Goal: Register for event/course: Sign up to attend an event or enroll in a course

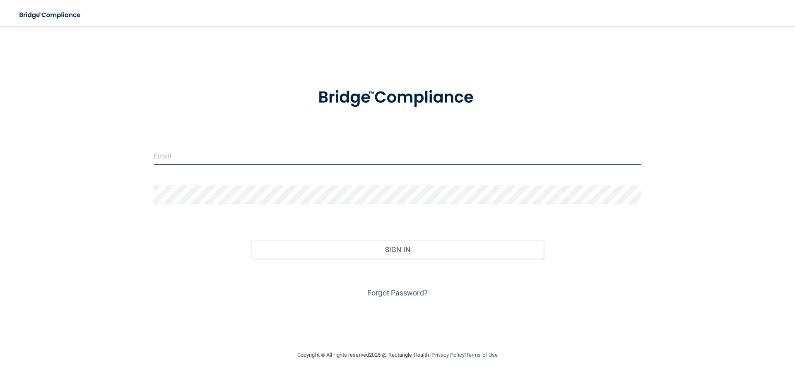
click at [362, 156] on input "email" at bounding box center [397, 155] width 487 height 19
type input "[EMAIL_ADDRESS][DOMAIN_NAME]"
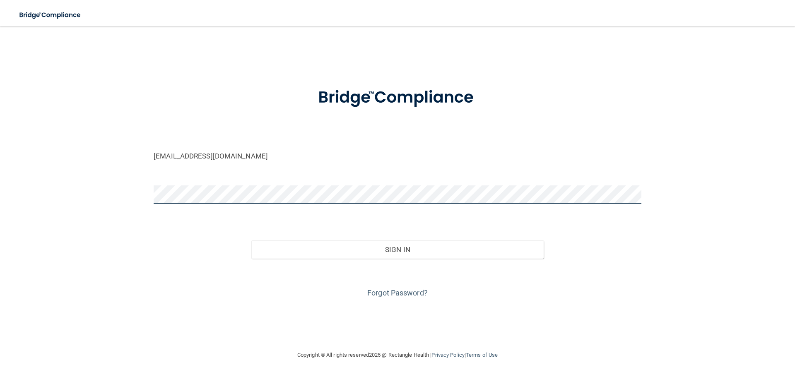
click at [251, 240] on button "Sign In" at bounding box center [397, 249] width 293 height 18
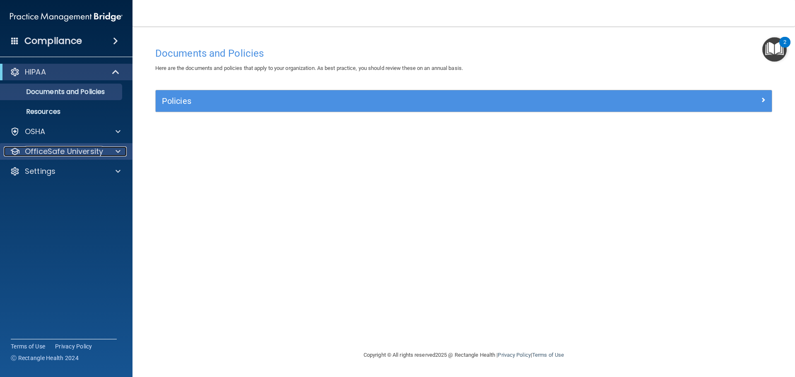
click at [70, 154] on p "OfficeSafe University" at bounding box center [64, 151] width 78 height 10
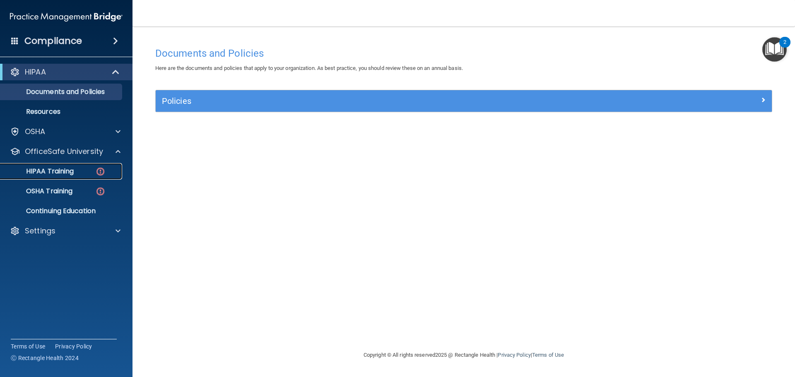
click at [74, 174] on p "HIPAA Training" at bounding box center [39, 171] width 68 height 8
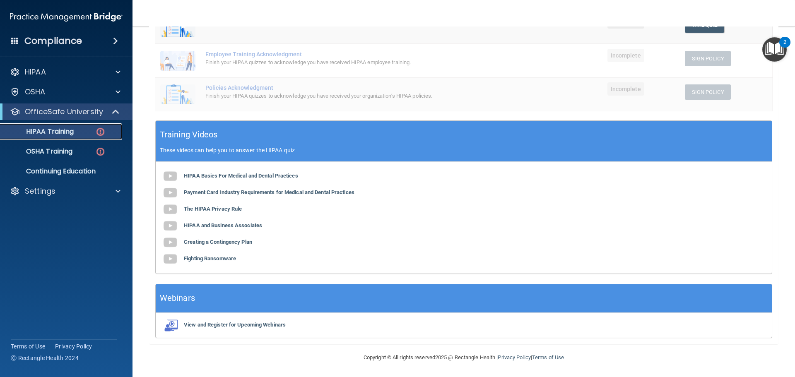
scroll to position [203, 0]
click at [237, 174] on b "HIPAA Basics For Medical and Dental Practices" at bounding box center [241, 175] width 114 height 6
click at [206, 193] on b "Payment Card Industry Requirements for Medical and Dental Practices" at bounding box center [269, 192] width 170 height 6
click at [218, 209] on b "The HIPAA Privacy Rule" at bounding box center [213, 208] width 58 height 6
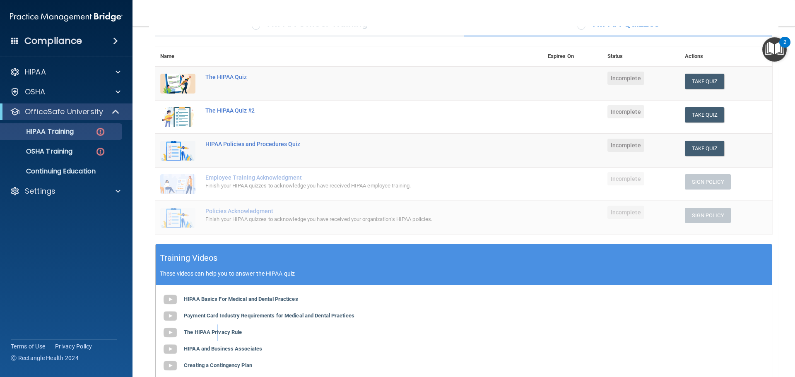
scroll to position [79, 0]
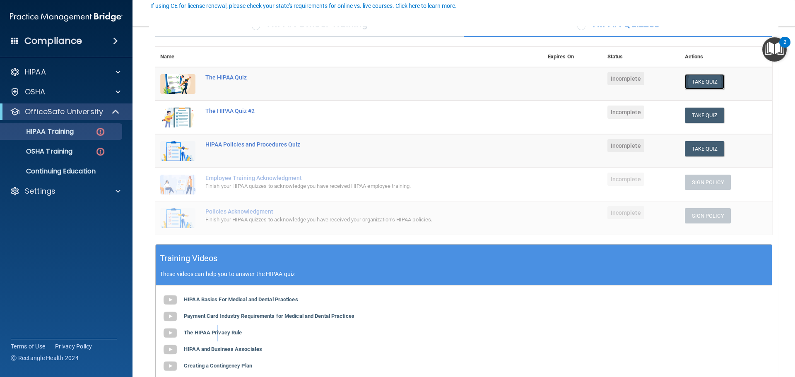
click at [715, 83] on button "Take Quiz" at bounding box center [704, 81] width 40 height 15
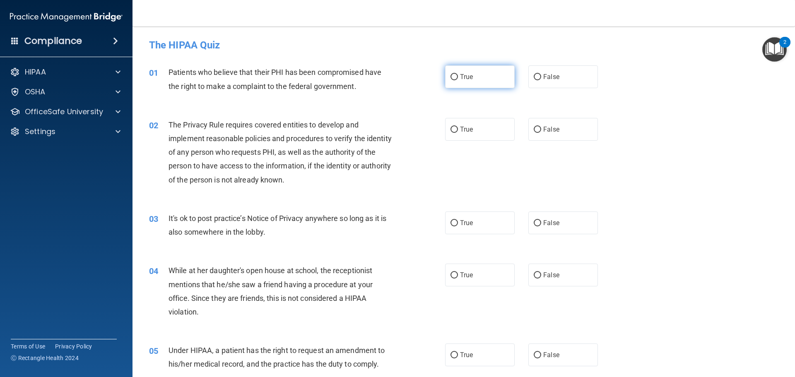
click at [499, 78] on label "True" at bounding box center [480, 76] width 70 height 23
click at [458, 78] on input "True" at bounding box center [453, 77] width 7 height 6
radio input "true"
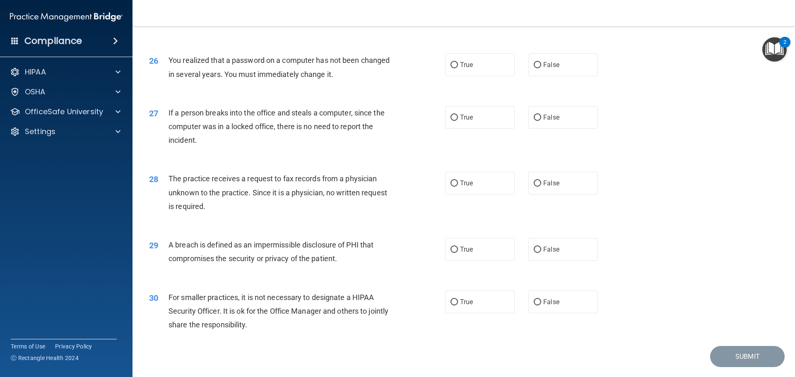
scroll to position [1582, 0]
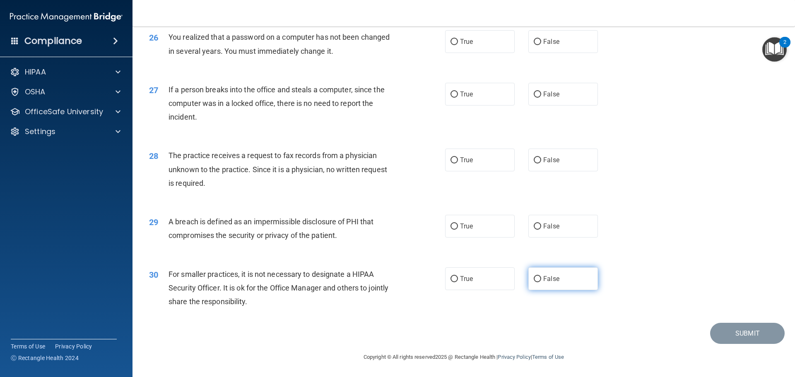
click at [533, 280] on input "False" at bounding box center [536, 279] width 7 height 6
radio input "true"
click at [460, 228] on span "True" at bounding box center [466, 226] width 13 height 8
click at [458, 228] on input "True" at bounding box center [453, 226] width 7 height 6
radio input "true"
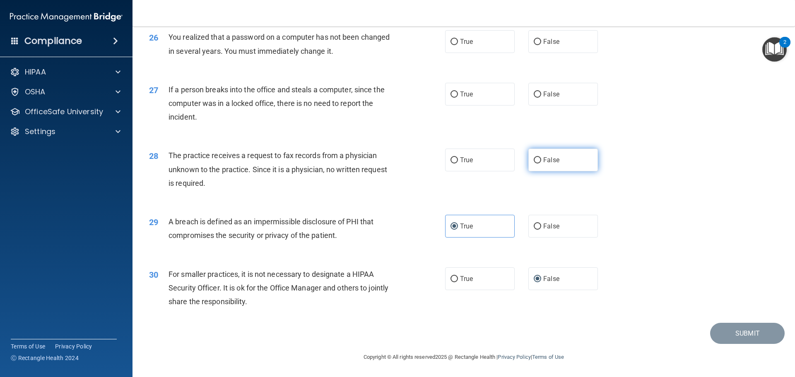
click at [549, 161] on span "False" at bounding box center [551, 160] width 16 height 8
click at [541, 161] on input "False" at bounding box center [536, 160] width 7 height 6
radio input "true"
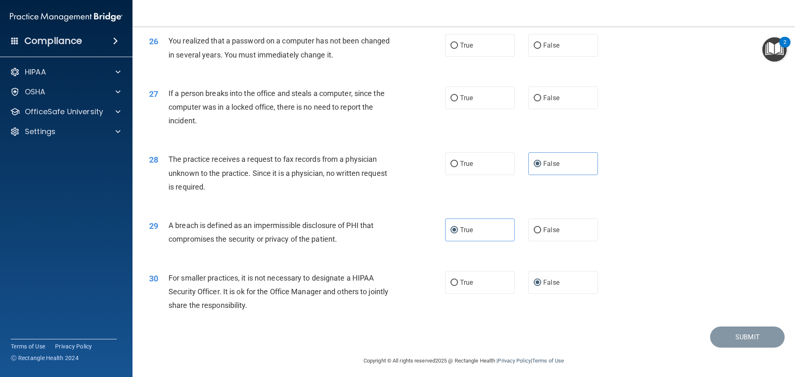
scroll to position [1499, 0]
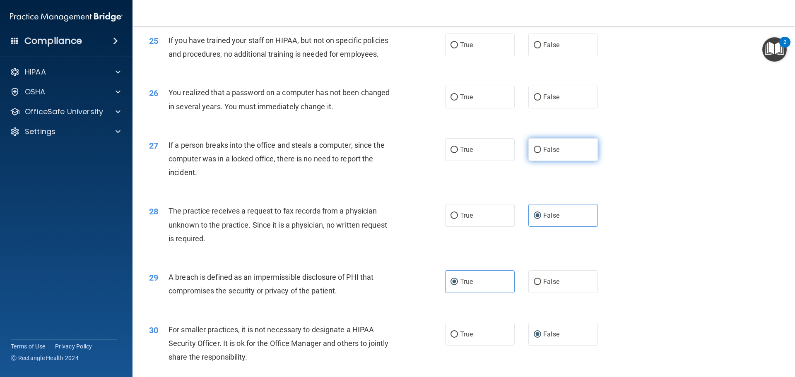
click at [535, 161] on label "False" at bounding box center [563, 149] width 70 height 23
click at [535, 153] on input "False" at bounding box center [536, 150] width 7 height 6
radio input "true"
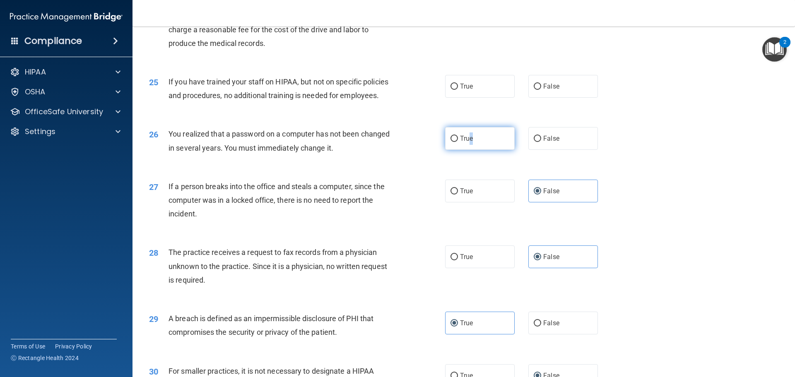
click at [468, 150] on label "True" at bounding box center [480, 138] width 70 height 23
click at [445, 169] on div "26 You realized that a password on a computer has not been changed in several y…" at bounding box center [463, 143] width 641 height 52
click at [464, 150] on label "True" at bounding box center [480, 138] width 70 height 23
click at [458, 142] on input "True" at bounding box center [453, 139] width 7 height 6
radio input "true"
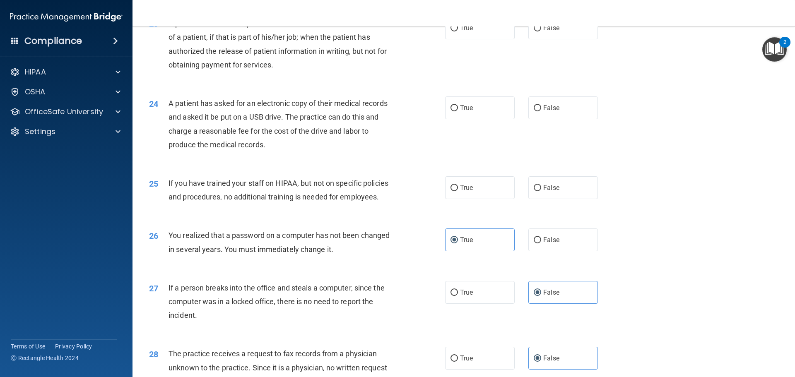
scroll to position [1333, 0]
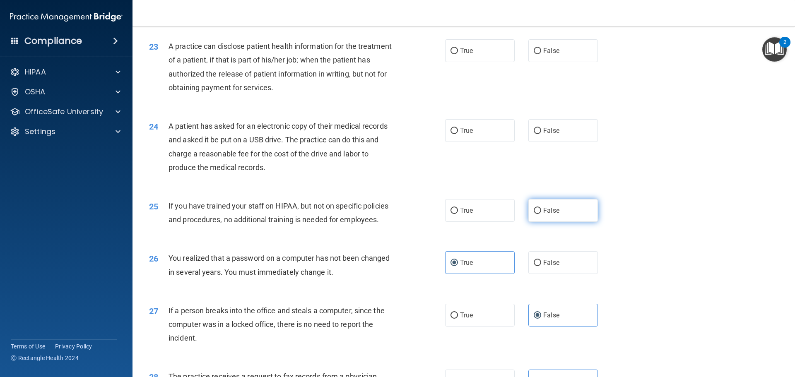
click at [536, 222] on label "False" at bounding box center [563, 210] width 70 height 23
click at [536, 214] on input "False" at bounding box center [536, 211] width 7 height 6
radio input "true"
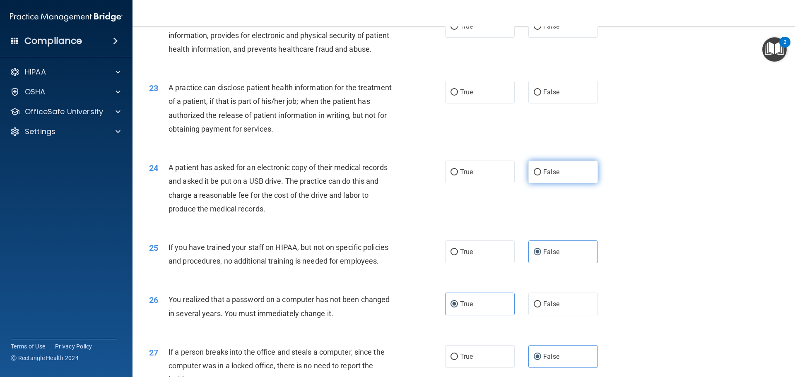
click at [533, 175] on input "False" at bounding box center [536, 172] width 7 height 6
radio input "true"
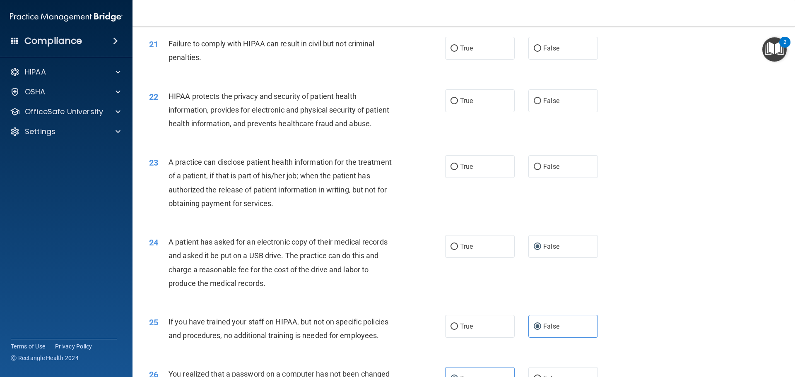
scroll to position [1209, 0]
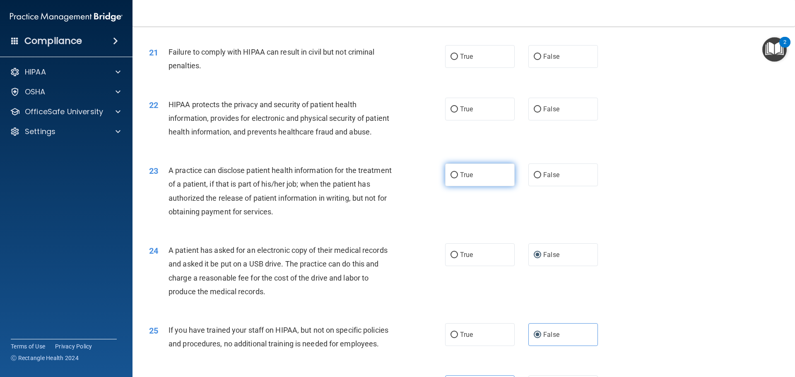
click at [487, 186] on label "True" at bounding box center [480, 174] width 70 height 23
click at [458, 178] on input "True" at bounding box center [453, 175] width 7 height 6
radio input "true"
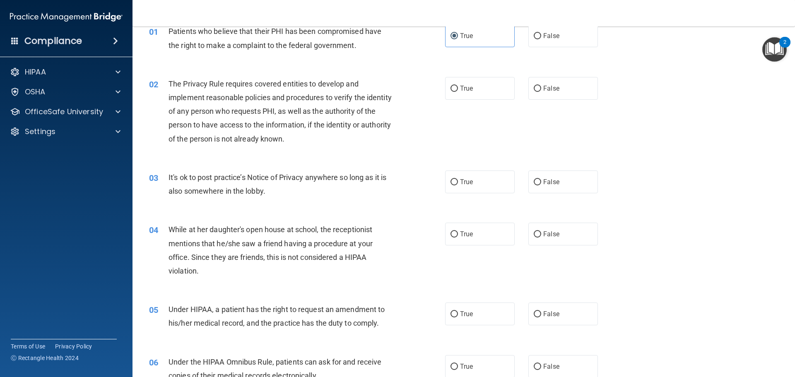
scroll to position [9, 0]
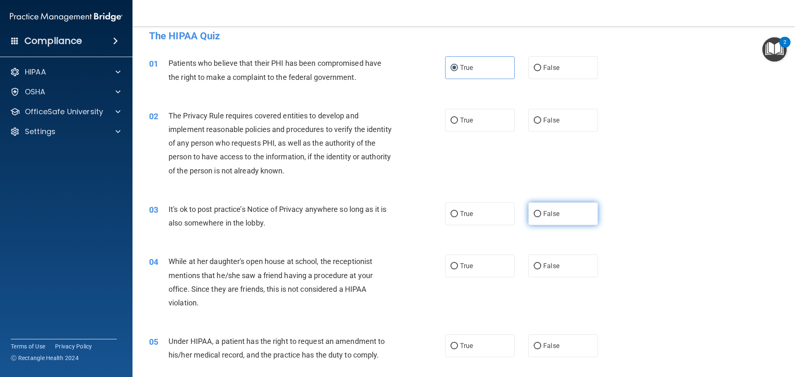
click at [571, 222] on label "False" at bounding box center [563, 213] width 70 height 23
click at [541, 217] on input "False" at bounding box center [536, 214] width 7 height 6
radio input "true"
click at [481, 112] on label "True" at bounding box center [480, 120] width 70 height 23
click at [458, 118] on input "True" at bounding box center [453, 121] width 7 height 6
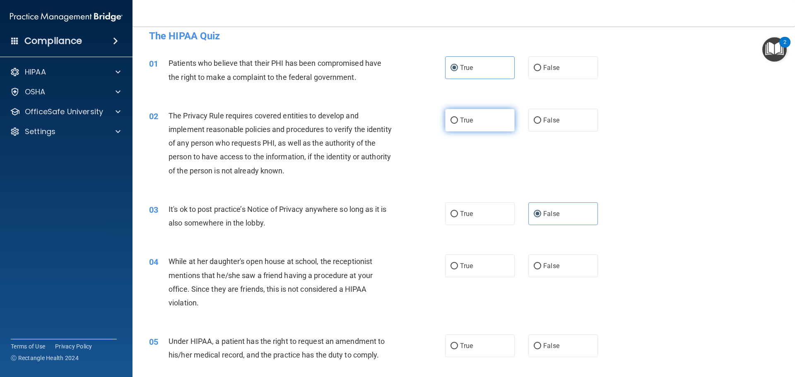
radio input "true"
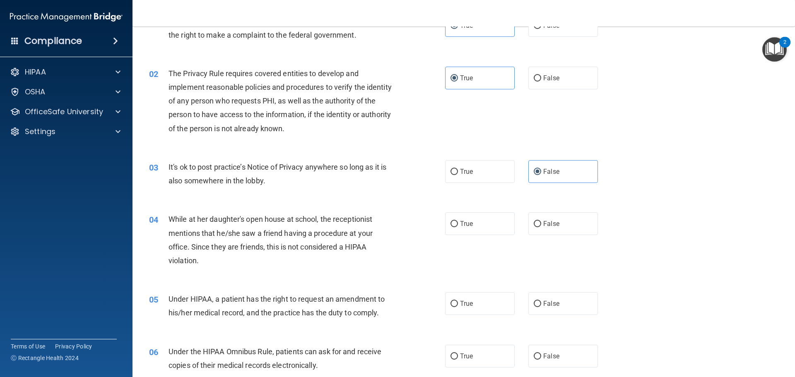
scroll to position [50, 0]
click at [534, 225] on input "False" at bounding box center [536, 225] width 7 height 6
radio input "true"
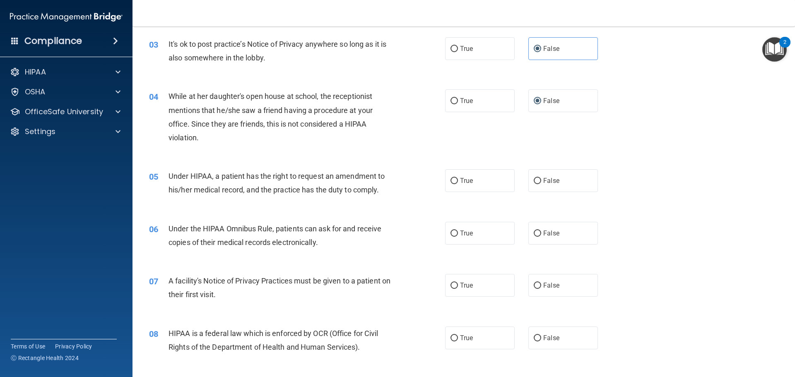
scroll to position [175, 0]
drag, startPoint x: 480, startPoint y: 185, endPoint x: 447, endPoint y: 192, distance: 33.8
click at [479, 185] on label "True" at bounding box center [480, 180] width 70 height 23
click at [458, 184] on input "True" at bounding box center [453, 181] width 7 height 6
radio input "true"
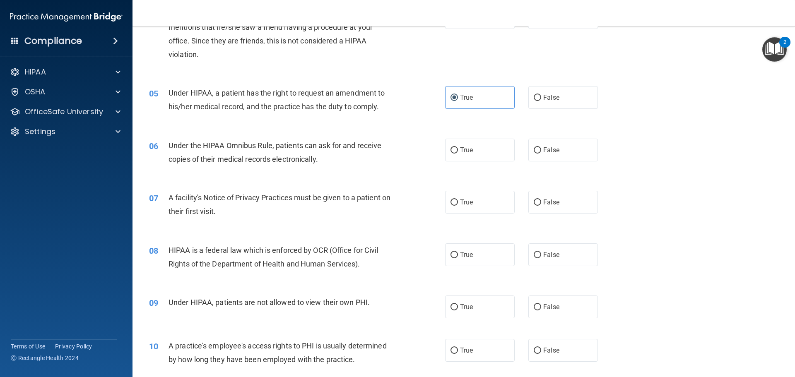
scroll to position [299, 0]
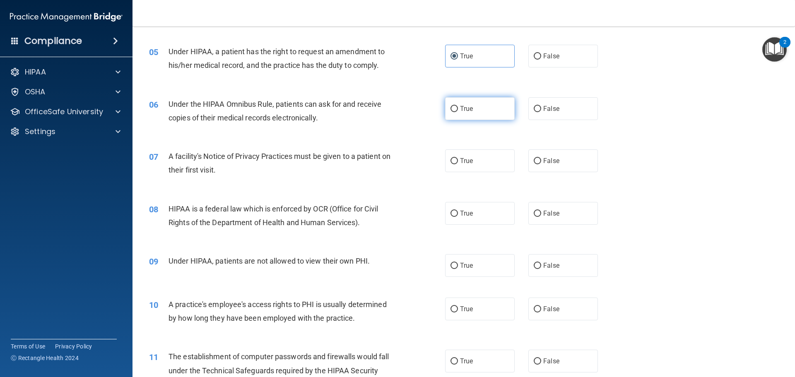
click at [487, 113] on label "True" at bounding box center [480, 108] width 70 height 23
click at [458, 112] on input "True" at bounding box center [453, 109] width 7 height 6
radio input "true"
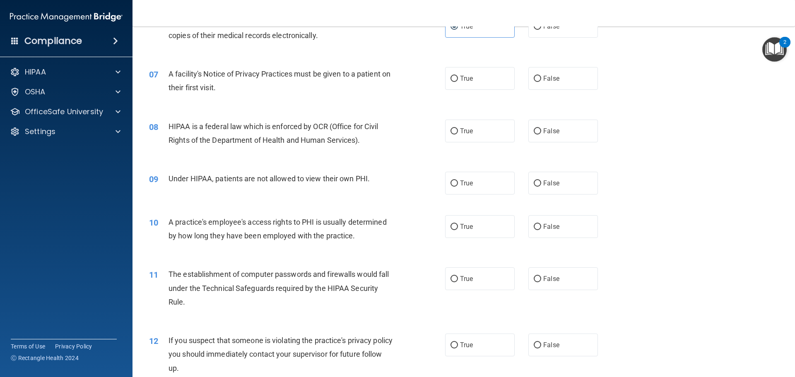
scroll to position [382, 0]
drag, startPoint x: 471, startPoint y: 82, endPoint x: 466, endPoint y: 83, distance: 5.5
click at [471, 82] on label "True" at bounding box center [480, 78] width 70 height 23
click at [458, 82] on input "True" at bounding box center [453, 78] width 7 height 6
radio input "true"
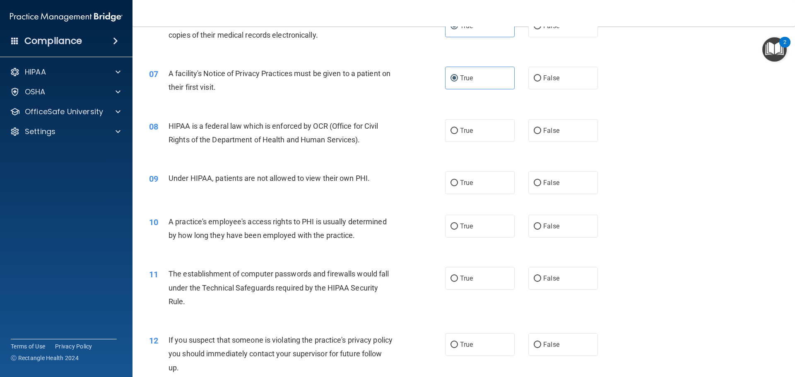
scroll to position [423, 0]
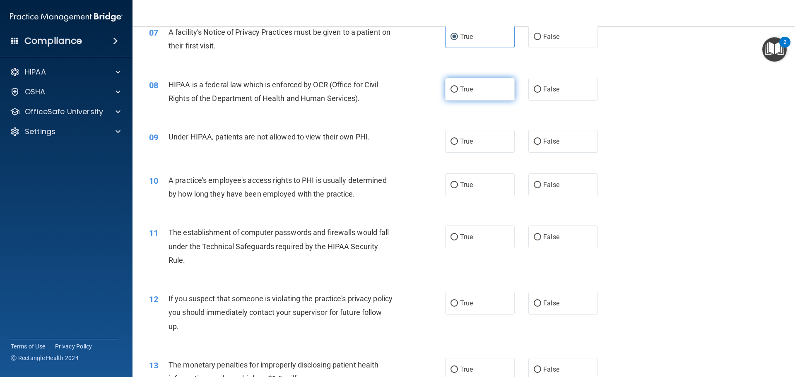
click at [453, 94] on label "True" at bounding box center [480, 89] width 70 height 23
click at [453, 93] on input "True" at bounding box center [453, 89] width 7 height 6
radio input "true"
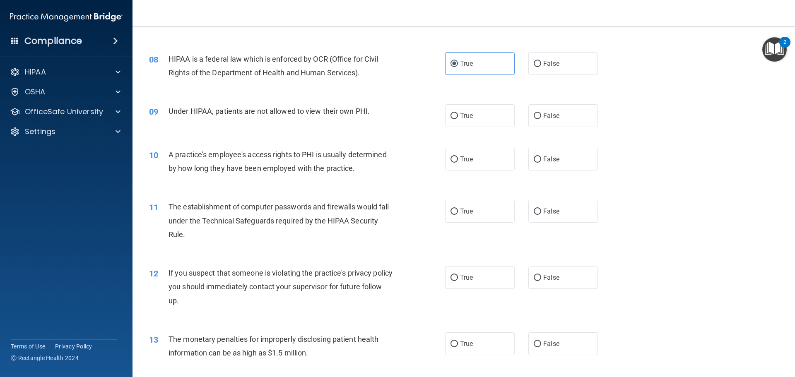
scroll to position [506, 0]
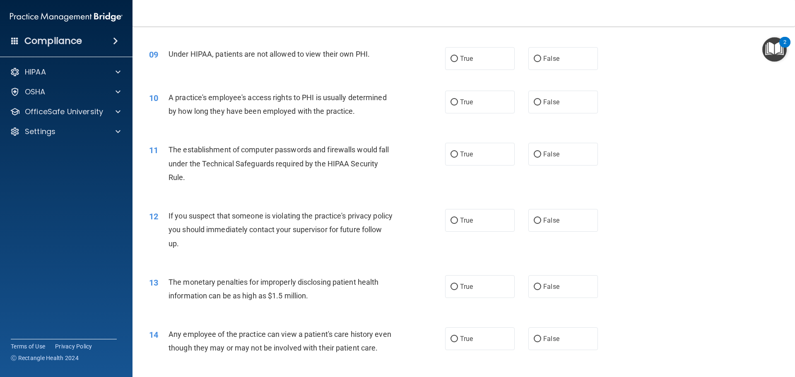
click at [561, 40] on div "09 Under HIPAA, patients are not allowed to view their own PHI. True False" at bounding box center [463, 58] width 641 height 43
click at [549, 58] on span "False" at bounding box center [551, 59] width 16 height 8
click at [541, 58] on input "False" at bounding box center [536, 59] width 7 height 6
radio input "true"
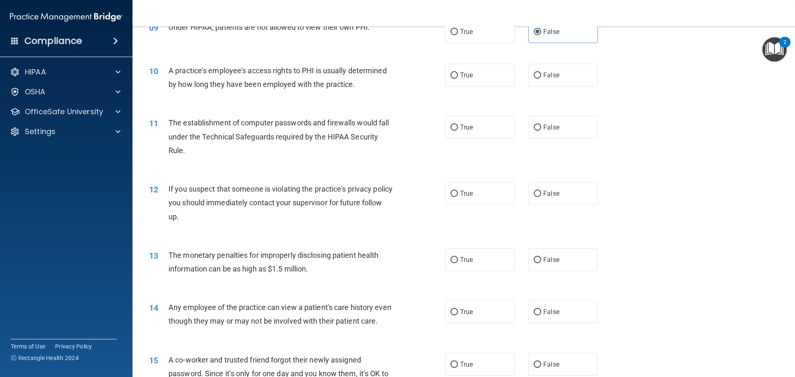
scroll to position [547, 0]
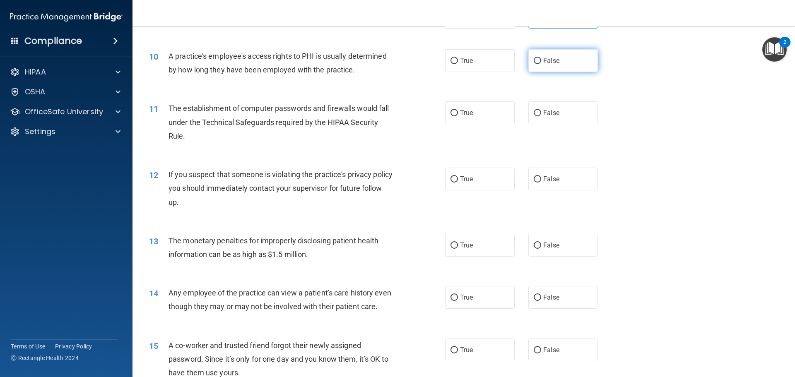
click at [533, 61] on input "False" at bounding box center [536, 61] width 7 height 6
radio input "true"
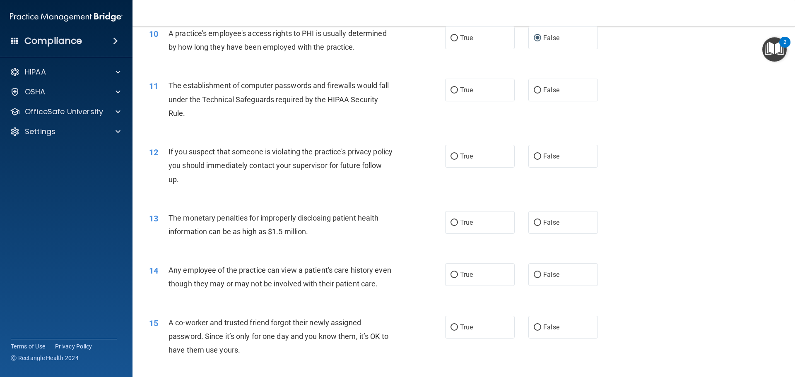
scroll to position [588, 0]
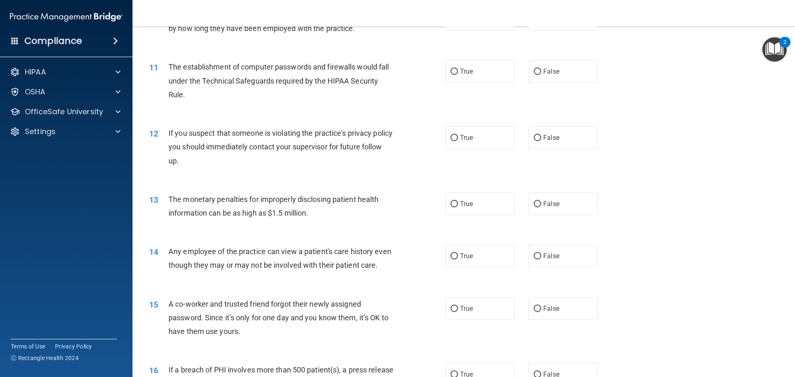
click at [439, 72] on div "11 The establishment of computer passwords and firewalls would fall under the T…" at bounding box center [297, 83] width 321 height 46
click at [466, 74] on span "True" at bounding box center [466, 71] width 13 height 8
click at [458, 74] on input "True" at bounding box center [453, 72] width 7 height 6
radio input "true"
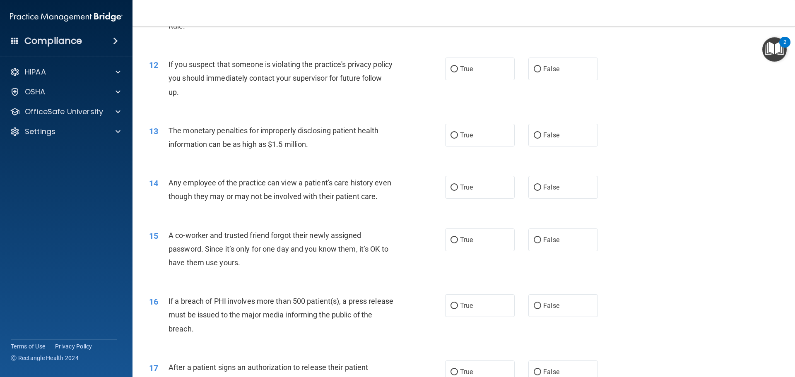
scroll to position [671, 0]
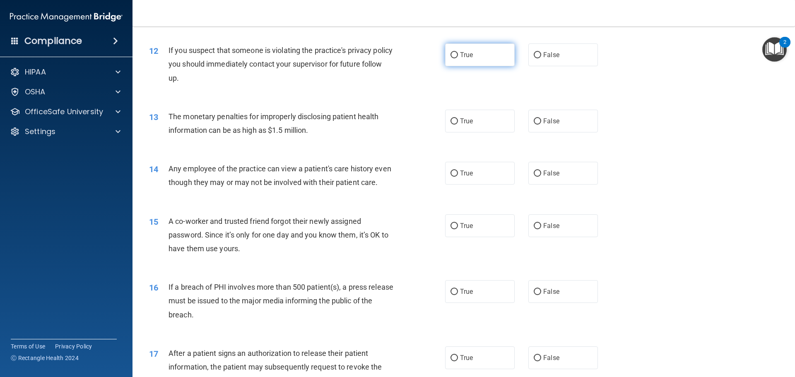
click at [449, 50] on label "True" at bounding box center [480, 54] width 70 height 23
click at [450, 52] on input "True" at bounding box center [453, 55] width 7 height 6
radio input "true"
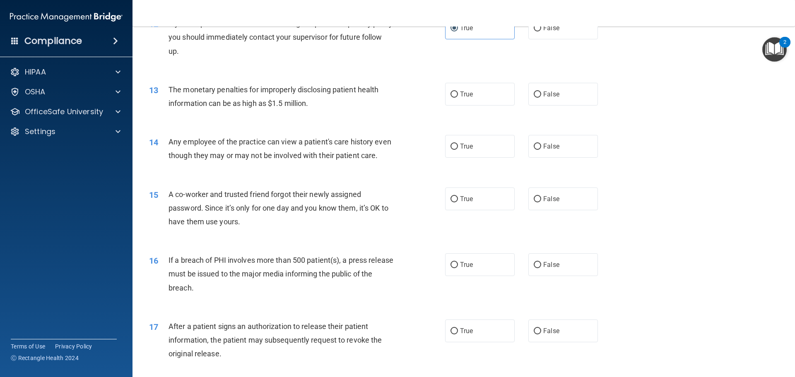
scroll to position [713, 0]
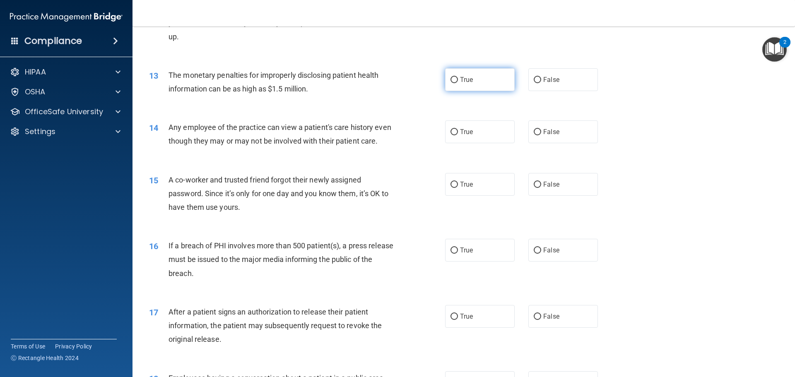
click at [461, 76] on span "True" at bounding box center [466, 80] width 13 height 8
click at [458, 77] on input "True" at bounding box center [453, 80] width 7 height 6
radio input "true"
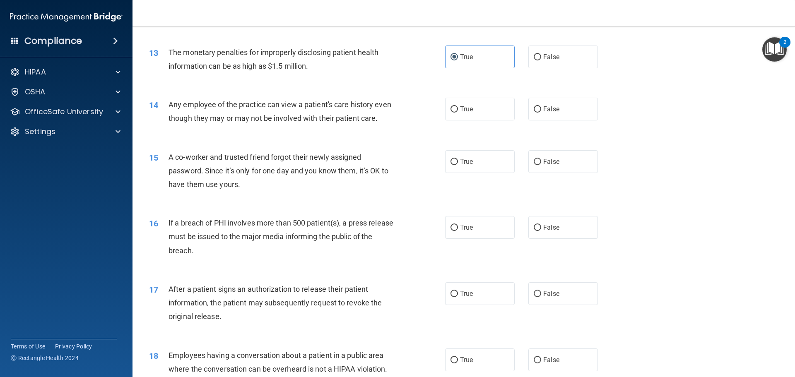
scroll to position [754, 0]
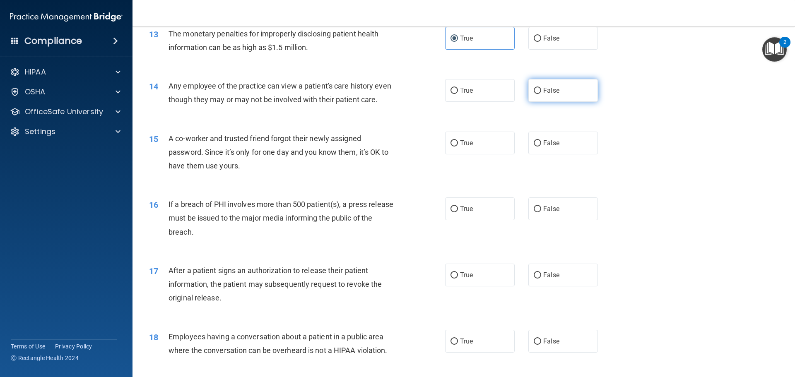
click at [557, 91] on label "False" at bounding box center [563, 90] width 70 height 23
click at [541, 91] on input "False" at bounding box center [536, 91] width 7 height 6
radio input "true"
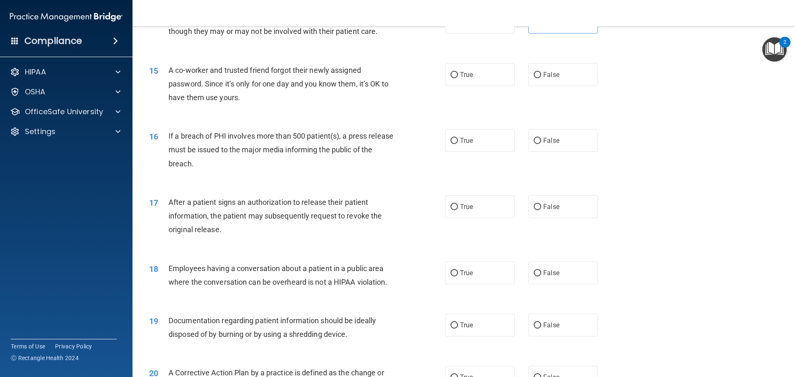
scroll to position [837, 0]
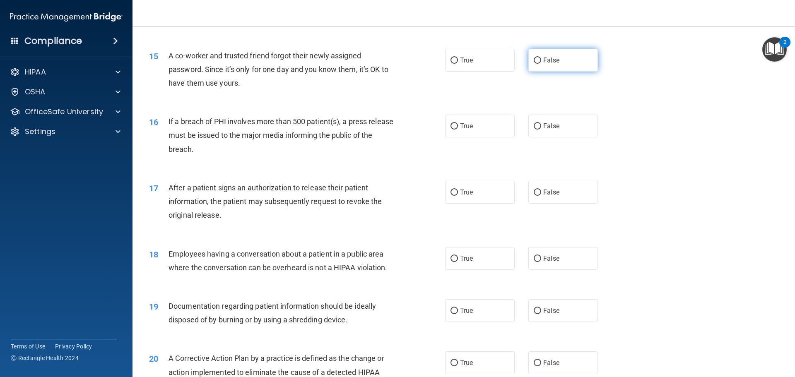
click at [566, 72] on label "False" at bounding box center [563, 60] width 70 height 23
click at [541, 64] on input "False" at bounding box center [536, 61] width 7 height 6
radio input "true"
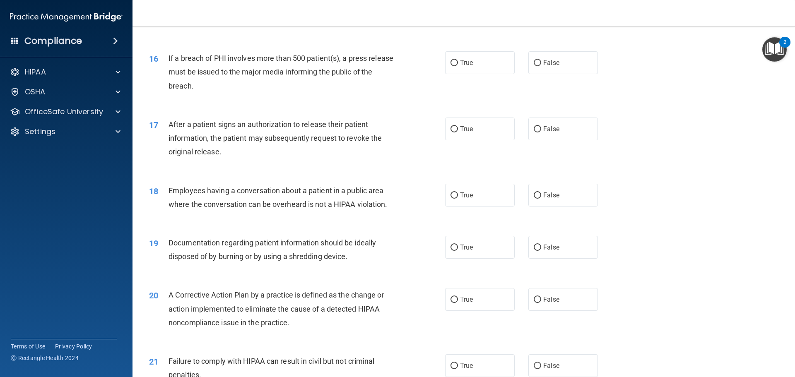
scroll to position [920, 0]
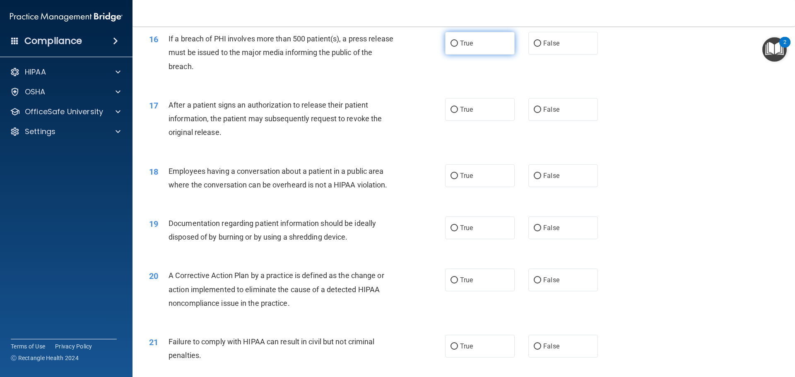
click at [460, 47] on span "True" at bounding box center [466, 43] width 13 height 8
click at [458, 47] on input "True" at bounding box center [453, 44] width 7 height 6
radio input "true"
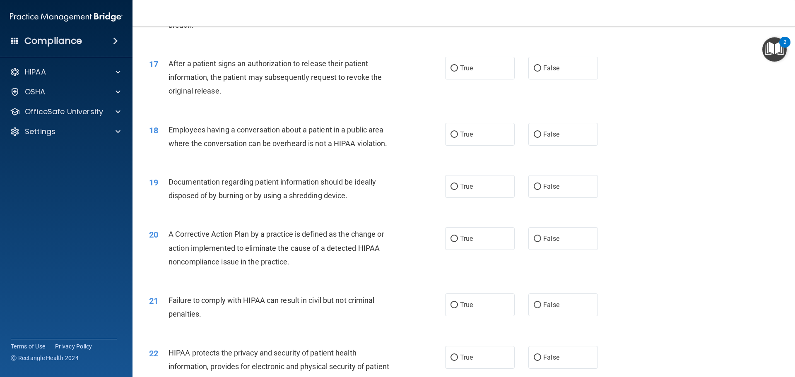
scroll to position [1002, 0]
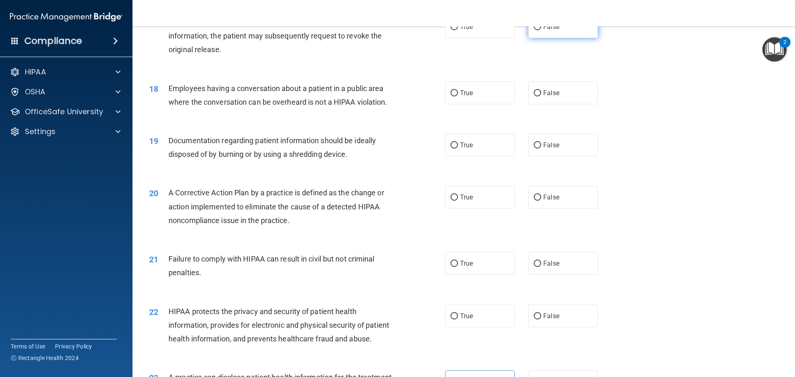
click at [565, 38] on label "False" at bounding box center [563, 26] width 70 height 23
click at [541, 30] on input "False" at bounding box center [536, 27] width 7 height 6
radio input "true"
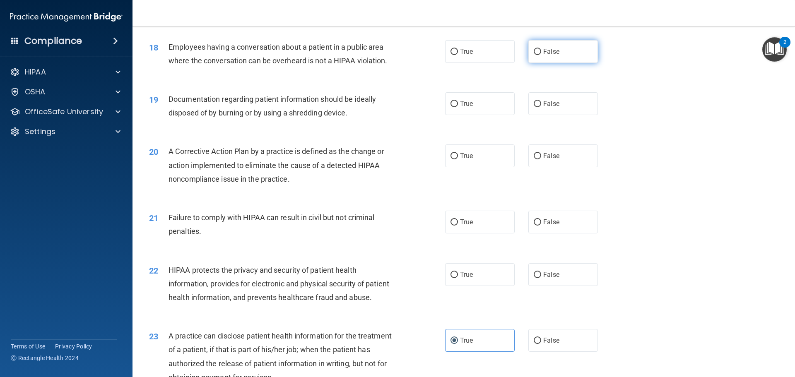
click at [537, 55] on input "False" at bounding box center [536, 52] width 7 height 6
radio input "true"
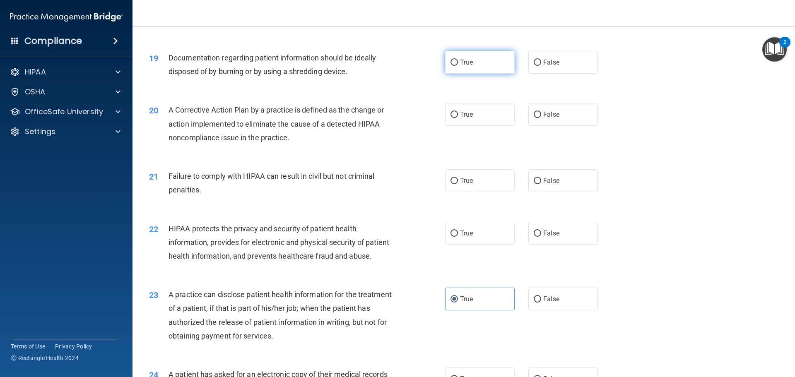
click at [475, 74] on label "True" at bounding box center [480, 62] width 70 height 23
click at [458, 66] on input "True" at bounding box center [453, 63] width 7 height 6
radio input "true"
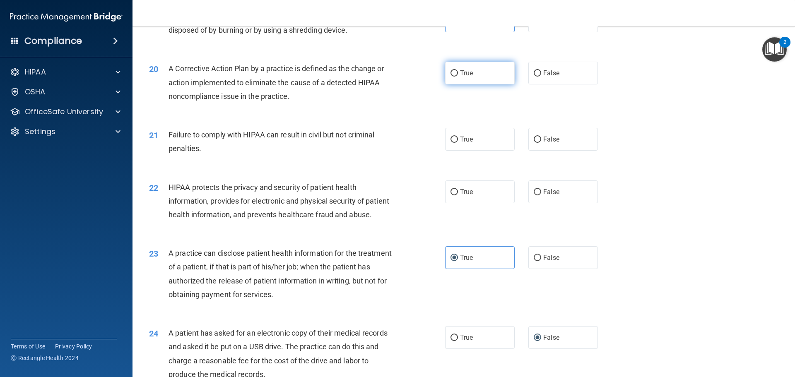
click at [474, 84] on label "True" at bounding box center [480, 73] width 70 height 23
click at [458, 77] on input "True" at bounding box center [453, 73] width 7 height 6
radio input "true"
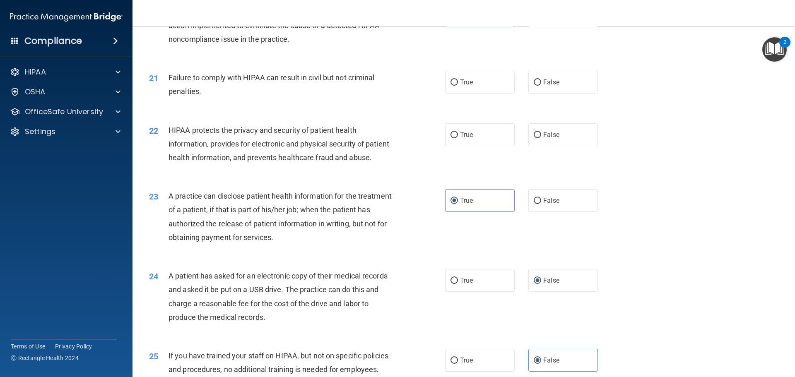
scroll to position [1209, 0]
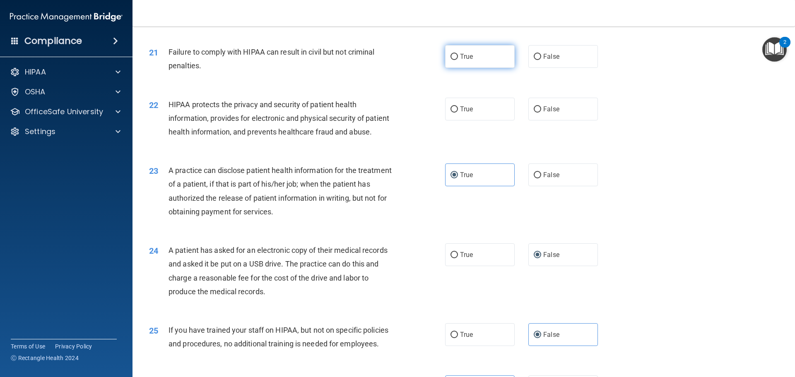
click at [462, 66] on label "True" at bounding box center [480, 56] width 70 height 23
click at [458, 60] on input "True" at bounding box center [453, 57] width 7 height 6
radio input "true"
click at [550, 68] on label "False" at bounding box center [563, 56] width 70 height 23
click at [541, 60] on input "False" at bounding box center [536, 57] width 7 height 6
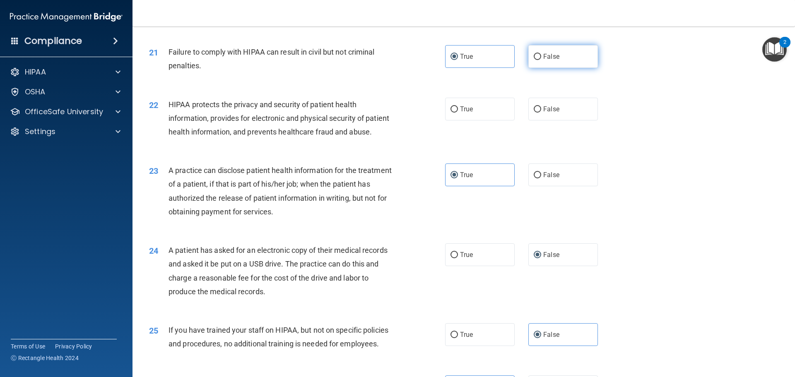
radio input "true"
radio input "false"
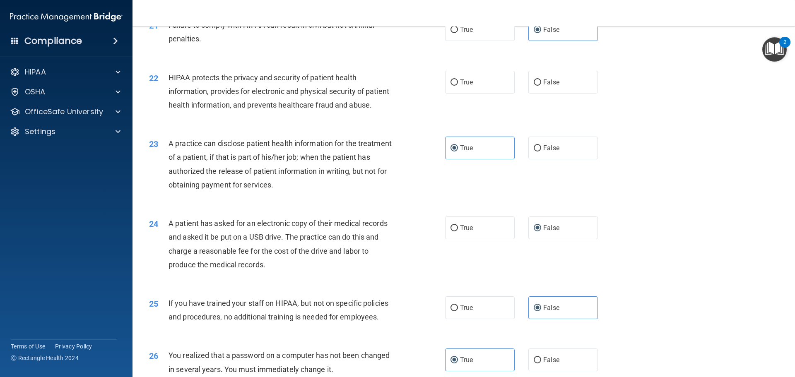
scroll to position [1251, 0]
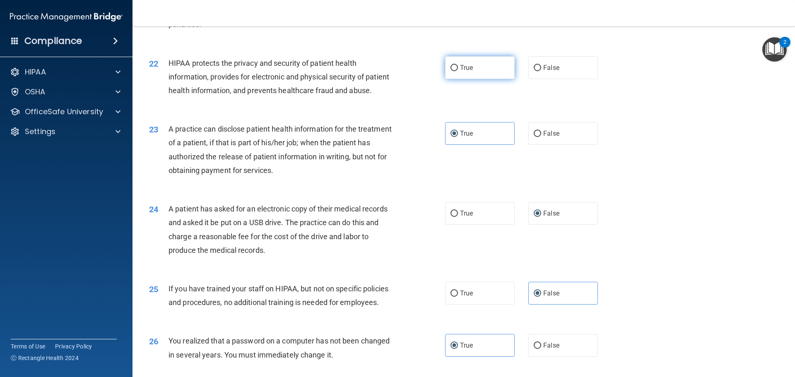
click at [445, 74] on label "True" at bounding box center [480, 67] width 70 height 23
click at [450, 71] on input "True" at bounding box center [453, 68] width 7 height 6
radio input "true"
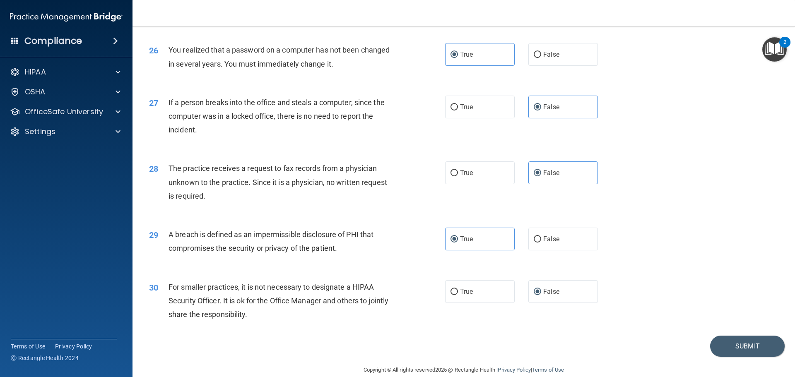
scroll to position [1582, 0]
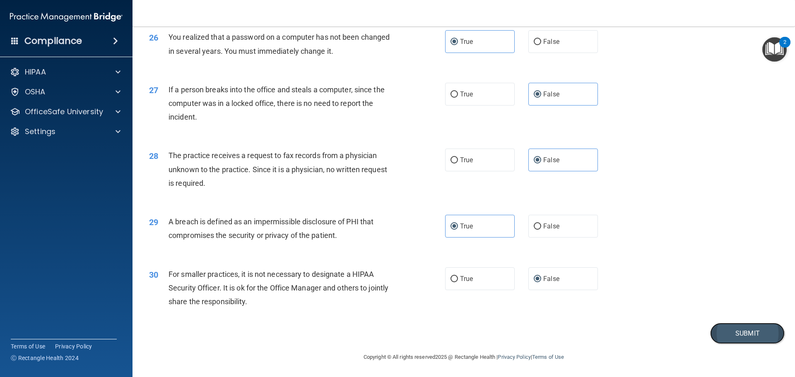
click at [742, 337] on button "Submit" at bounding box center [747, 333] width 74 height 21
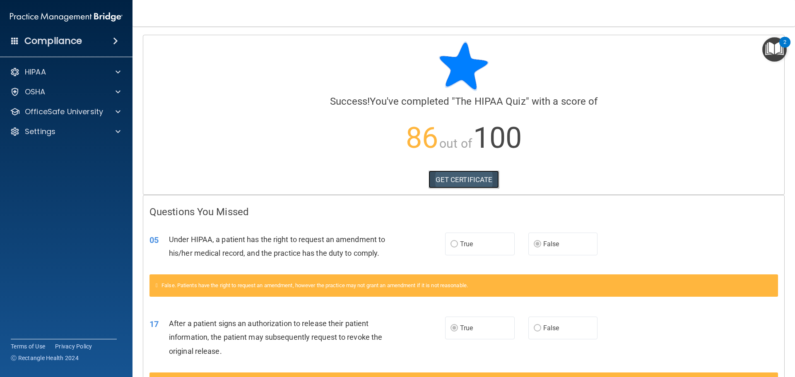
click at [451, 180] on link "GET CERTIFICATE" at bounding box center [463, 179] width 71 height 18
click at [48, 92] on div "OSHA" at bounding box center [55, 92] width 103 height 10
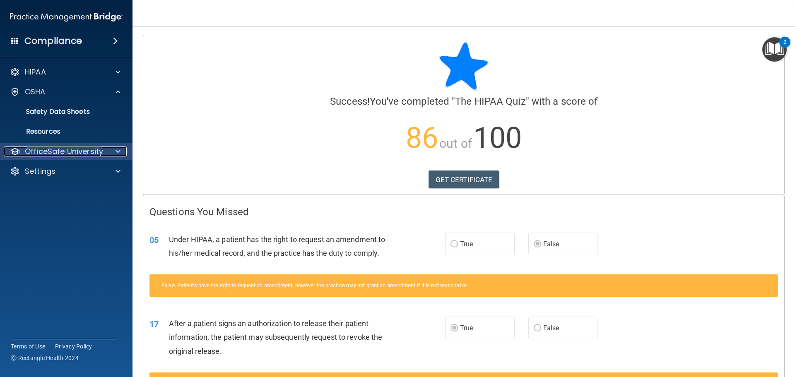
click at [58, 155] on p "OfficeSafe University" at bounding box center [64, 151] width 78 height 10
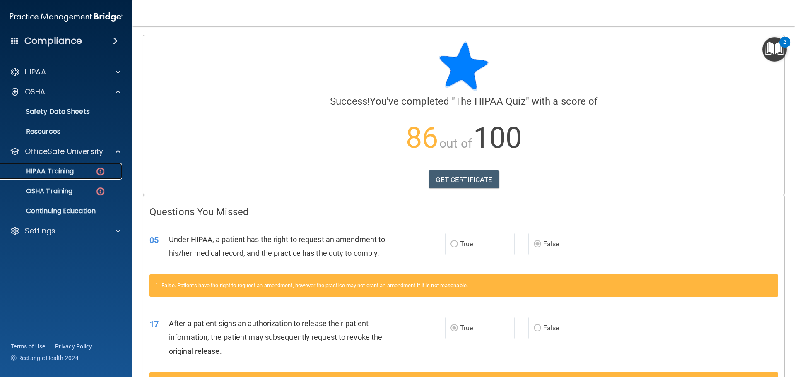
click at [60, 173] on p "HIPAA Training" at bounding box center [39, 171] width 68 height 8
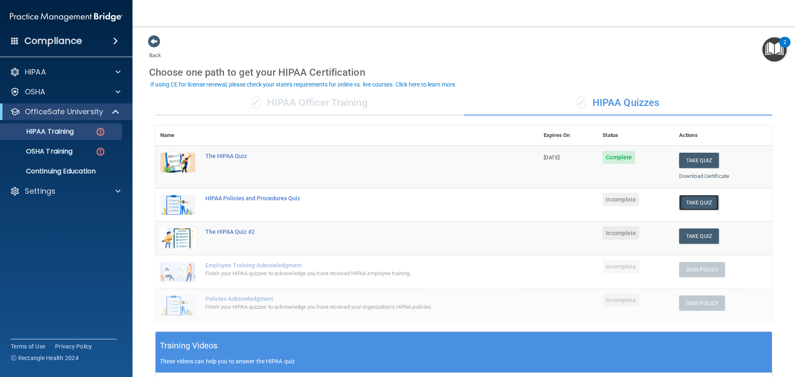
click at [693, 201] on button "Take Quiz" at bounding box center [699, 202] width 40 height 15
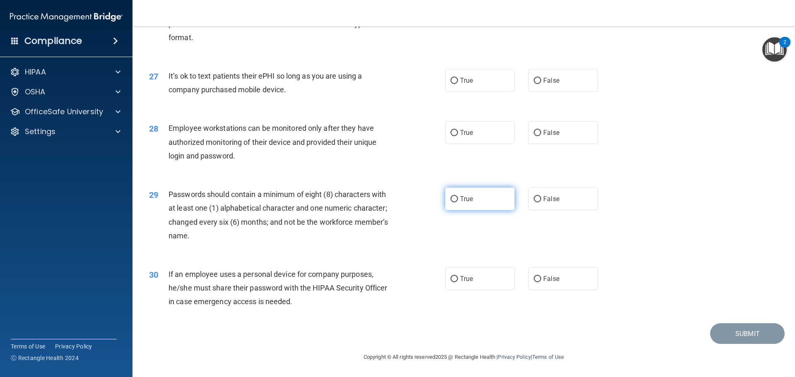
scroll to position [1700, 0]
click at [454, 284] on label "True" at bounding box center [480, 278] width 70 height 23
click at [454, 282] on input "True" at bounding box center [453, 279] width 7 height 6
radio input "true"
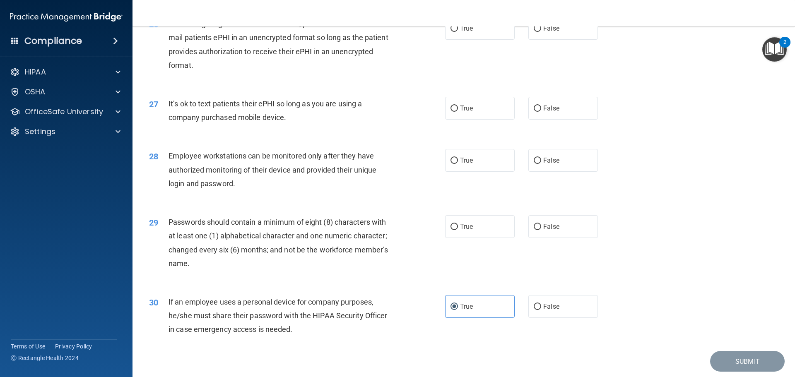
scroll to position [1618, 0]
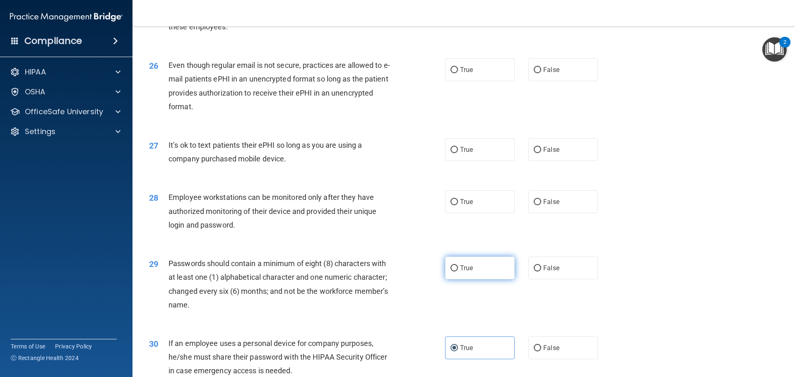
click at [477, 279] on label "True" at bounding box center [480, 268] width 70 height 23
click at [458, 271] on input "True" at bounding box center [453, 268] width 7 height 6
radio input "true"
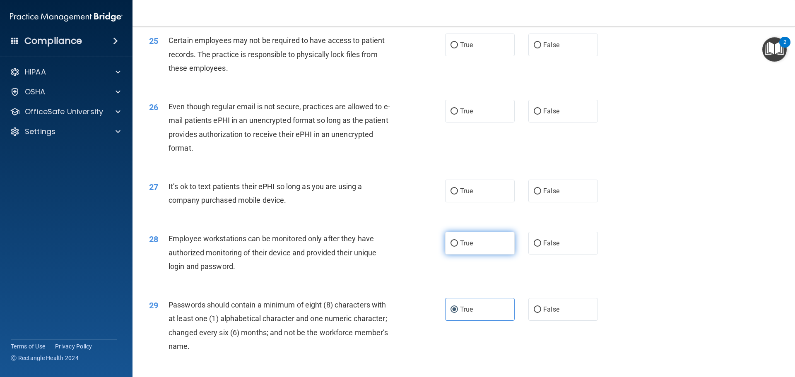
click at [612, 232] on ng-form "28 Employee workstations can be monitored only after they have authorized monit…" at bounding box center [612, 232] width 0 height 0
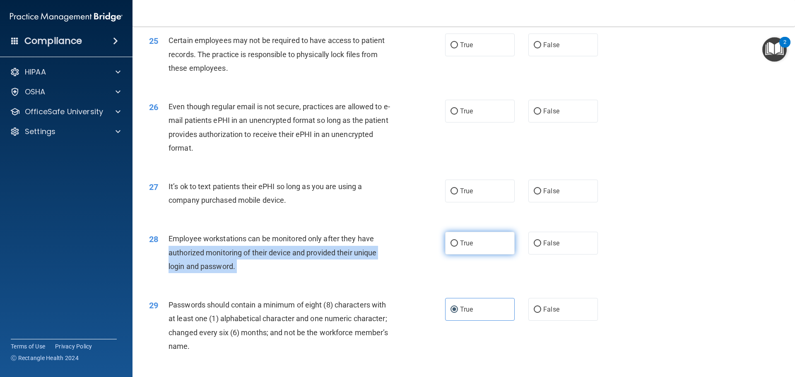
click at [457, 255] on label "True" at bounding box center [480, 243] width 70 height 23
click at [457, 247] on input "True" at bounding box center [453, 243] width 7 height 6
radio input "true"
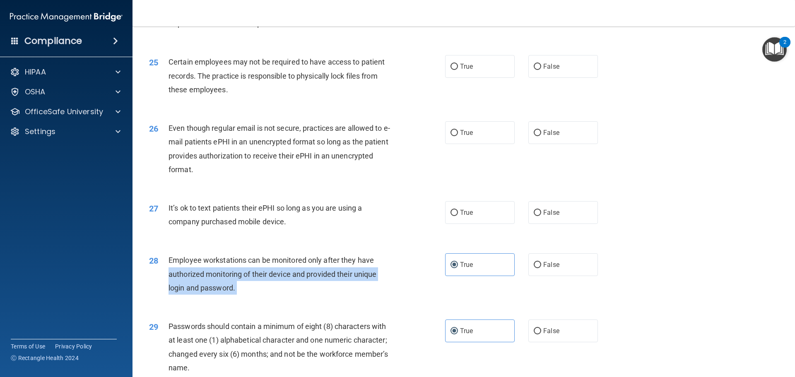
scroll to position [1535, 0]
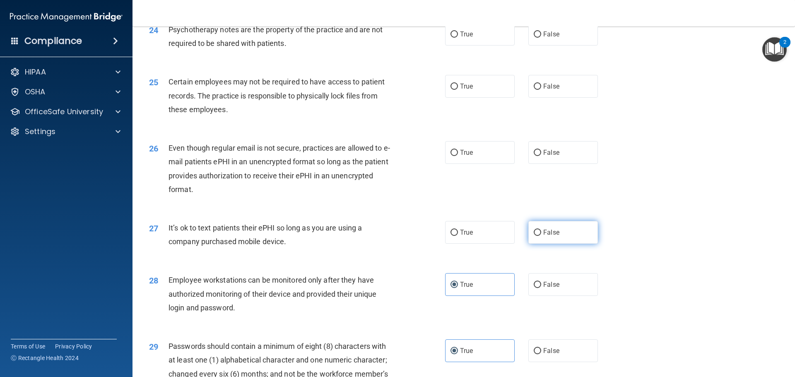
click at [568, 244] on label "False" at bounding box center [563, 232] width 70 height 23
click at [541, 236] on input "False" at bounding box center [536, 233] width 7 height 6
radio input "true"
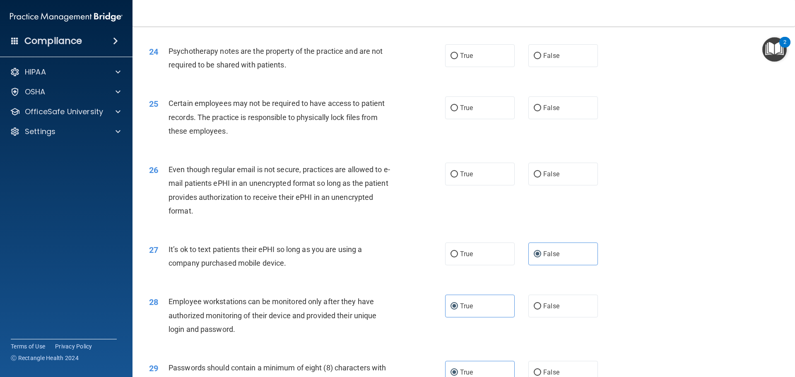
scroll to position [1494, 0]
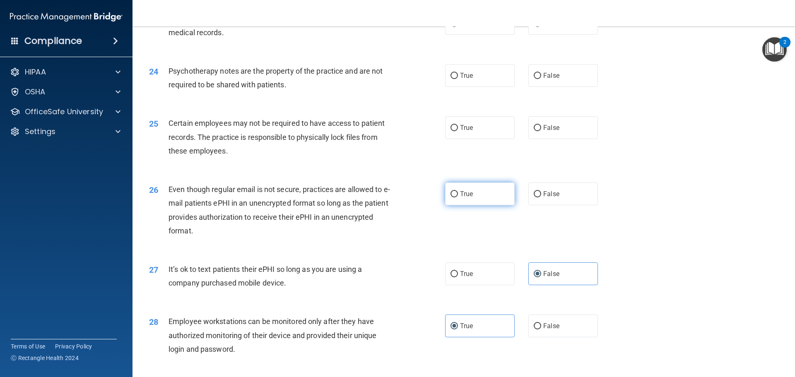
click at [494, 205] on label "True" at bounding box center [480, 193] width 70 height 23
click at [458, 197] on input "True" at bounding box center [453, 194] width 7 height 6
radio input "true"
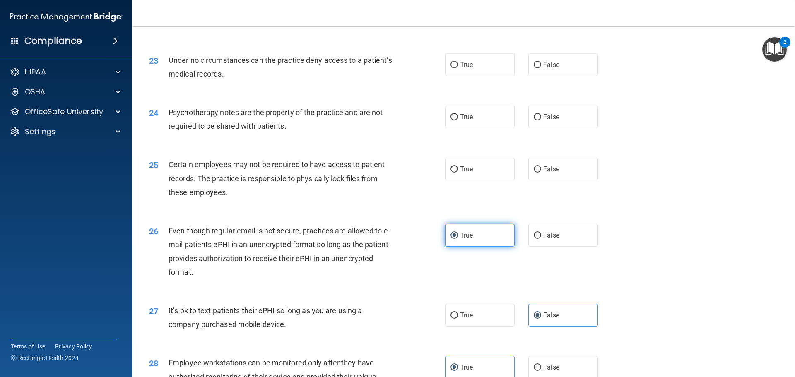
scroll to position [1411, 0]
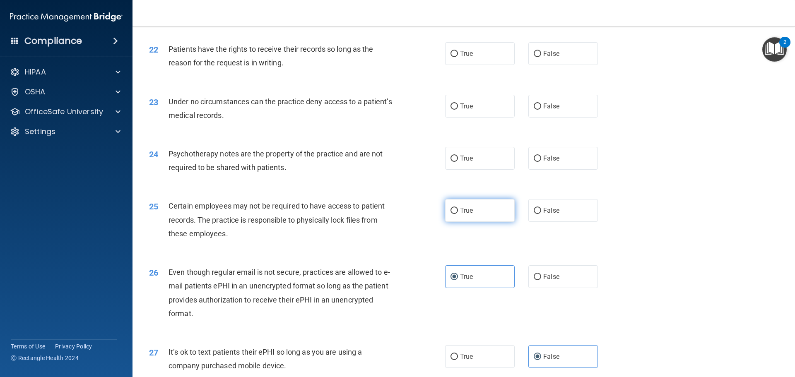
click at [478, 222] on label "True" at bounding box center [480, 210] width 70 height 23
click at [458, 214] on input "True" at bounding box center [453, 211] width 7 height 6
radio input "true"
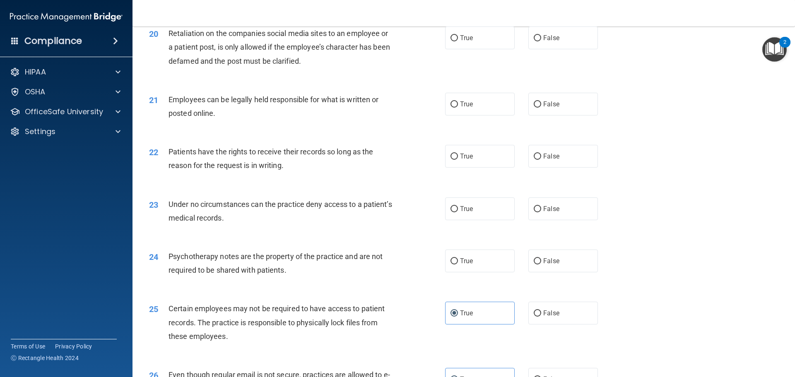
scroll to position [1287, 0]
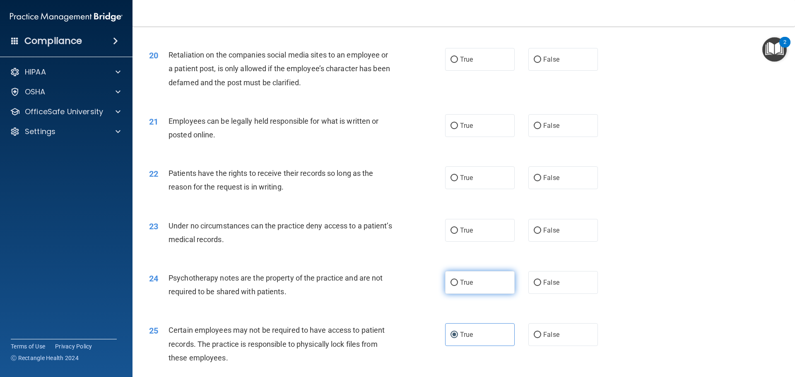
click at [495, 294] on label "True" at bounding box center [480, 282] width 70 height 23
click at [458, 286] on input "True" at bounding box center [453, 283] width 7 height 6
radio input "true"
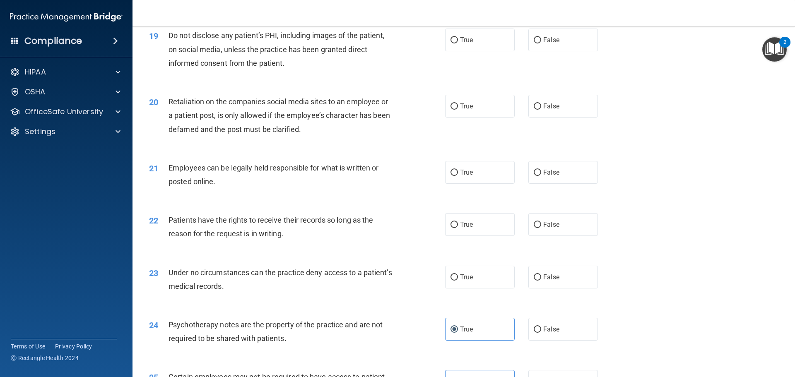
scroll to position [1204, 0]
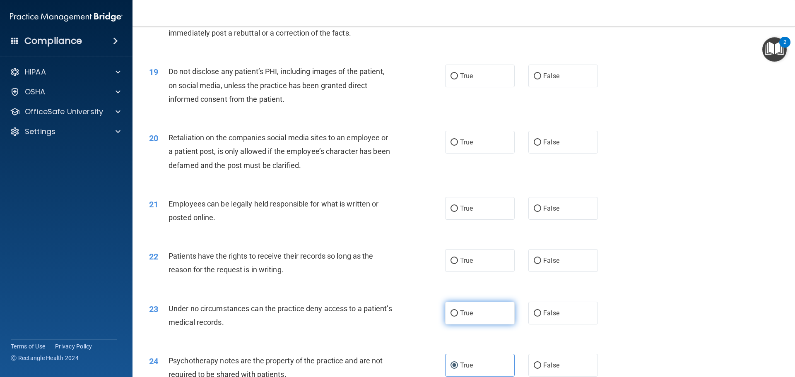
click at [469, 317] on span "True" at bounding box center [466, 313] width 13 height 8
click at [458, 317] on input "True" at bounding box center [453, 313] width 7 height 6
radio input "true"
click at [448, 272] on label "True" at bounding box center [480, 260] width 70 height 23
click at [450, 264] on input "True" at bounding box center [453, 261] width 7 height 6
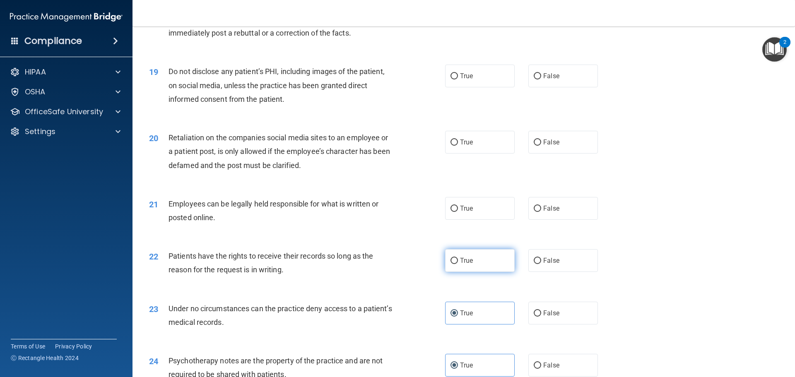
radio input "true"
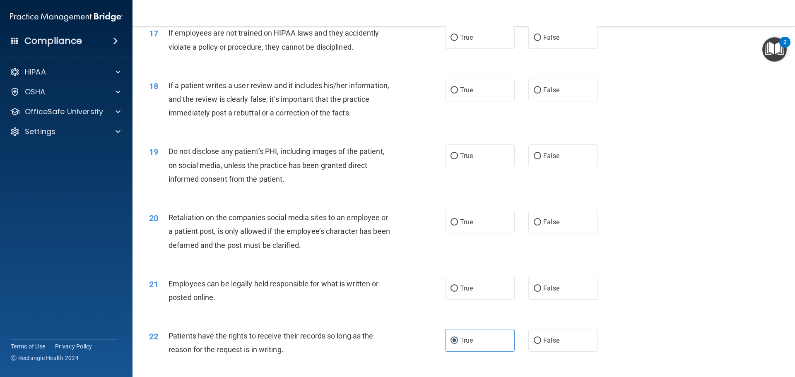
scroll to position [1121, 0]
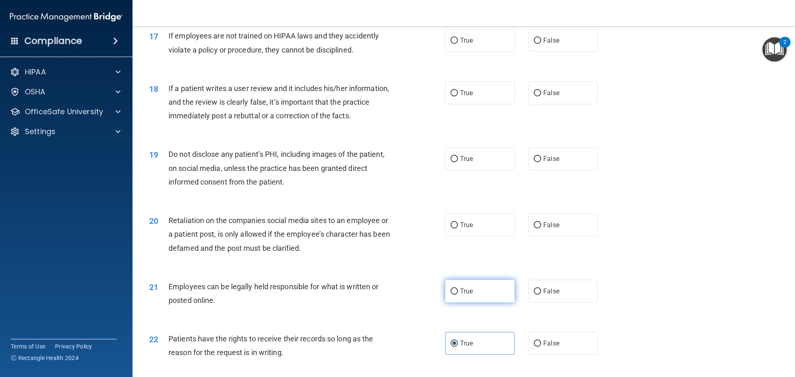
drag, startPoint x: 463, startPoint y: 305, endPoint x: 459, endPoint y: 306, distance: 4.5
click at [463, 295] on span "True" at bounding box center [466, 291] width 13 height 8
click at [458, 295] on input "True" at bounding box center [453, 291] width 7 height 6
radio input "true"
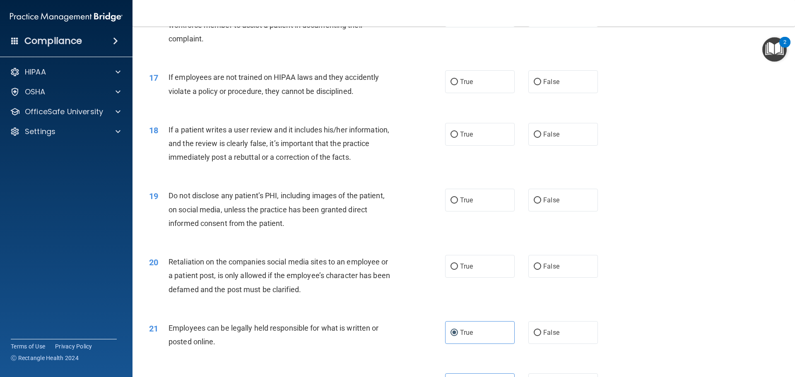
scroll to position [1038, 0]
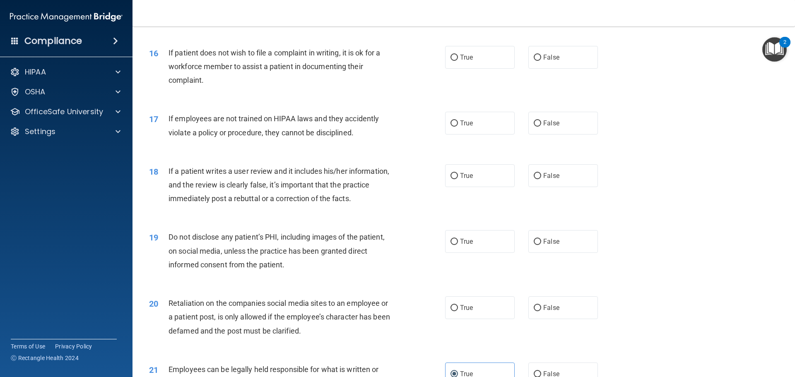
click at [557, 335] on div "20 Retaliation on the companies social media sites to an employee or a patient …" at bounding box center [463, 319] width 641 height 66
click at [551, 312] on span "False" at bounding box center [551, 308] width 16 height 8
click at [541, 311] on input "False" at bounding box center [536, 308] width 7 height 6
radio input "true"
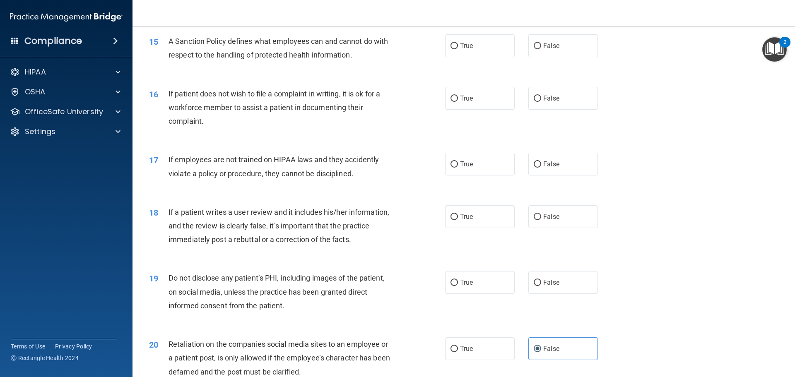
scroll to position [997, 0]
click at [471, 289] on label "True" at bounding box center [480, 282] width 70 height 23
click at [458, 286] on input "True" at bounding box center [453, 283] width 7 height 6
radio input "true"
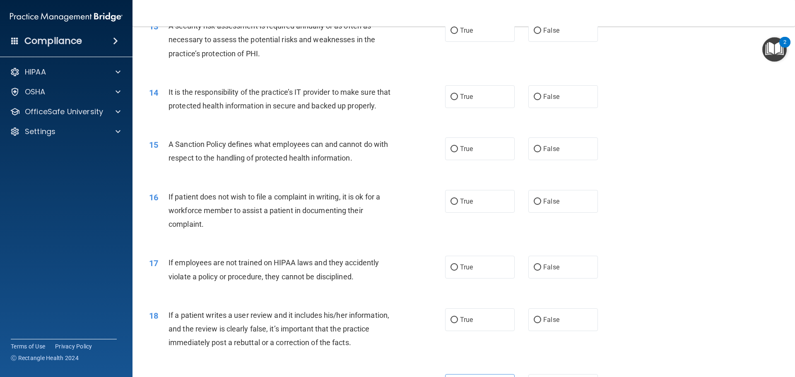
scroll to position [914, 0]
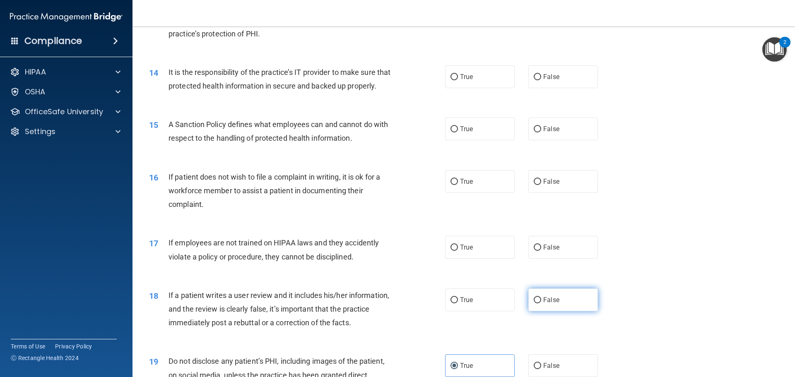
click at [565, 310] on label "False" at bounding box center [563, 299] width 70 height 23
click at [541, 303] on input "False" at bounding box center [536, 300] width 7 height 6
radio input "true"
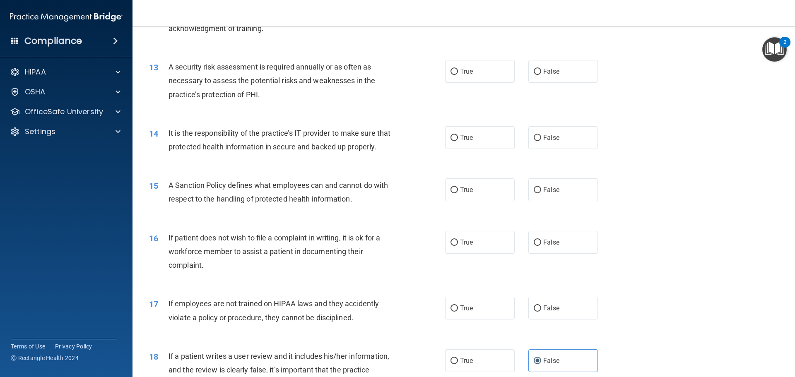
scroll to position [831, 0]
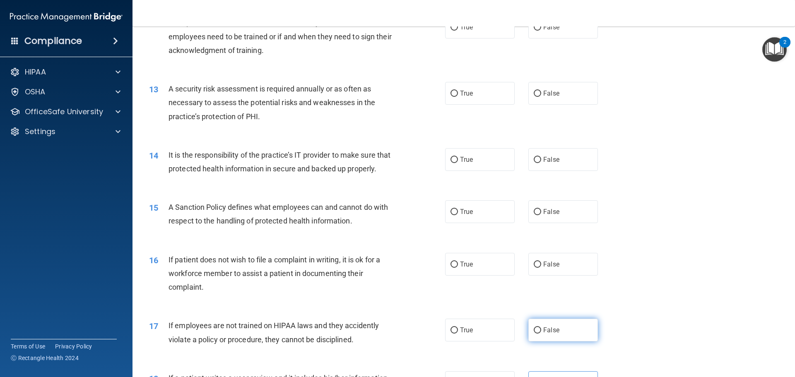
click at [559, 341] on label "False" at bounding box center [563, 330] width 70 height 23
click at [541, 334] on input "False" at bounding box center [536, 330] width 7 height 6
radio input "true"
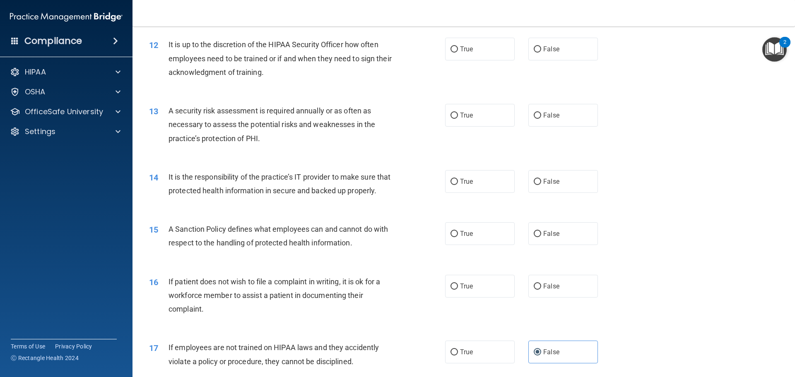
scroll to position [790, 0]
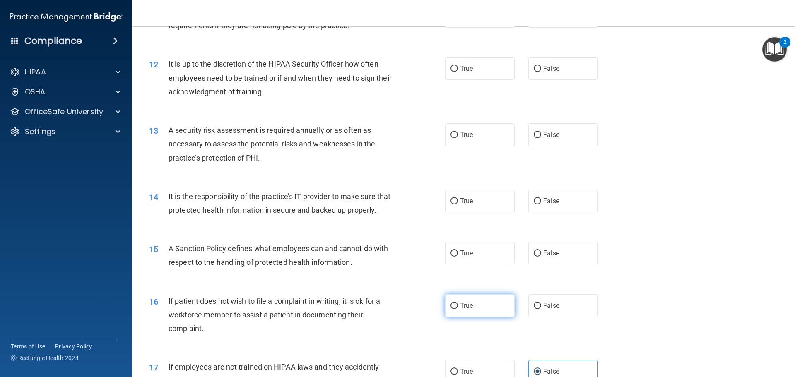
click at [446, 317] on label "True" at bounding box center [480, 305] width 70 height 23
click at [450, 309] on input "True" at bounding box center [453, 306] width 7 height 6
radio input "true"
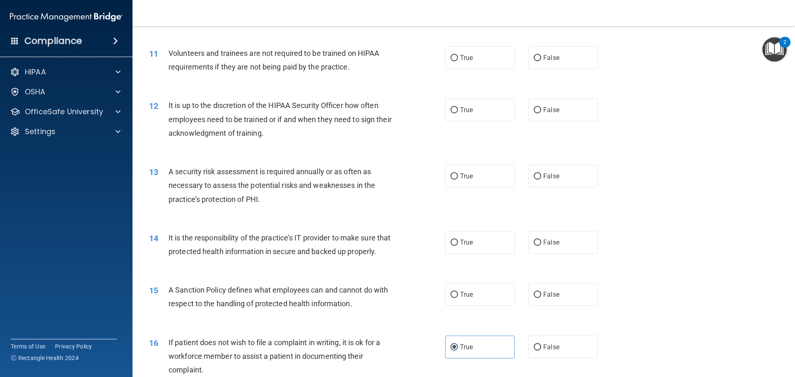
click at [485, 325] on div "15 A Sanction Policy defines what employees can and cannot do with respect to t…" at bounding box center [463, 299] width 641 height 52
click at [476, 306] on label "True" at bounding box center [480, 294] width 70 height 23
click at [458, 298] on input "True" at bounding box center [453, 295] width 7 height 6
radio input "true"
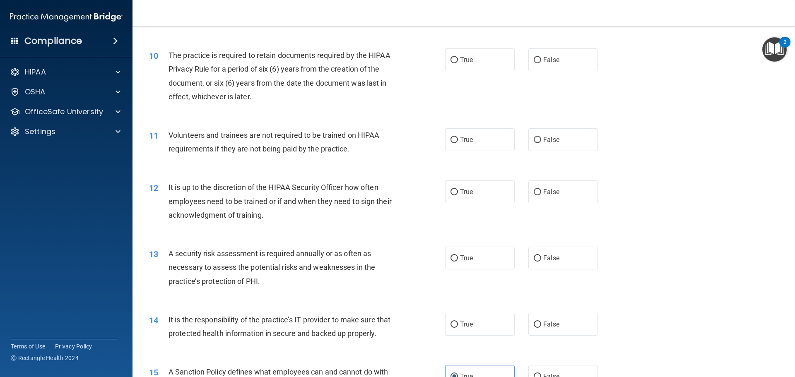
scroll to position [707, 0]
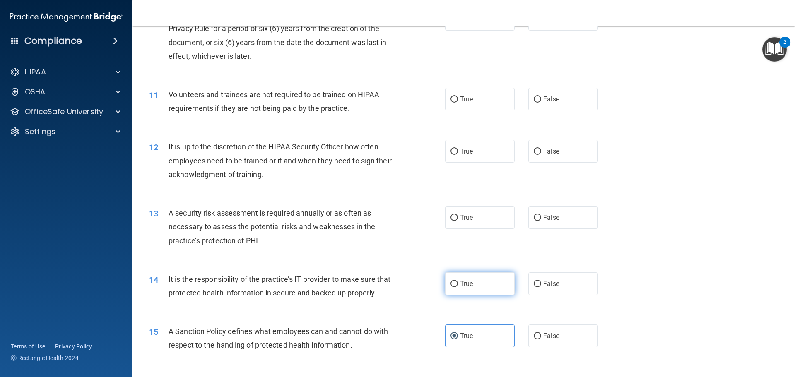
click at [462, 293] on label "True" at bounding box center [480, 283] width 70 height 23
click at [458, 287] on input "True" at bounding box center [453, 284] width 7 height 6
radio input "true"
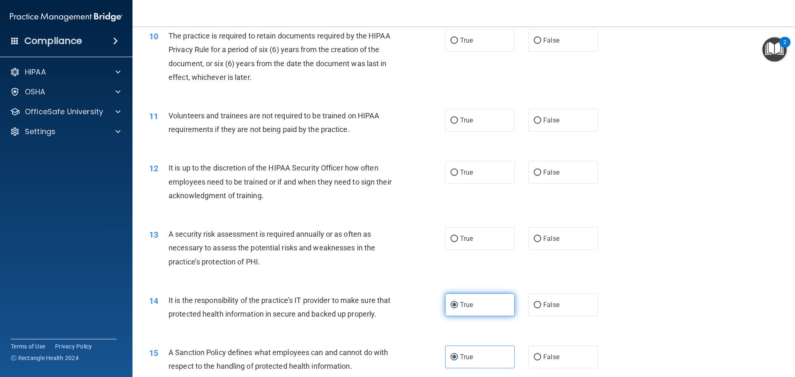
scroll to position [666, 0]
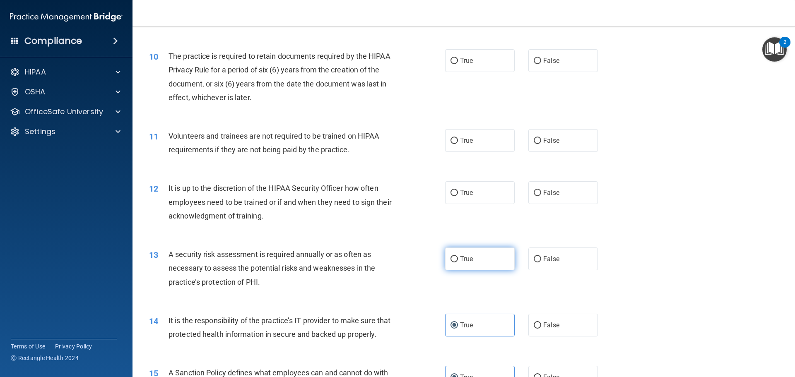
click at [461, 262] on span "True" at bounding box center [466, 259] width 13 height 8
click at [458, 262] on input "True" at bounding box center [453, 259] width 7 height 6
radio input "true"
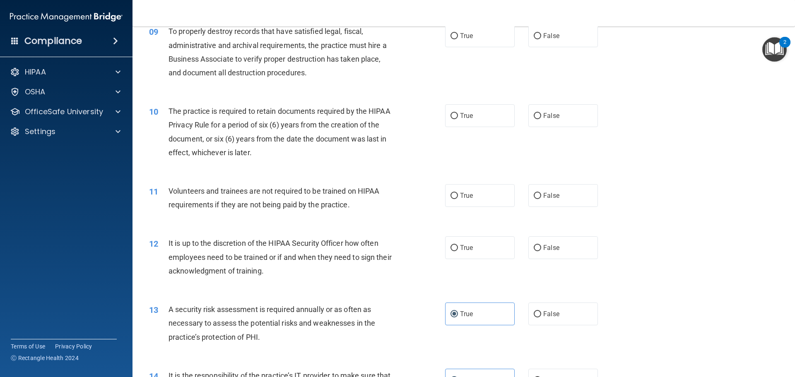
scroll to position [583, 0]
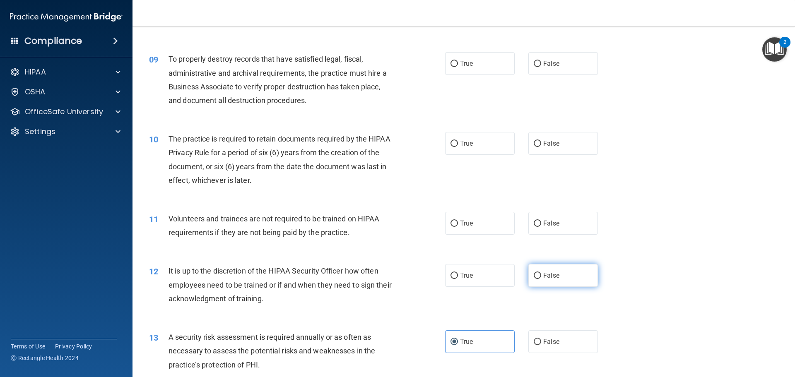
click at [538, 268] on label "False" at bounding box center [563, 275] width 70 height 23
click at [538, 273] on input "False" at bounding box center [536, 276] width 7 height 6
radio input "true"
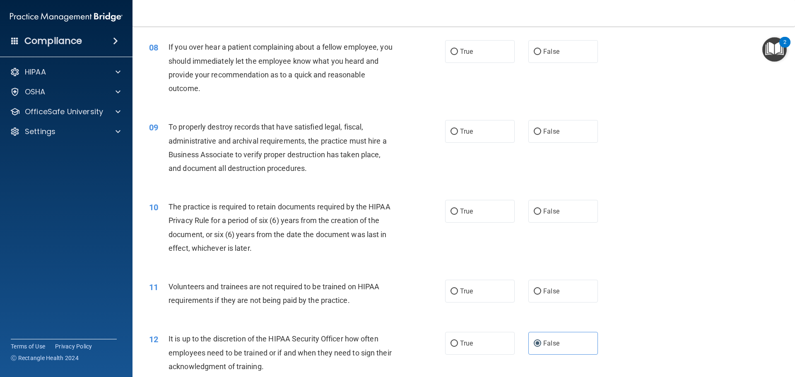
scroll to position [500, 0]
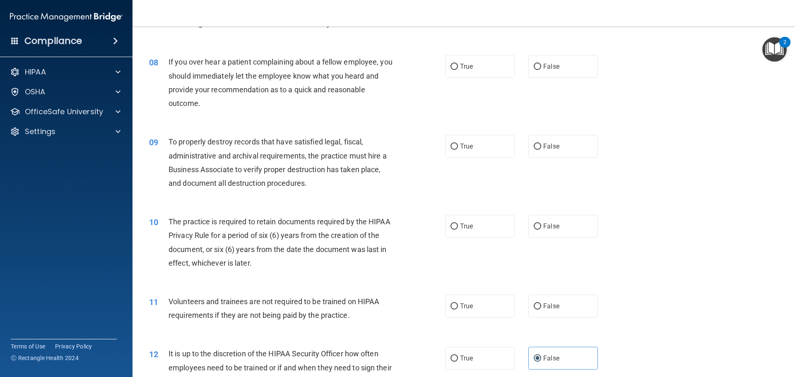
drag, startPoint x: 443, startPoint y: 307, endPoint x: 395, endPoint y: 307, distance: 48.0
click at [445, 307] on label "True" at bounding box center [480, 306] width 70 height 23
click at [450, 307] on input "True" at bounding box center [453, 306] width 7 height 6
radio input "true"
click at [571, 306] on label "False" at bounding box center [563, 306] width 70 height 23
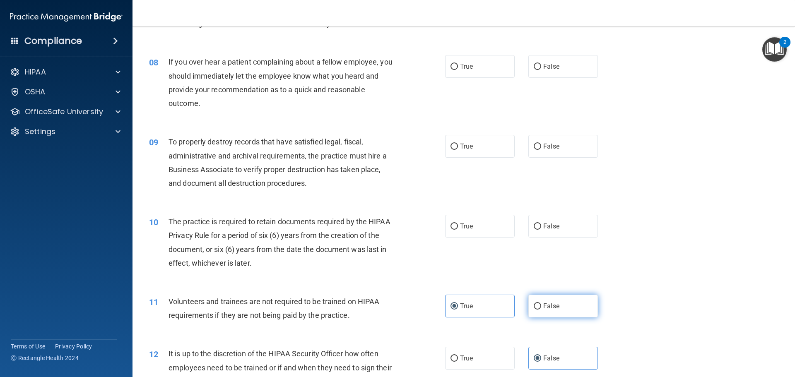
click at [541, 306] on input "False" at bounding box center [536, 306] width 7 height 6
radio input "true"
radio input "false"
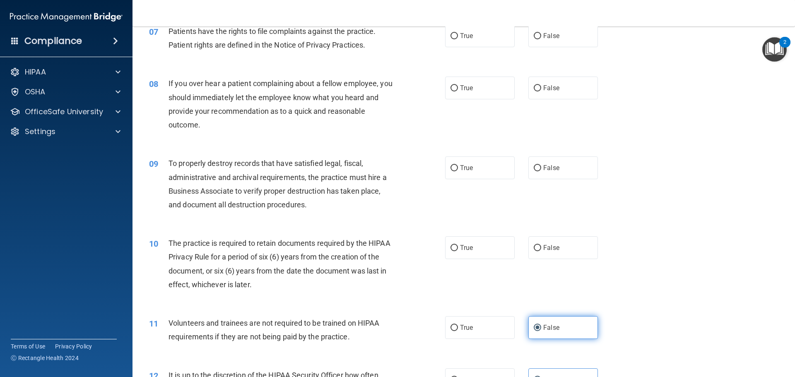
scroll to position [459, 0]
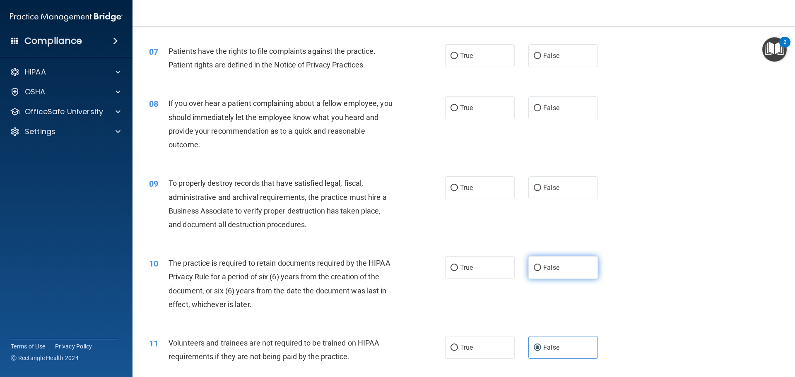
click at [559, 270] on label "False" at bounding box center [563, 267] width 70 height 23
click at [541, 270] on input "False" at bounding box center [536, 268] width 7 height 6
radio input "true"
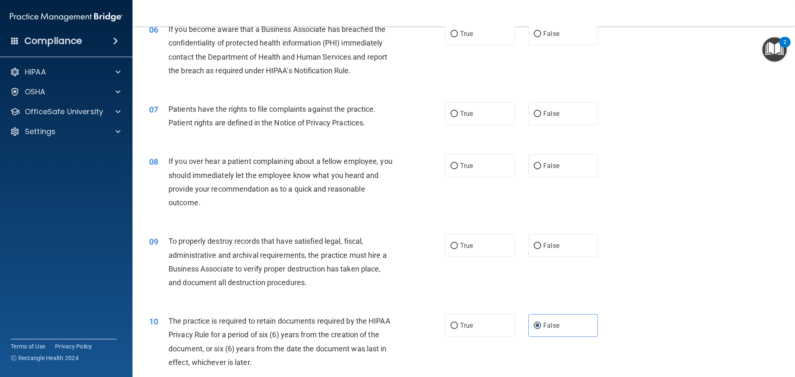
scroll to position [376, 0]
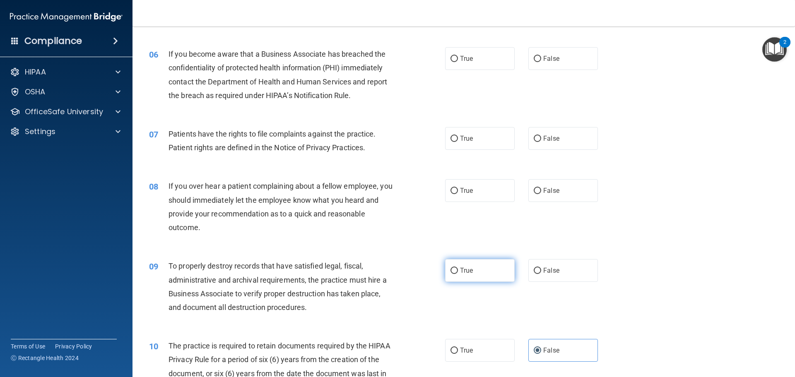
click at [464, 261] on label "True" at bounding box center [480, 270] width 70 height 23
click at [458, 268] on input "True" at bounding box center [453, 271] width 7 height 6
radio input "true"
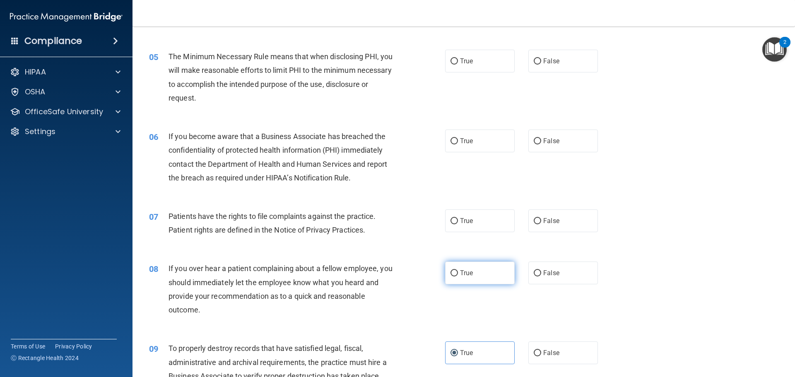
scroll to position [293, 0]
drag, startPoint x: 579, startPoint y: 279, endPoint x: 575, endPoint y: 279, distance: 4.6
click at [579, 279] on label "False" at bounding box center [563, 273] width 70 height 23
click at [541, 277] on input "False" at bounding box center [536, 274] width 7 height 6
radio input "true"
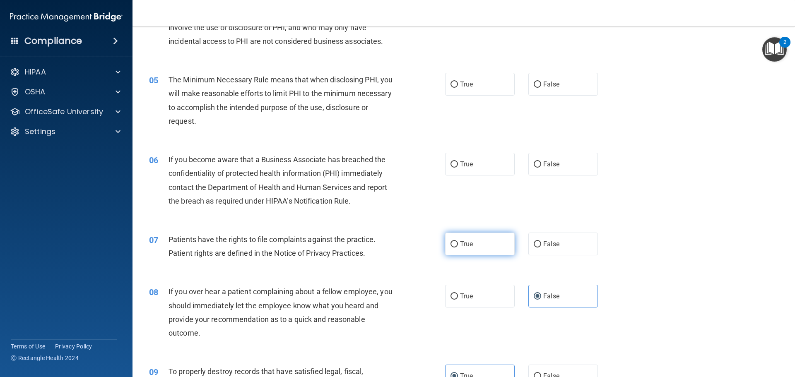
scroll to position [252, 0]
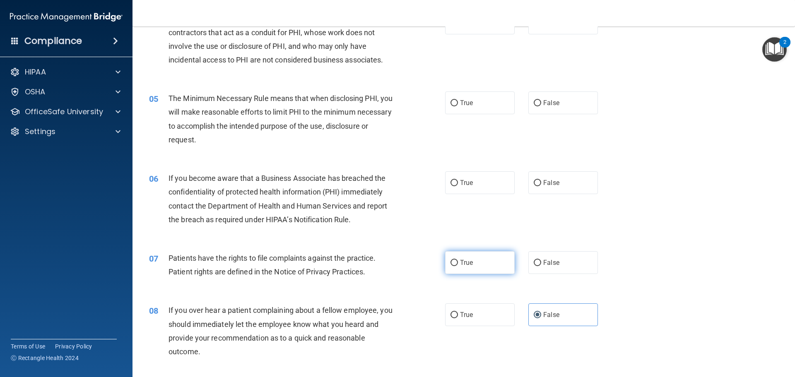
click at [490, 272] on label "True" at bounding box center [480, 262] width 70 height 23
click at [458, 266] on input "True" at bounding box center [453, 263] width 7 height 6
radio input "true"
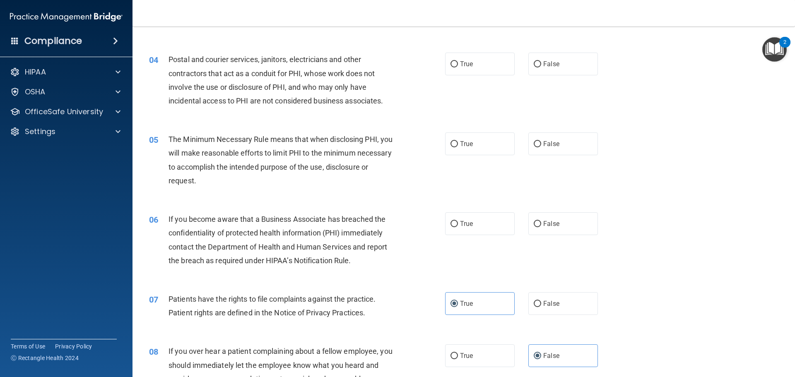
scroll to position [211, 0]
click at [447, 219] on label "True" at bounding box center [480, 224] width 70 height 23
click at [450, 221] on input "True" at bounding box center [453, 224] width 7 height 6
radio input "true"
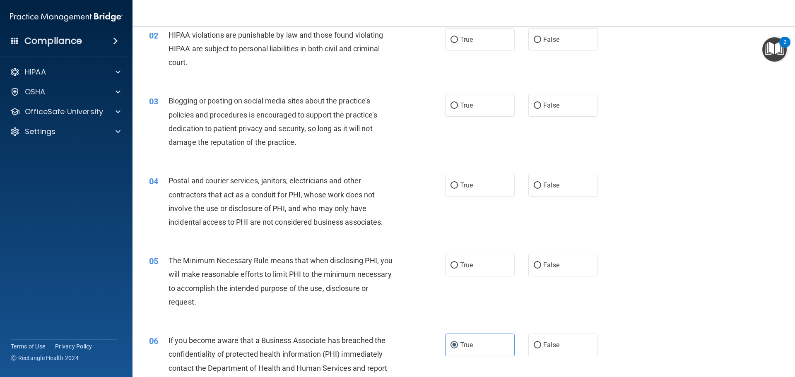
scroll to position [86, 0]
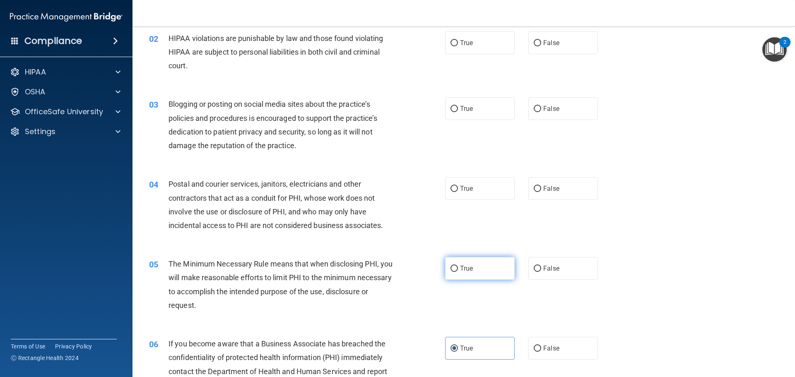
click at [455, 261] on label "True" at bounding box center [480, 268] width 70 height 23
click at [455, 266] on input "True" at bounding box center [453, 269] width 7 height 6
radio input "true"
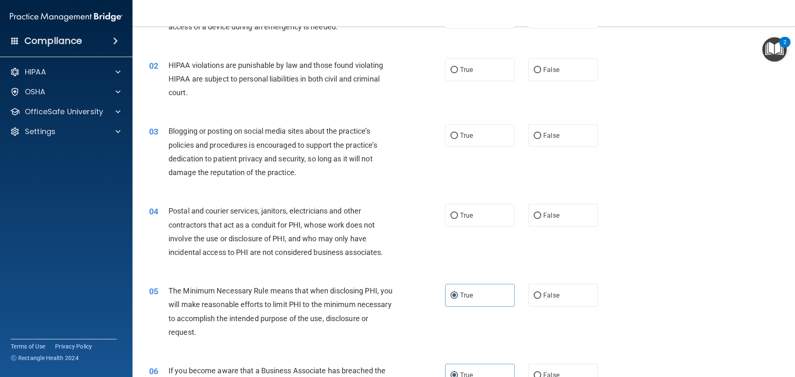
scroll to position [4, 0]
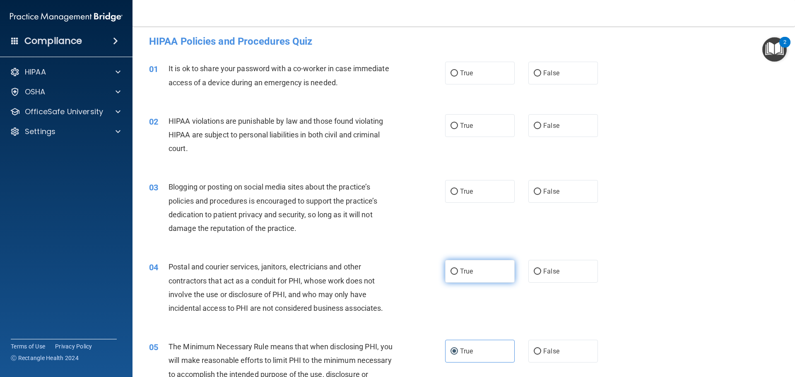
drag, startPoint x: 465, startPoint y: 277, endPoint x: 461, endPoint y: 279, distance: 4.8
click at [465, 277] on label "True" at bounding box center [480, 271] width 70 height 23
click at [458, 275] on input "True" at bounding box center [453, 272] width 7 height 6
radio input "true"
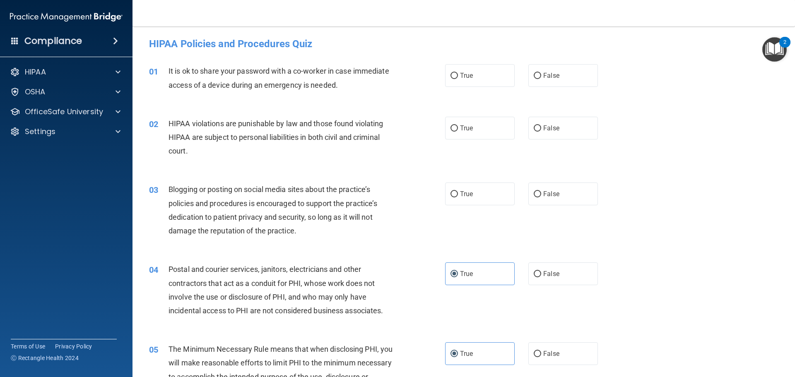
scroll to position [0, 0]
click at [549, 267] on label "False" at bounding box center [563, 275] width 70 height 23
click at [541, 272] on input "False" at bounding box center [536, 275] width 7 height 6
radio input "true"
radio input "false"
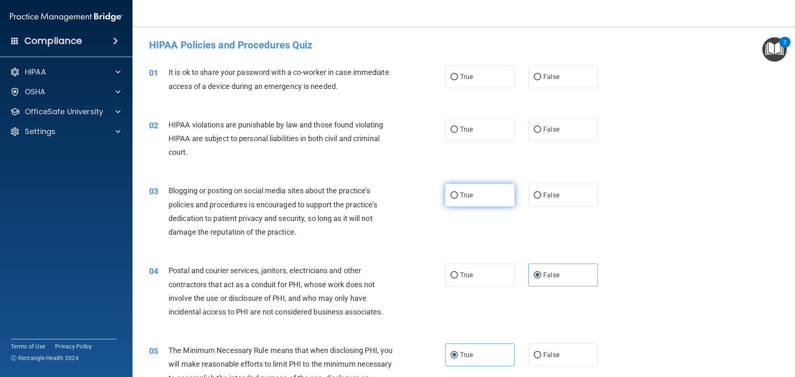
click at [463, 197] on span "True" at bounding box center [466, 195] width 13 height 8
click at [458, 197] on input "True" at bounding box center [453, 195] width 7 height 6
radio input "true"
click at [463, 118] on label "True" at bounding box center [480, 129] width 70 height 23
click at [458, 127] on input "True" at bounding box center [453, 130] width 7 height 6
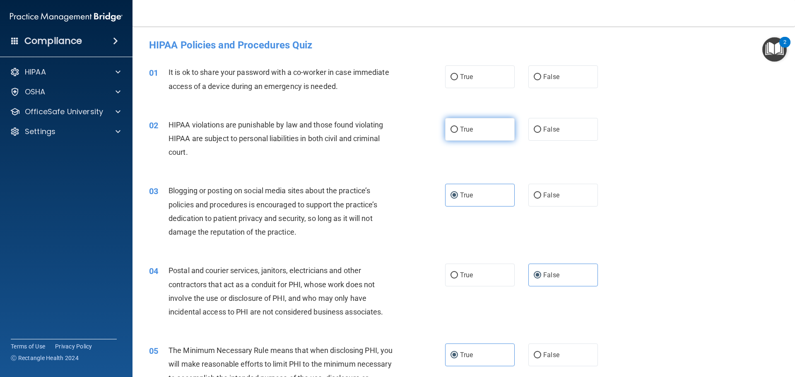
radio input "true"
click at [559, 70] on label "False" at bounding box center [563, 76] width 70 height 23
click at [541, 74] on input "False" at bounding box center [536, 77] width 7 height 6
radio input "true"
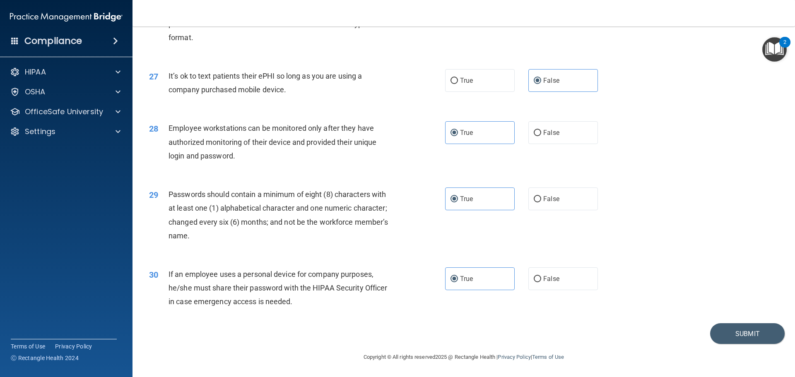
scroll to position [1700, 0]
click at [739, 331] on button "Submit" at bounding box center [747, 333] width 74 height 21
click at [737, 333] on button "Submit" at bounding box center [747, 333] width 74 height 21
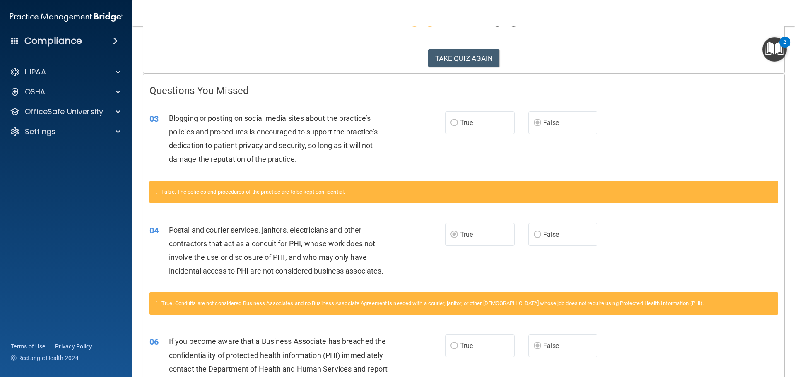
scroll to position [120, 0]
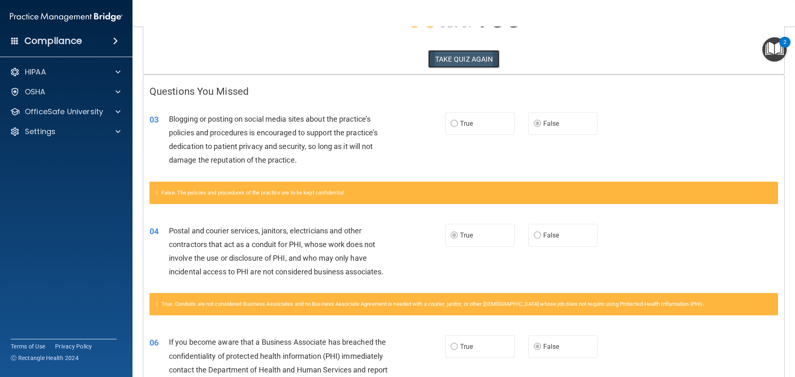
click at [488, 63] on button "TAKE QUIZ AGAIN" at bounding box center [464, 59] width 72 height 18
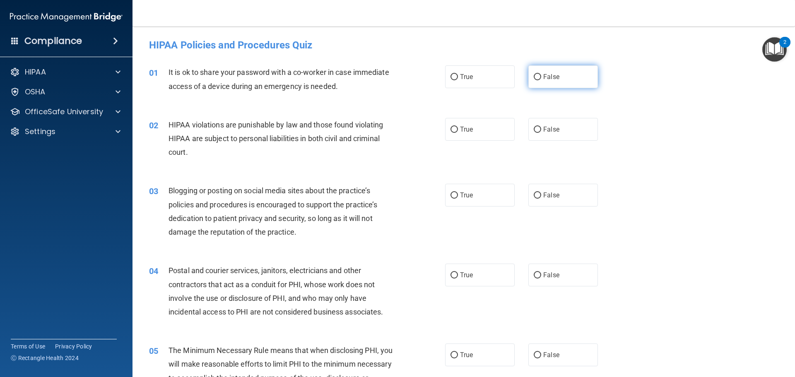
click at [551, 86] on label "False" at bounding box center [563, 76] width 70 height 23
click at [541, 80] on input "False" at bounding box center [536, 77] width 7 height 6
radio input "true"
click at [473, 128] on label "True" at bounding box center [480, 129] width 70 height 23
click at [458, 128] on input "True" at bounding box center [453, 130] width 7 height 6
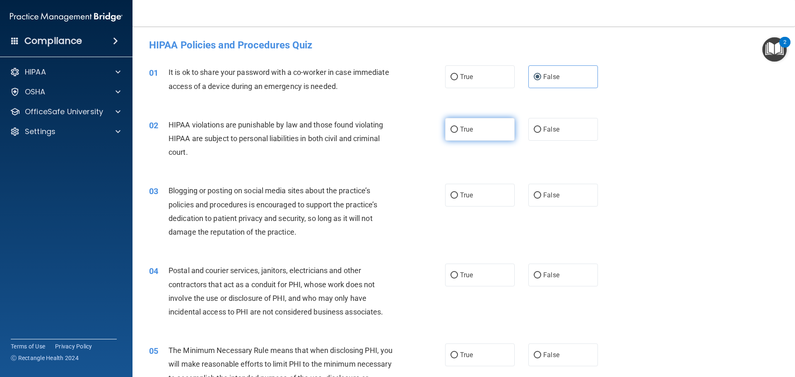
radio input "true"
click at [560, 192] on label "False" at bounding box center [563, 195] width 70 height 23
click at [541, 192] on input "False" at bounding box center [536, 195] width 7 height 6
radio input "true"
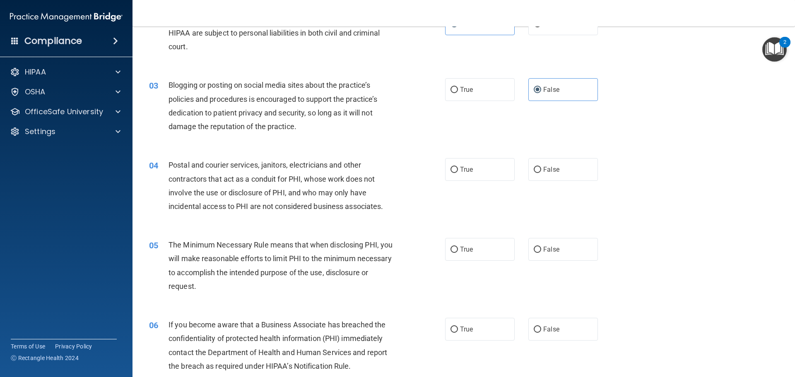
scroll to position [124, 0]
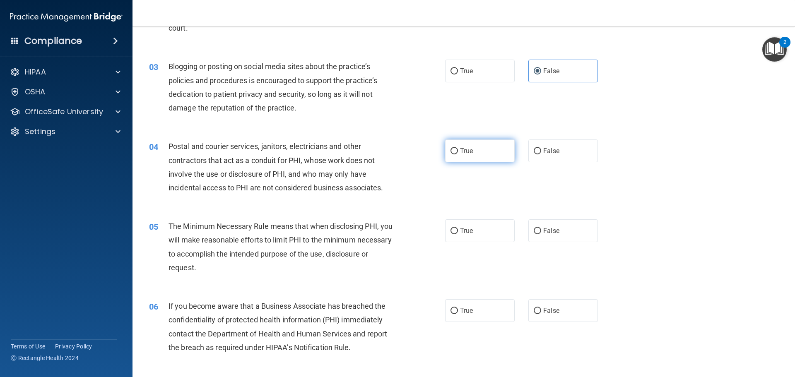
click at [466, 160] on label "True" at bounding box center [480, 150] width 70 height 23
click at [458, 154] on input "True" at bounding box center [453, 151] width 7 height 6
radio input "true"
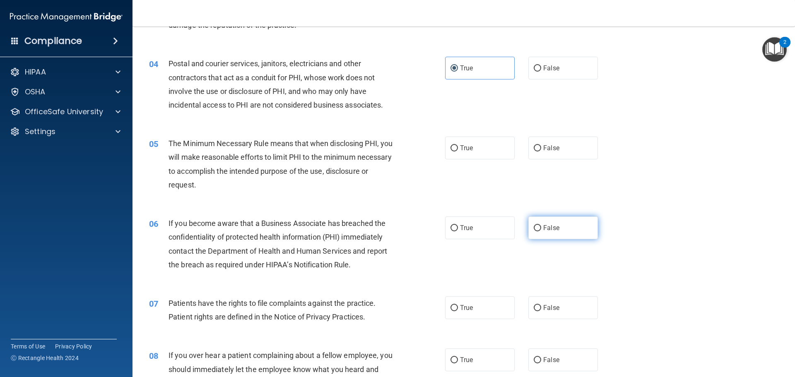
click at [558, 221] on label "False" at bounding box center [563, 227] width 70 height 23
click at [541, 225] on input "False" at bounding box center [536, 228] width 7 height 6
radio input "true"
click at [461, 141] on label "True" at bounding box center [480, 148] width 70 height 23
click at [458, 145] on input "True" at bounding box center [453, 148] width 7 height 6
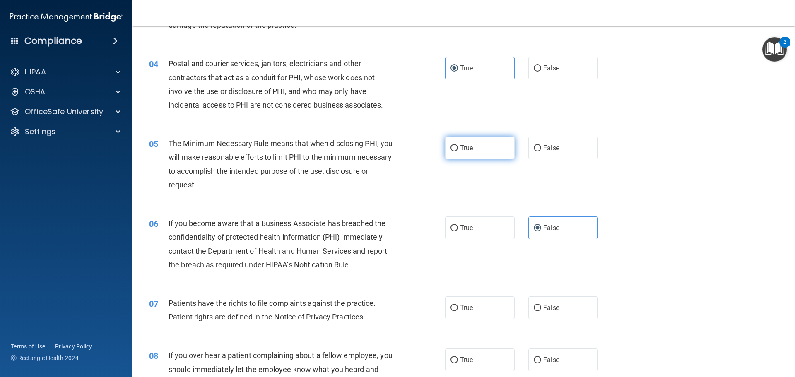
radio input "true"
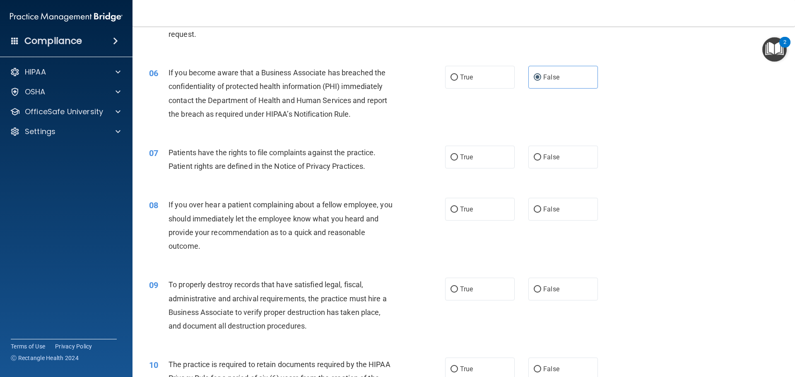
scroll to position [372, 0]
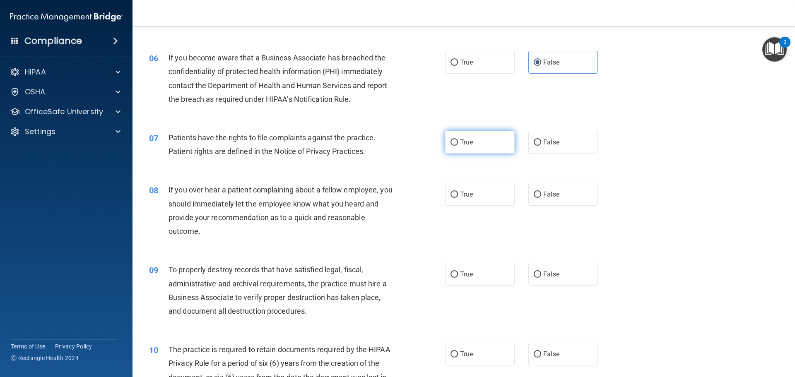
click at [465, 147] on label "True" at bounding box center [480, 142] width 70 height 23
click at [458, 146] on input "True" at bounding box center [453, 142] width 7 height 6
radio input "true"
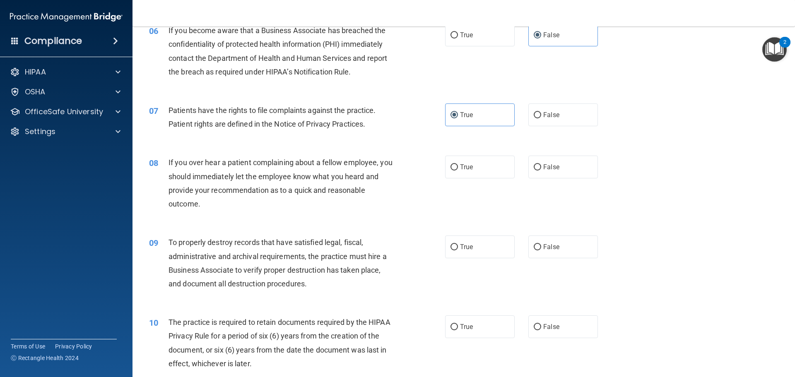
scroll to position [414, 0]
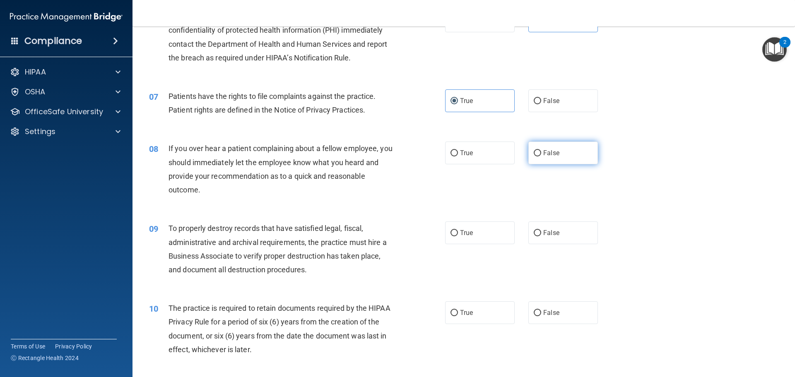
click at [543, 151] on span "False" at bounding box center [551, 153] width 16 height 8
click at [540, 151] on input "False" at bounding box center [536, 153] width 7 height 6
radio input "true"
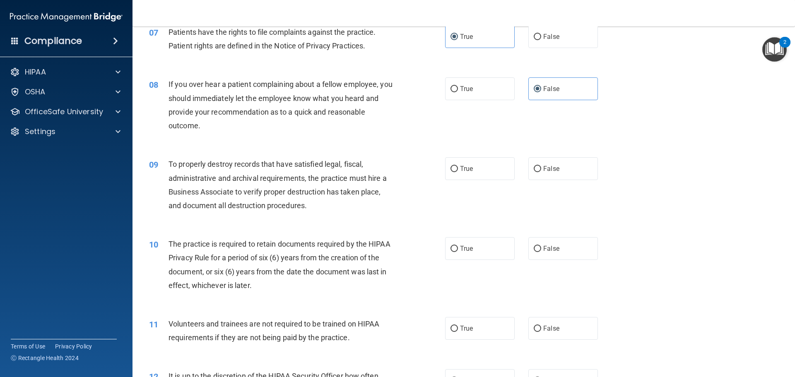
scroll to position [497, 0]
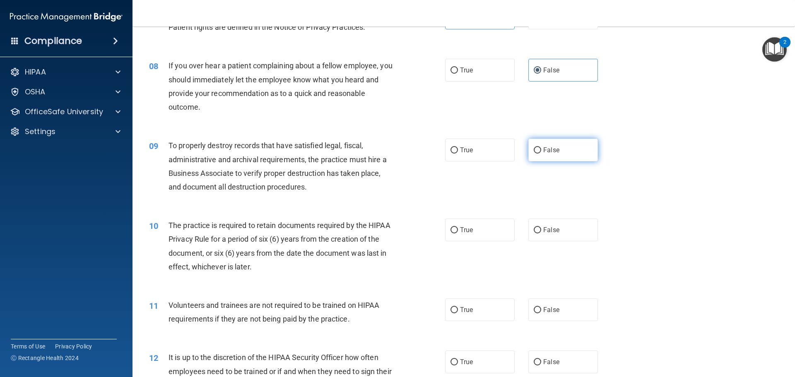
click at [556, 154] on label "False" at bounding box center [563, 150] width 70 height 23
click at [541, 154] on input "False" at bounding box center [536, 150] width 7 height 6
radio input "true"
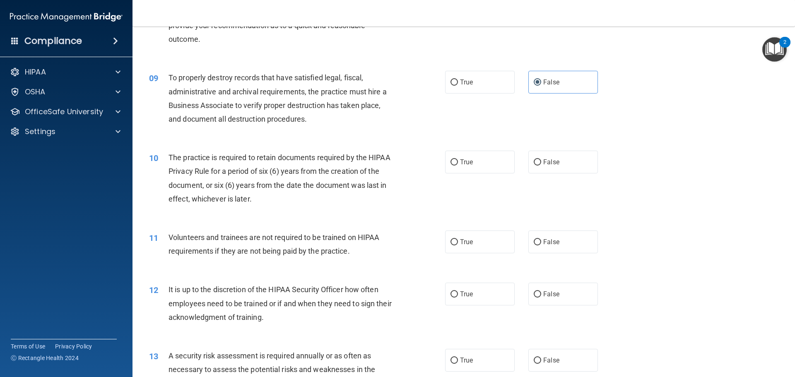
scroll to position [579, 0]
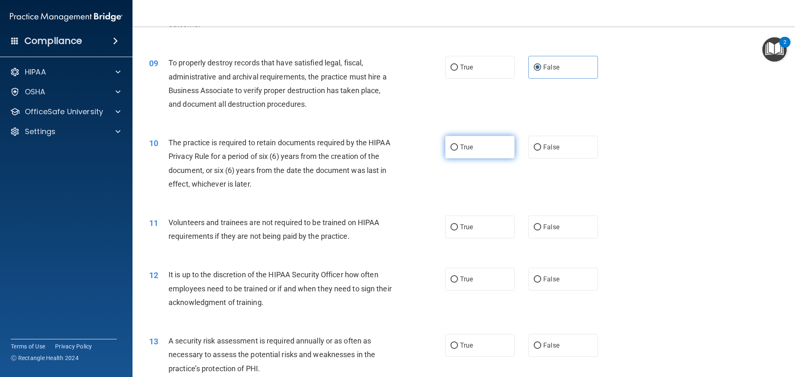
drag, startPoint x: 485, startPoint y: 156, endPoint x: 474, endPoint y: 156, distance: 11.2
click at [484, 156] on label "True" at bounding box center [480, 147] width 70 height 23
click at [458, 151] on input "True" at bounding box center [453, 147] width 7 height 6
radio input "true"
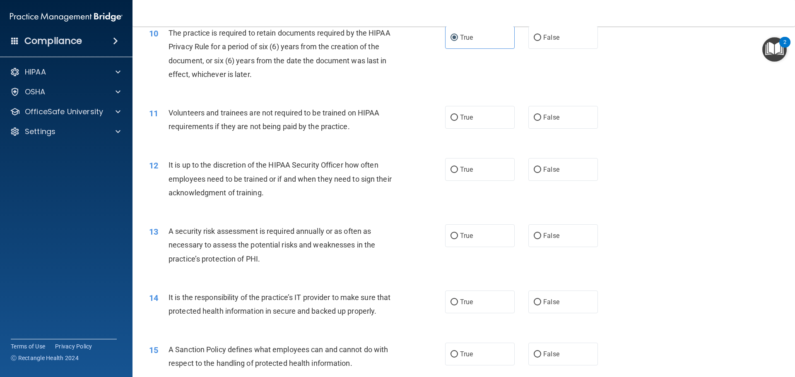
scroll to position [704, 0]
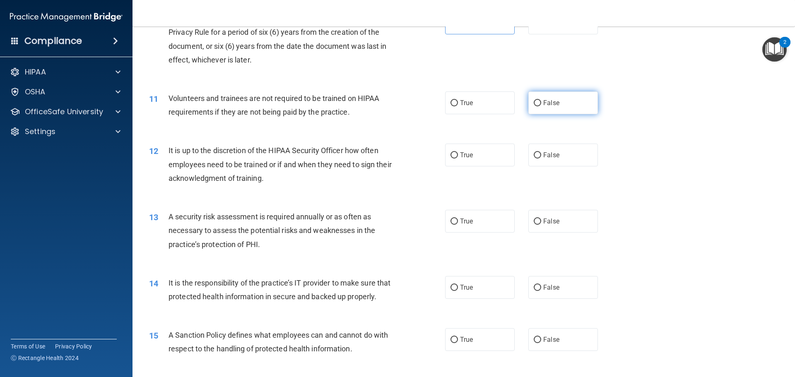
click at [552, 102] on span "False" at bounding box center [551, 103] width 16 height 8
click at [541, 102] on input "False" at bounding box center [536, 103] width 7 height 6
radio input "true"
drag, startPoint x: 545, startPoint y: 158, endPoint x: 553, endPoint y: 155, distance: 8.9
click at [551, 156] on span "False" at bounding box center [551, 155] width 16 height 8
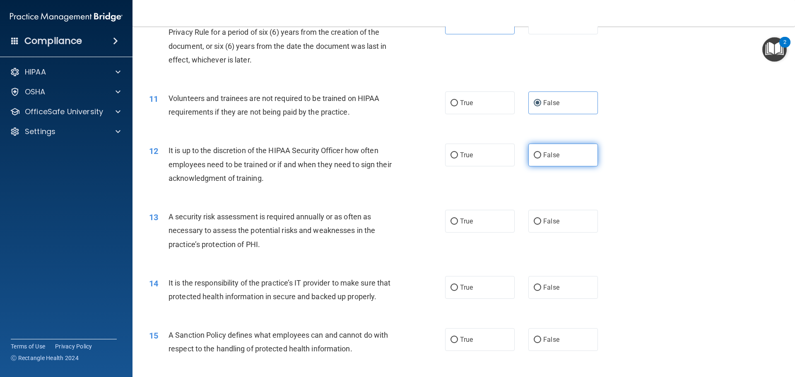
click at [552, 160] on label "False" at bounding box center [563, 155] width 70 height 23
click at [552, 161] on label "False" at bounding box center [563, 155] width 70 height 23
click at [541, 158] on input "False" at bounding box center [536, 155] width 7 height 6
radio input "true"
click at [552, 161] on label "False" at bounding box center [563, 155] width 70 height 23
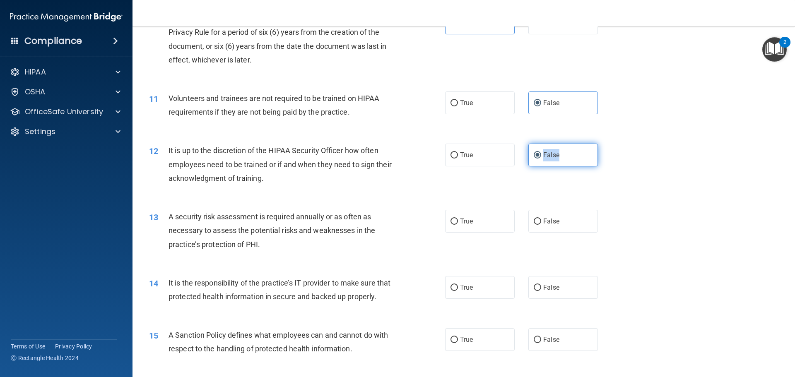
click at [541, 158] on input "False" at bounding box center [536, 155] width 7 height 6
click at [543, 189] on div "12 It is up to the discretion of the HIPAA Security Officer how often employees…" at bounding box center [463, 166] width 641 height 66
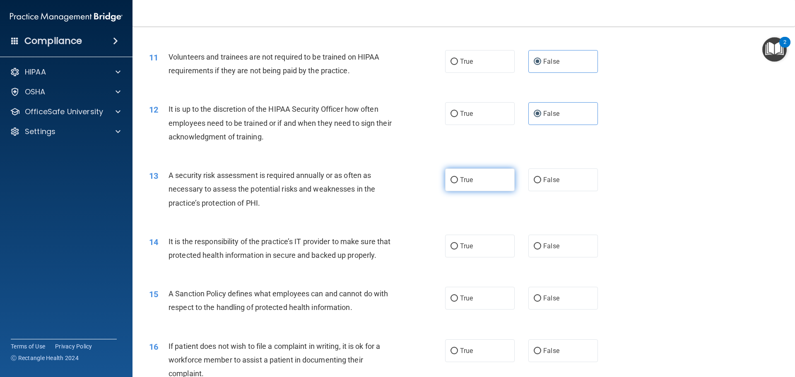
click at [456, 182] on label "True" at bounding box center [480, 179] width 70 height 23
click at [456, 182] on input "True" at bounding box center [453, 180] width 7 height 6
radio input "true"
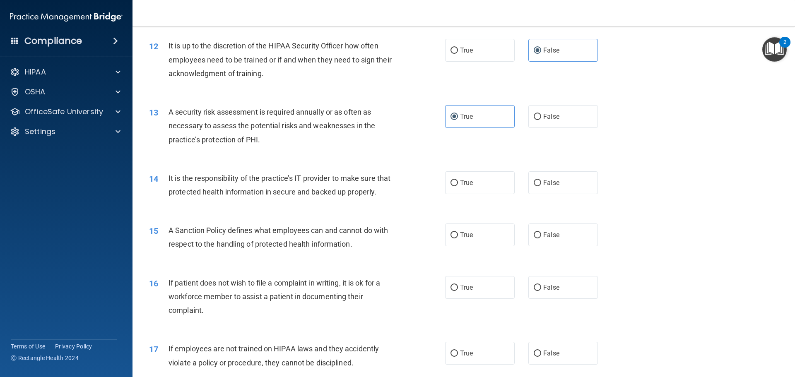
scroll to position [828, 0]
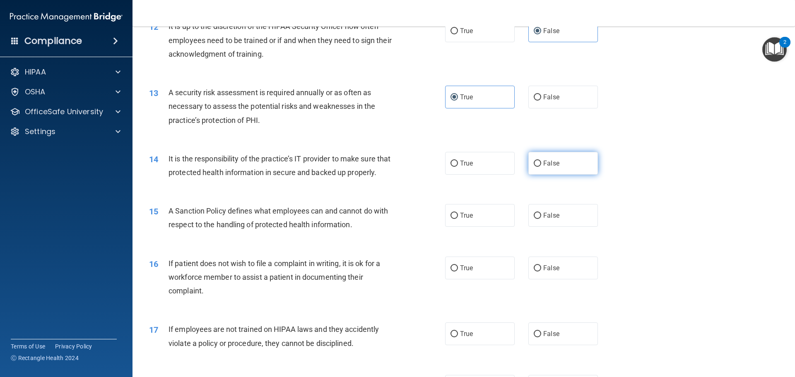
drag, startPoint x: 552, startPoint y: 166, endPoint x: 543, endPoint y: 164, distance: 8.8
click at [551, 166] on span "False" at bounding box center [551, 163] width 16 height 8
click at [541, 166] on input "False" at bounding box center [536, 164] width 7 height 6
radio input "true"
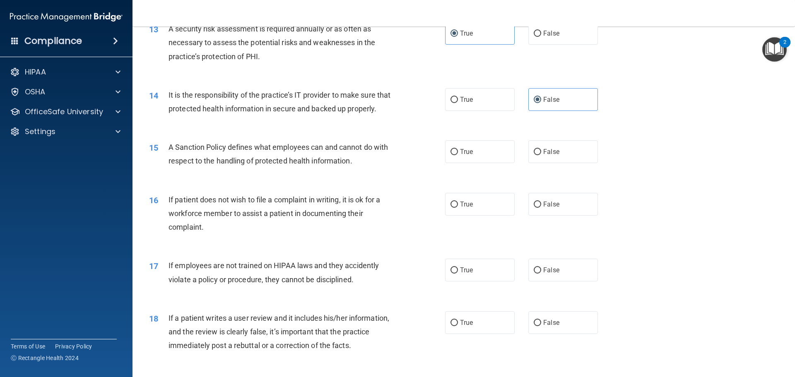
scroll to position [910, 0]
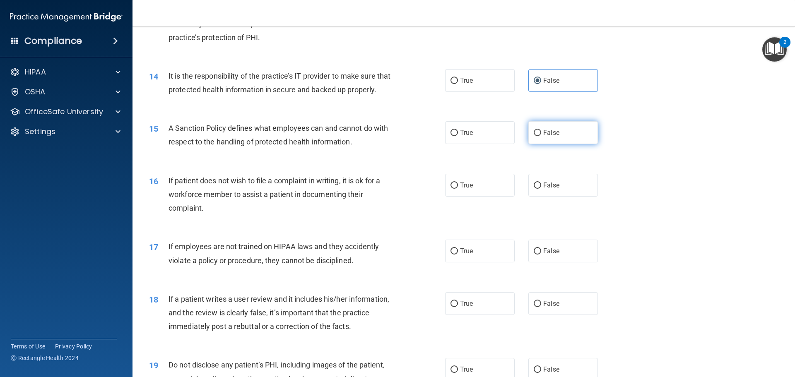
click at [549, 144] on label "False" at bounding box center [563, 132] width 70 height 23
click at [541, 136] on input "False" at bounding box center [536, 133] width 7 height 6
radio input "true"
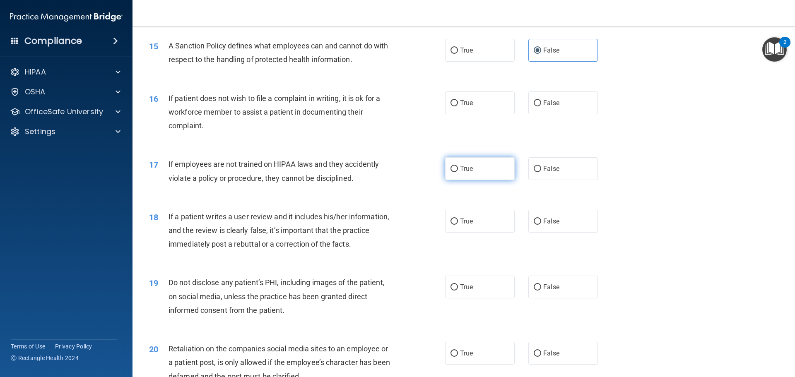
scroll to position [993, 0]
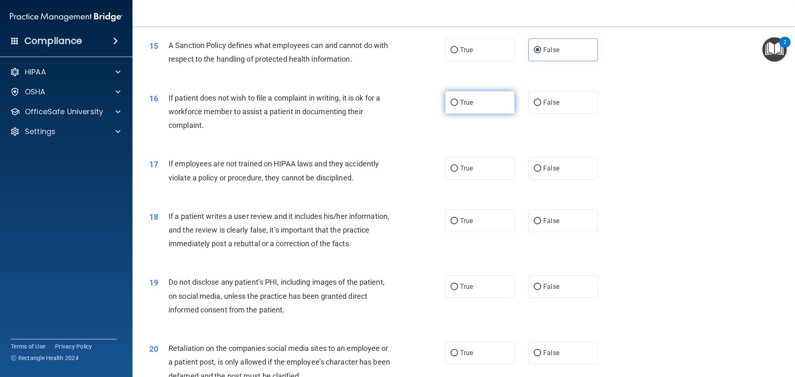
click at [450, 106] on input "True" at bounding box center [453, 103] width 7 height 6
radio input "true"
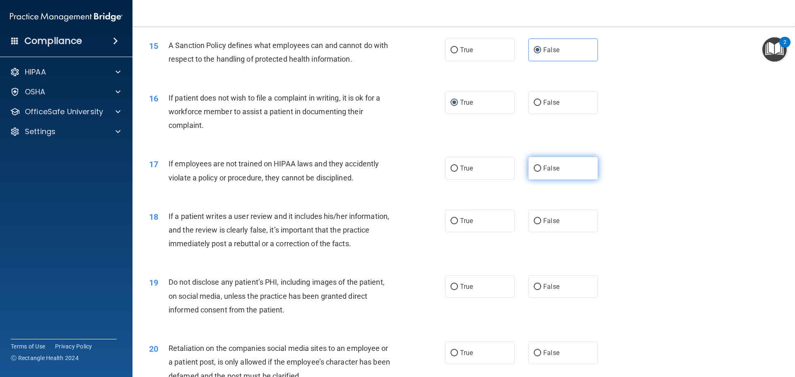
click at [561, 180] on label "False" at bounding box center [563, 168] width 70 height 23
click at [541, 172] on input "False" at bounding box center [536, 169] width 7 height 6
radio input "true"
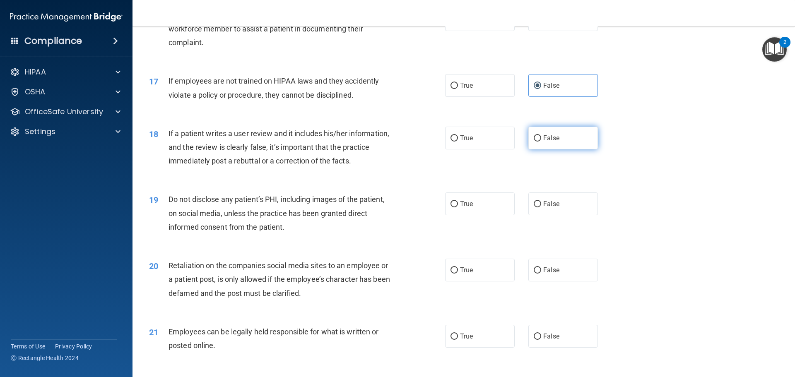
drag, startPoint x: 574, startPoint y: 156, endPoint x: 552, endPoint y: 159, distance: 22.9
click at [574, 149] on label "False" at bounding box center [563, 138] width 70 height 23
click at [541, 142] on input "False" at bounding box center [536, 138] width 7 height 6
radio input "true"
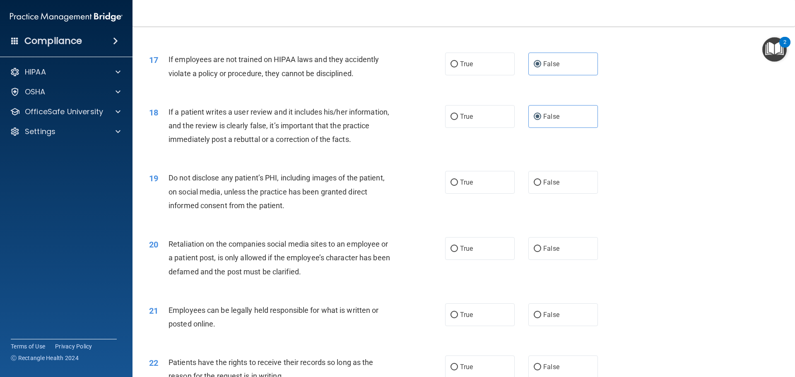
scroll to position [1159, 0]
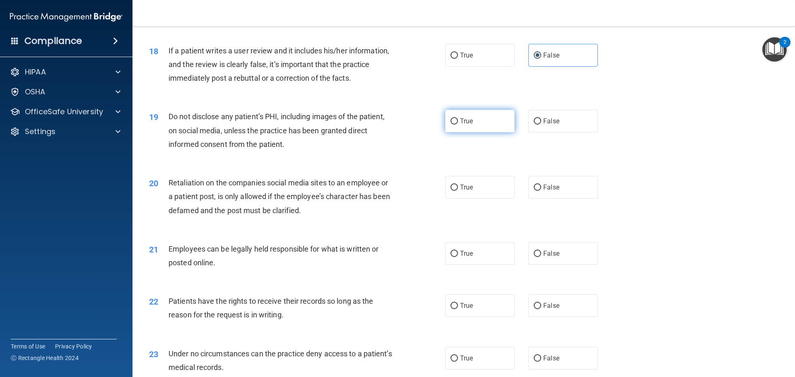
click at [446, 131] on label "True" at bounding box center [480, 121] width 70 height 23
click at [450, 125] on input "True" at bounding box center [453, 121] width 7 height 6
radio input "true"
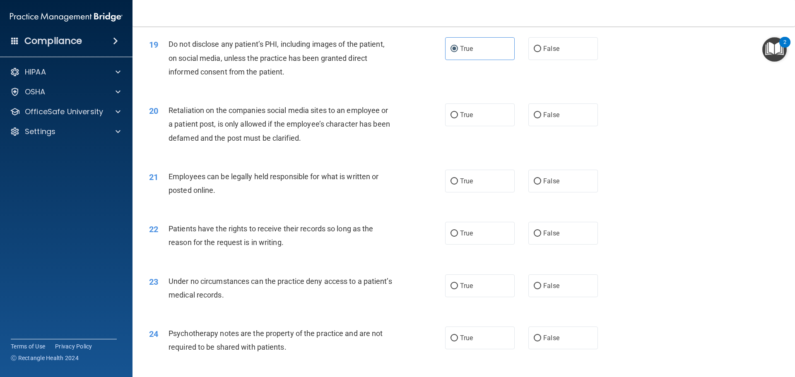
scroll to position [1241, 0]
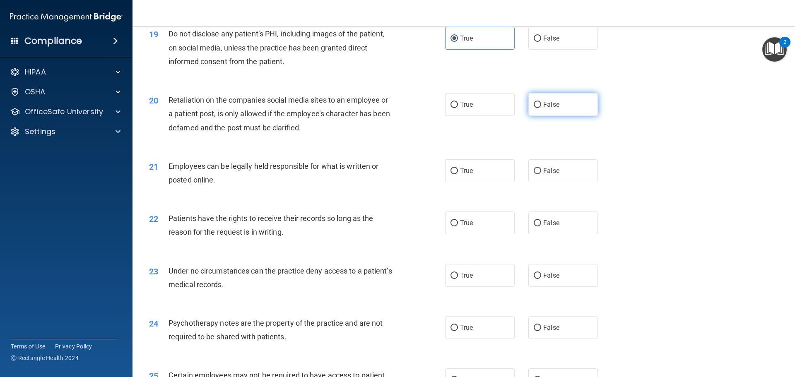
click at [545, 108] on span "False" at bounding box center [551, 105] width 16 height 8
click at [541, 108] on input "False" at bounding box center [536, 105] width 7 height 6
radio input "true"
click at [464, 175] on span "True" at bounding box center [466, 171] width 13 height 8
click at [458, 174] on input "True" at bounding box center [453, 171] width 7 height 6
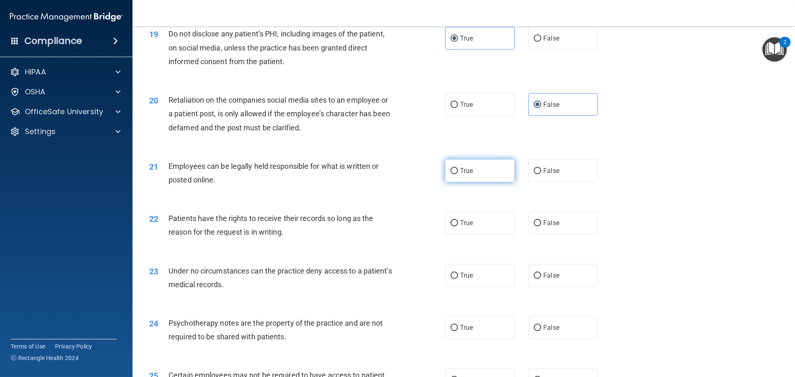
radio input "true"
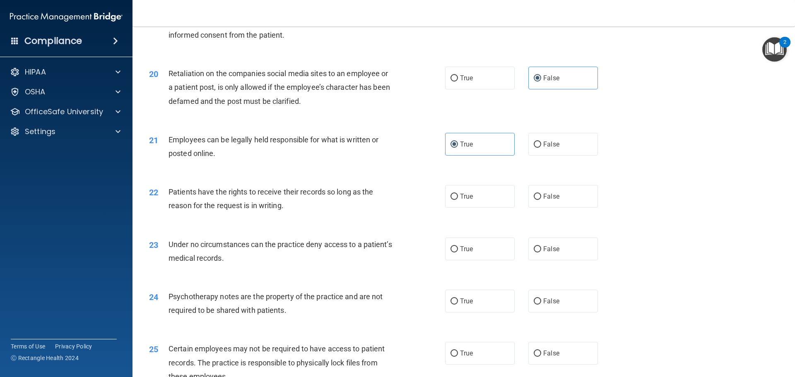
scroll to position [1283, 0]
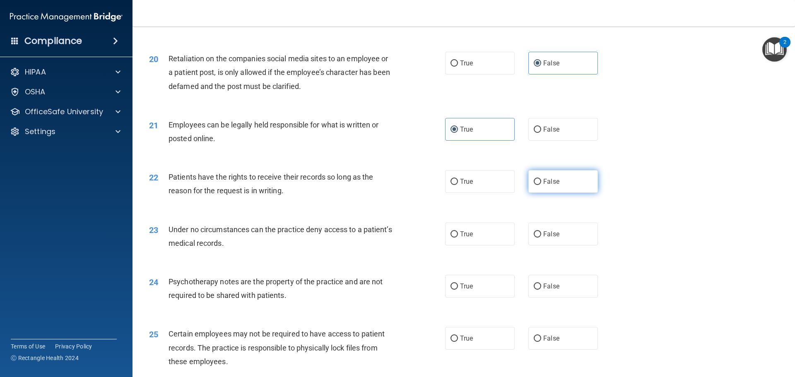
click at [572, 193] on label "False" at bounding box center [563, 181] width 70 height 23
click at [541, 185] on input "False" at bounding box center [536, 182] width 7 height 6
radio input "true"
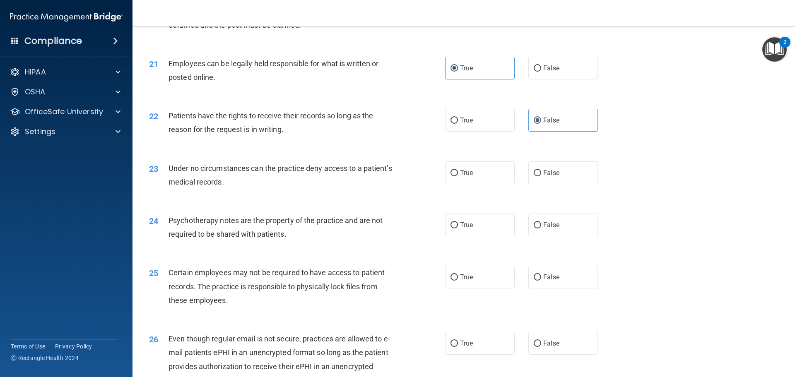
scroll to position [1366, 0]
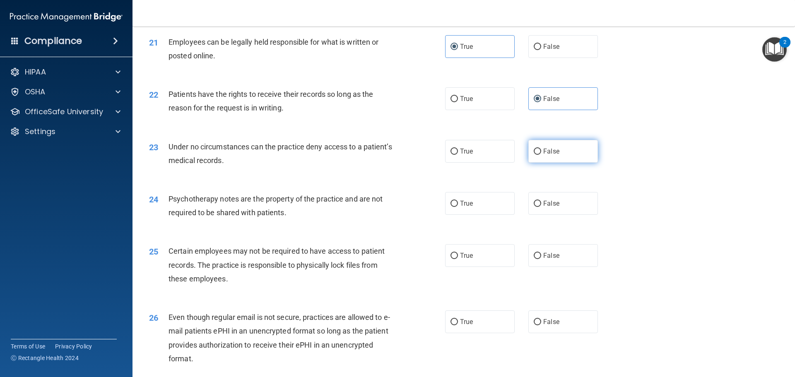
click at [561, 163] on label "False" at bounding box center [563, 151] width 70 height 23
click at [541, 155] on input "False" at bounding box center [536, 152] width 7 height 6
radio input "true"
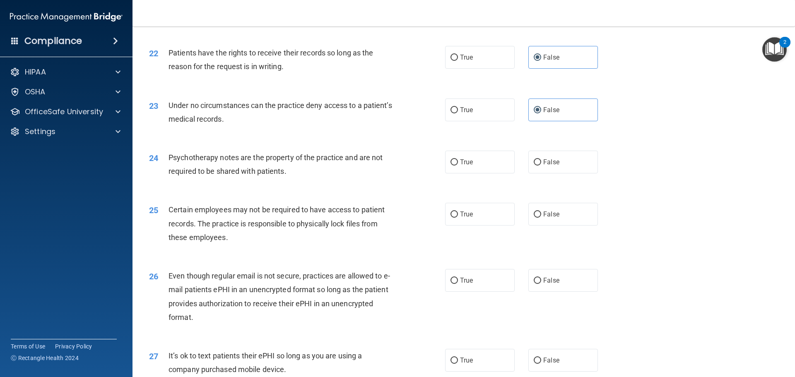
scroll to position [1448, 0]
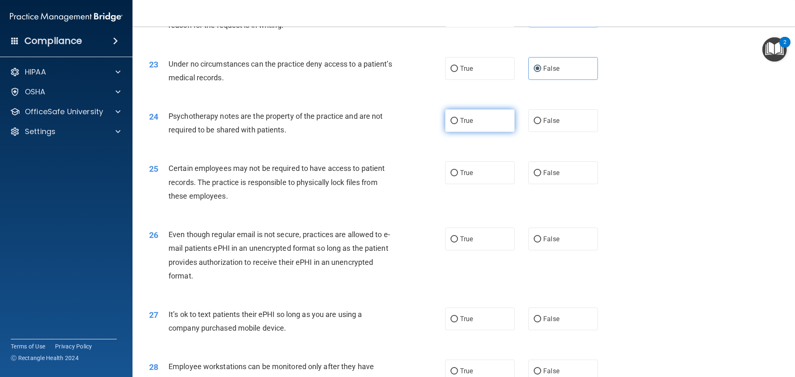
click at [464, 125] on span "True" at bounding box center [466, 121] width 13 height 8
click at [458, 124] on input "True" at bounding box center [453, 121] width 7 height 6
radio input "true"
click at [468, 177] on span "True" at bounding box center [466, 173] width 13 height 8
click at [458, 176] on input "True" at bounding box center [453, 173] width 7 height 6
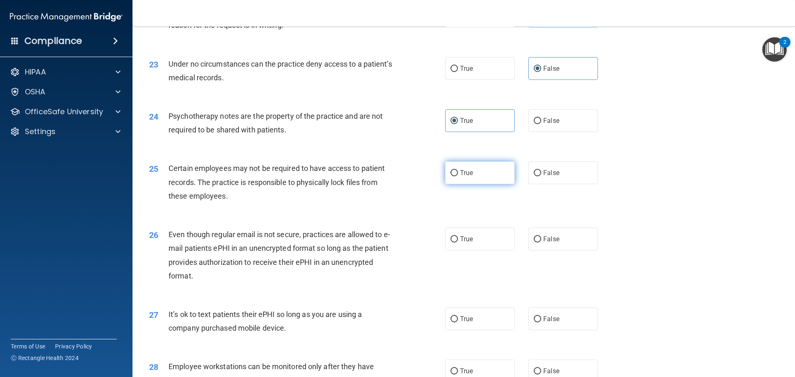
radio input "true"
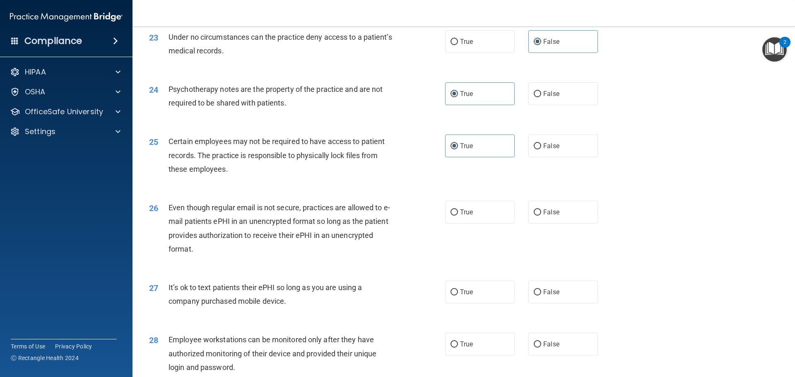
scroll to position [1490, 0]
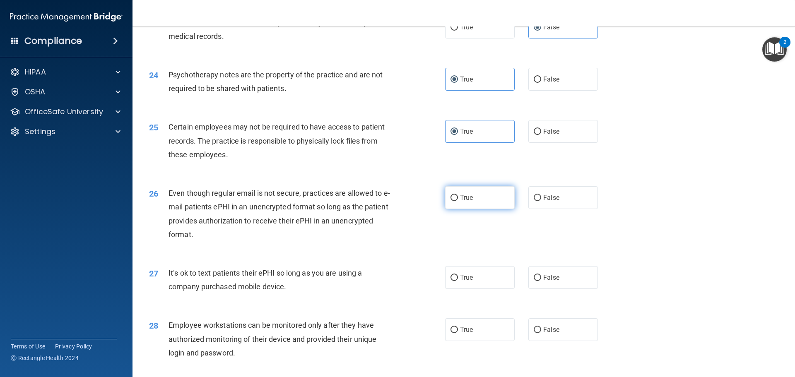
click at [468, 202] on span "True" at bounding box center [466, 198] width 13 height 8
click at [458, 201] on input "True" at bounding box center [453, 198] width 7 height 6
radio input "true"
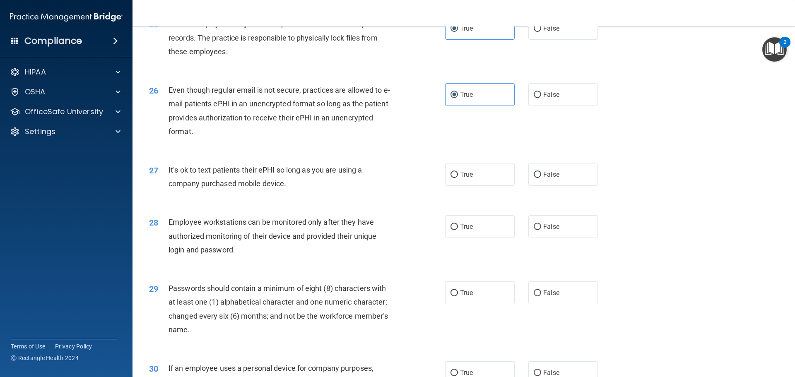
scroll to position [1614, 0]
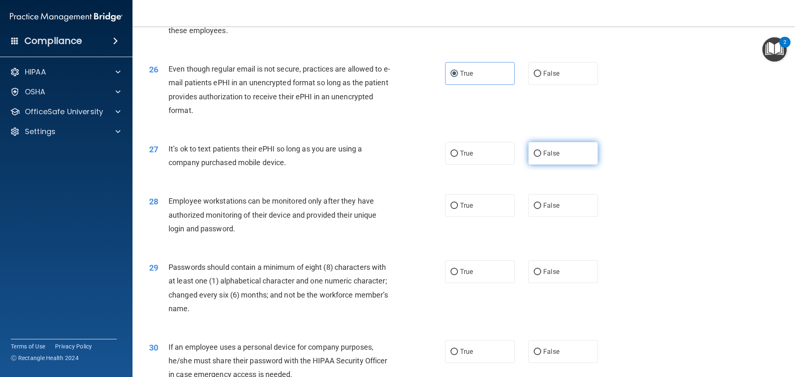
click at [543, 157] on span "False" at bounding box center [551, 153] width 16 height 8
click at [541, 157] on input "False" at bounding box center [536, 154] width 7 height 6
radio input "true"
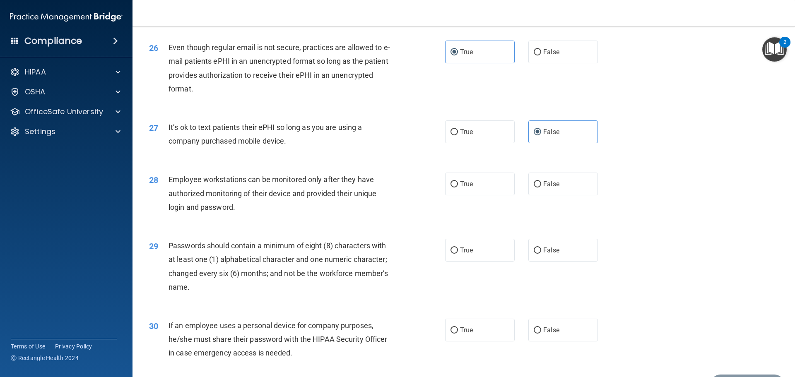
scroll to position [1655, 0]
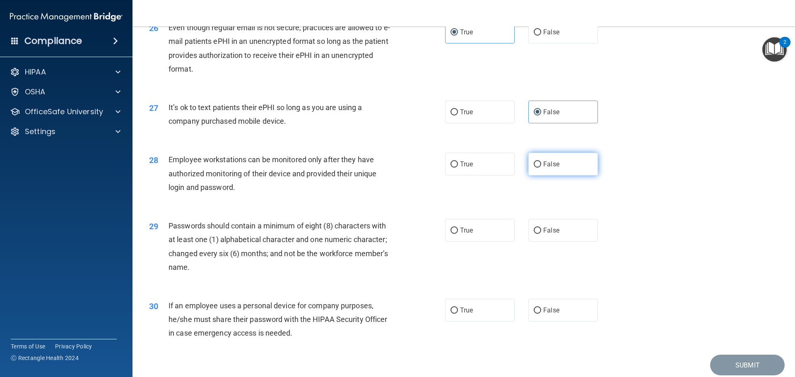
click at [563, 175] on label "False" at bounding box center [563, 164] width 70 height 23
click at [541, 168] on input "False" at bounding box center [536, 164] width 7 height 6
radio input "true"
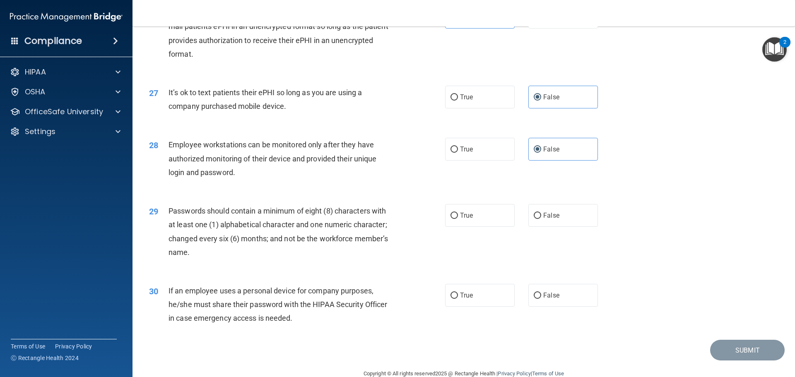
scroll to position [1697, 0]
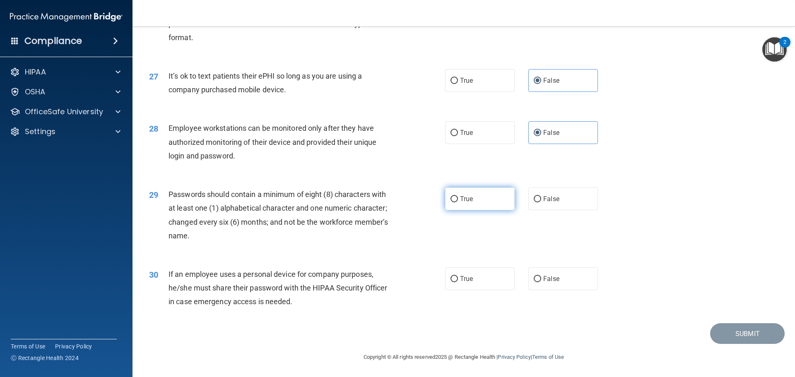
click at [465, 210] on label "True" at bounding box center [480, 198] width 70 height 23
click at [458, 202] on input "True" at bounding box center [453, 199] width 7 height 6
radio input "true"
click at [581, 287] on label "False" at bounding box center [563, 278] width 70 height 23
click at [541, 282] on input "False" at bounding box center [536, 279] width 7 height 6
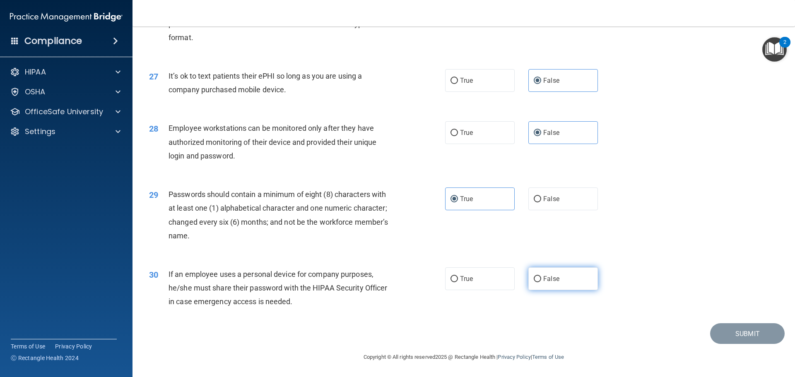
radio input "true"
click at [762, 335] on button "Submit" at bounding box center [747, 333] width 74 height 21
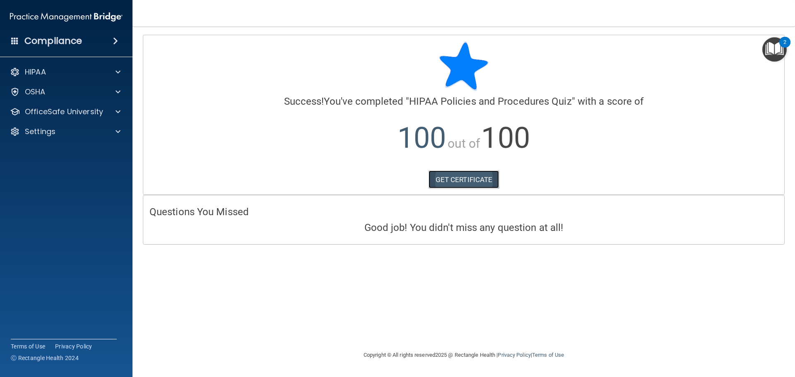
click at [480, 178] on link "GET CERTIFICATE" at bounding box center [463, 179] width 71 height 18
click at [43, 116] on p "OfficeSafe University" at bounding box center [64, 112] width 78 height 10
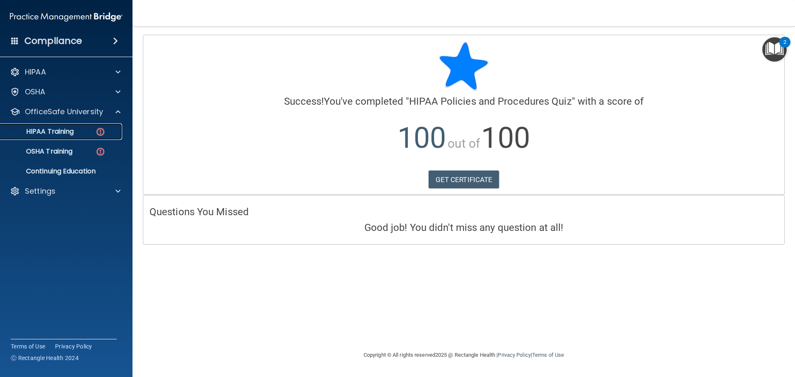
click at [56, 132] on p "HIPAA Training" at bounding box center [39, 131] width 68 height 8
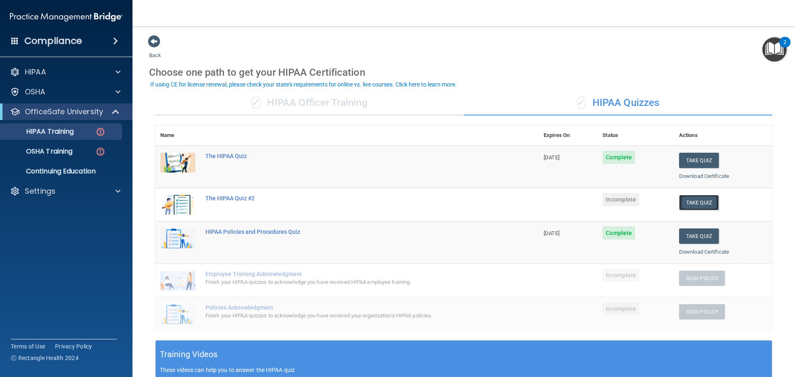
click at [693, 208] on button "Take Quiz" at bounding box center [699, 202] width 40 height 15
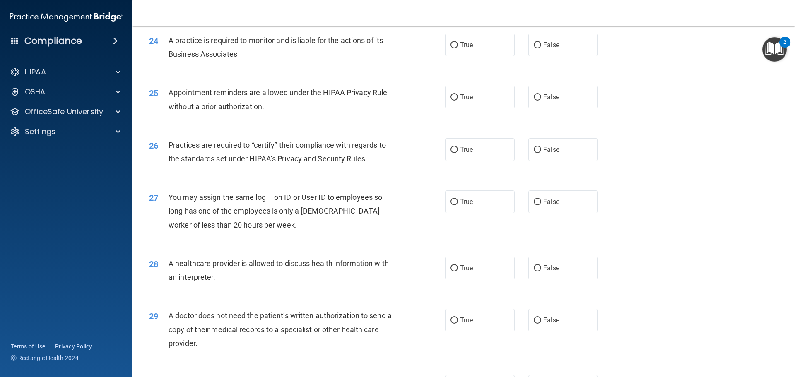
scroll to position [1549, 0]
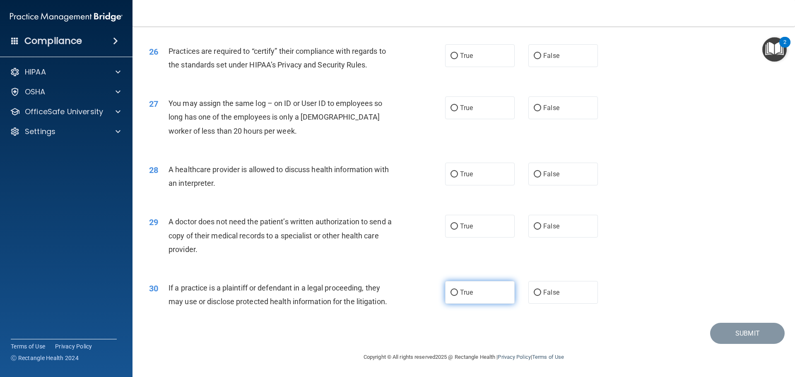
drag, startPoint x: 449, startPoint y: 294, endPoint x: 453, endPoint y: 290, distance: 5.3
click at [451, 293] on input "True" at bounding box center [453, 293] width 7 height 6
radio input "true"
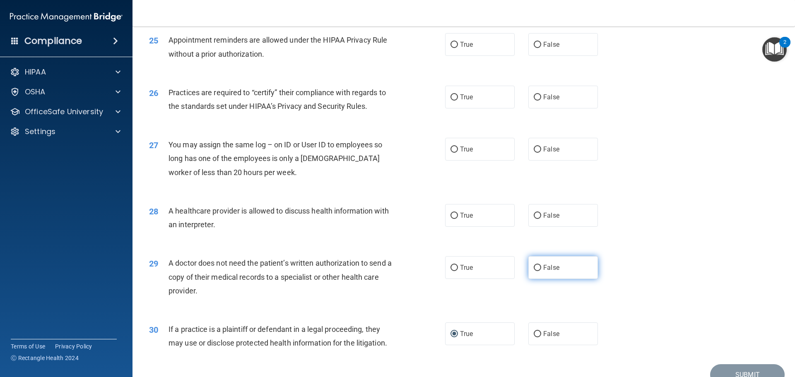
click at [528, 273] on label "False" at bounding box center [563, 267] width 70 height 23
click at [533, 271] on input "False" at bounding box center [536, 268] width 7 height 6
radio input "true"
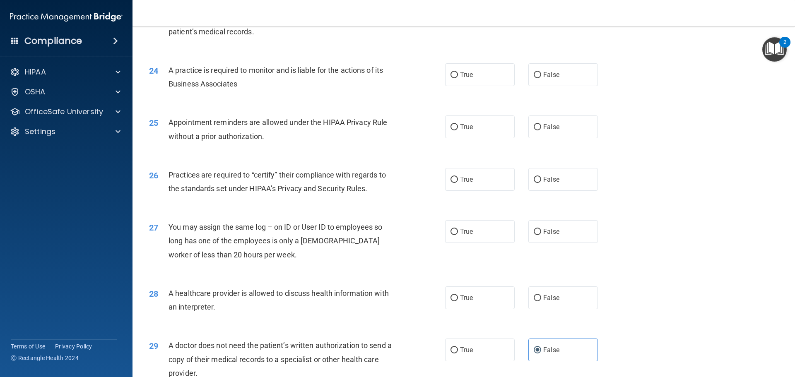
scroll to position [1425, 0]
click at [464, 293] on label "True" at bounding box center [480, 298] width 70 height 23
click at [458, 295] on input "True" at bounding box center [453, 298] width 7 height 6
radio input "true"
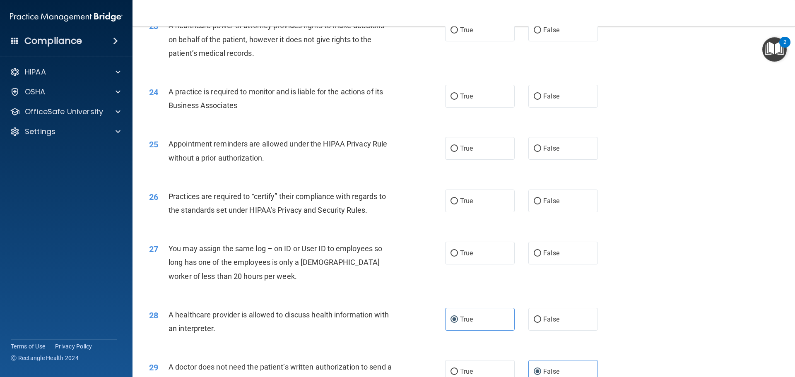
scroll to position [1384, 0]
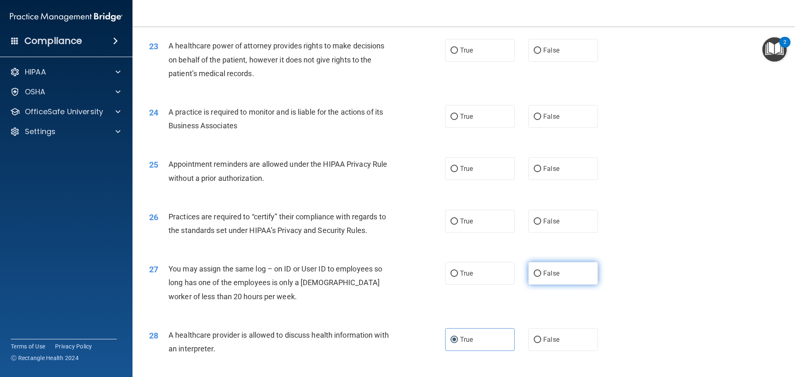
click at [543, 276] on span "False" at bounding box center [551, 273] width 16 height 8
click at [540, 276] on input "False" at bounding box center [536, 274] width 7 height 6
radio input "true"
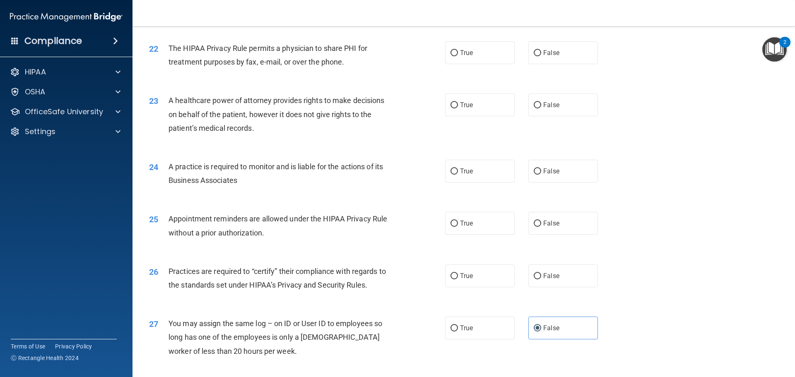
scroll to position [1301, 0]
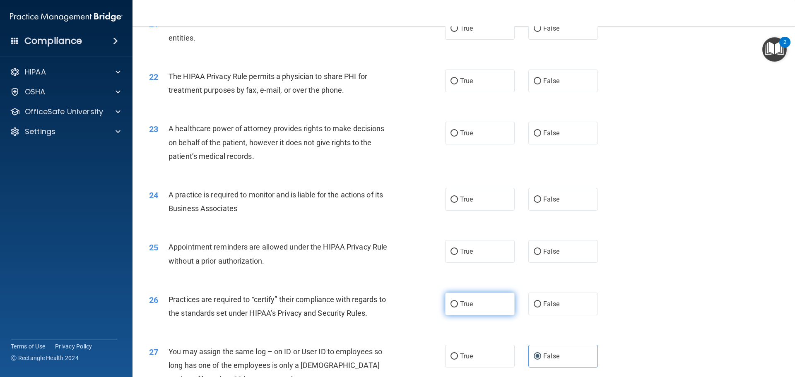
click at [445, 303] on label "True" at bounding box center [480, 304] width 70 height 23
click at [450, 303] on input "True" at bounding box center [453, 304] width 7 height 6
radio input "true"
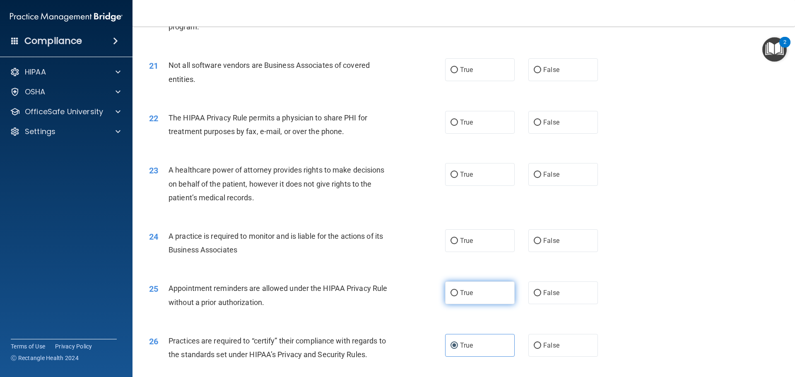
click at [487, 295] on label "True" at bounding box center [480, 292] width 70 height 23
click at [458, 295] on input "True" at bounding box center [453, 293] width 7 height 6
radio input "true"
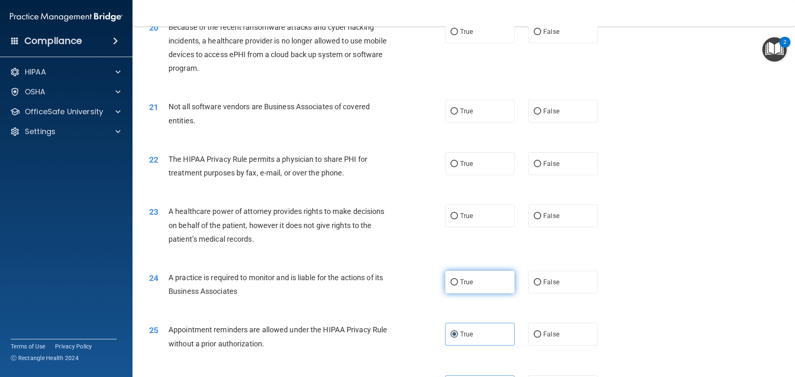
click at [491, 292] on label "True" at bounding box center [480, 282] width 70 height 23
click at [458, 286] on input "True" at bounding box center [453, 282] width 7 height 6
radio input "true"
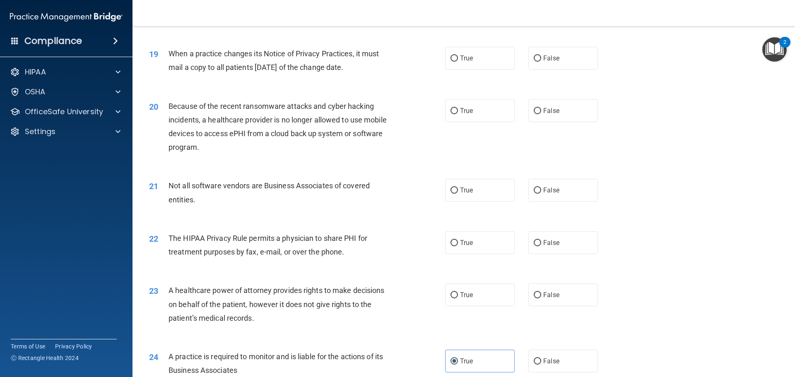
scroll to position [1136, 0]
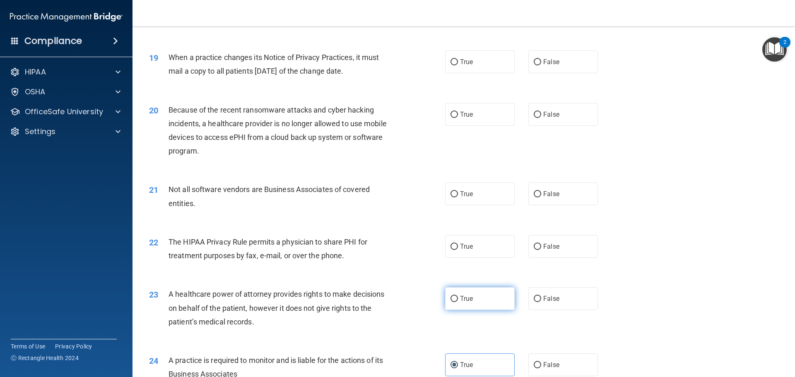
click at [471, 301] on label "True" at bounding box center [480, 298] width 70 height 23
click at [458, 301] on input "True" at bounding box center [453, 299] width 7 height 6
radio input "true"
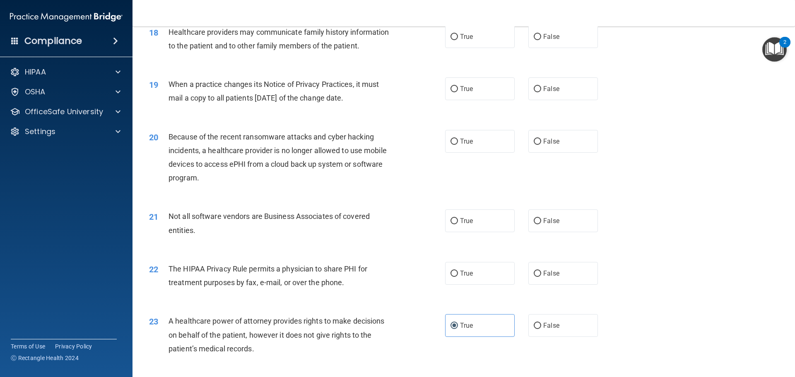
scroll to position [1094, 0]
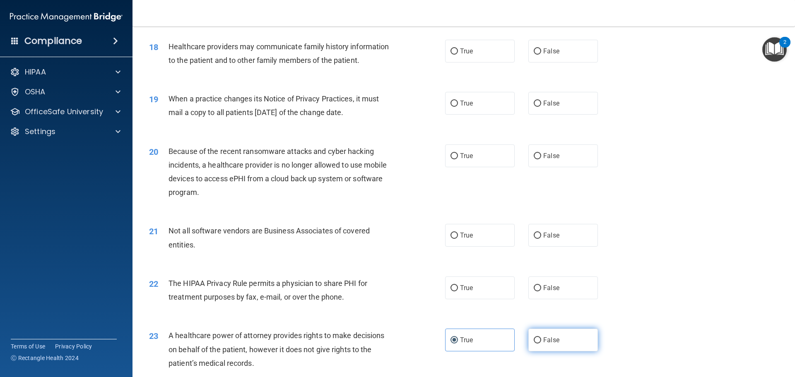
click at [528, 333] on label "False" at bounding box center [563, 340] width 70 height 23
click at [533, 337] on input "False" at bounding box center [536, 340] width 7 height 6
radio input "true"
radio input "false"
click at [580, 294] on label "False" at bounding box center [563, 287] width 70 height 23
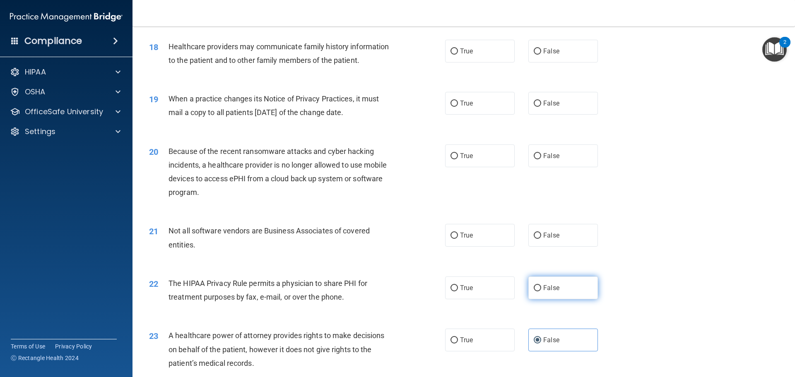
click at [541, 291] on input "False" at bounding box center [536, 288] width 7 height 6
radio input "true"
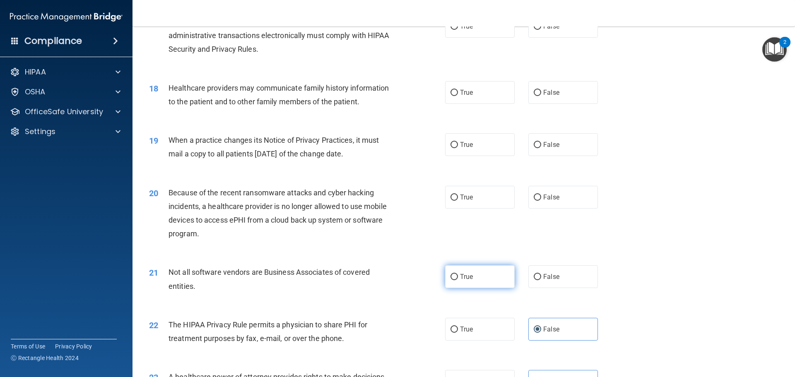
drag, startPoint x: 456, startPoint y: 274, endPoint x: 447, endPoint y: 274, distance: 9.5
click at [456, 274] on label "True" at bounding box center [480, 276] width 70 height 23
click at [456, 274] on input "True" at bounding box center [453, 277] width 7 height 6
radio input "true"
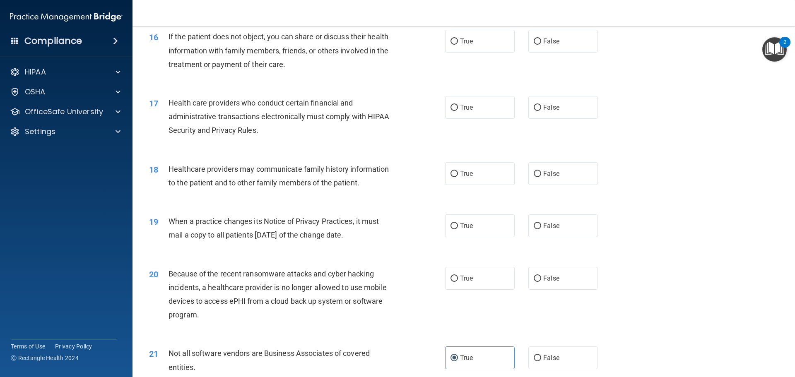
scroll to position [929, 0]
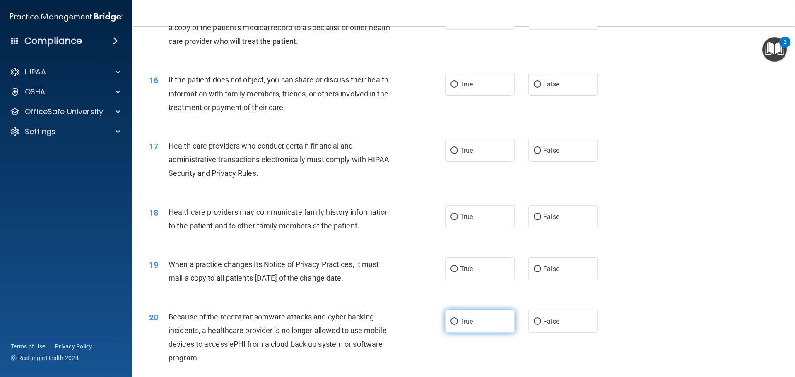
click at [503, 315] on label "True" at bounding box center [480, 321] width 70 height 23
click at [458, 319] on input "True" at bounding box center [453, 322] width 7 height 6
radio input "true"
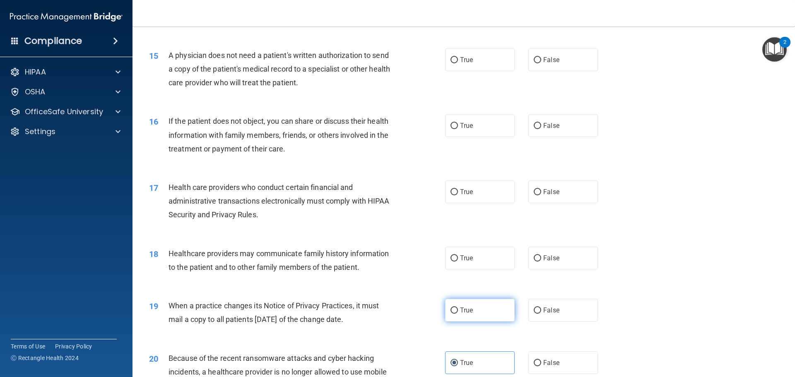
click at [460, 307] on span "True" at bounding box center [466, 310] width 13 height 8
click at [458, 307] on input "True" at bounding box center [453, 310] width 7 height 6
radio input "true"
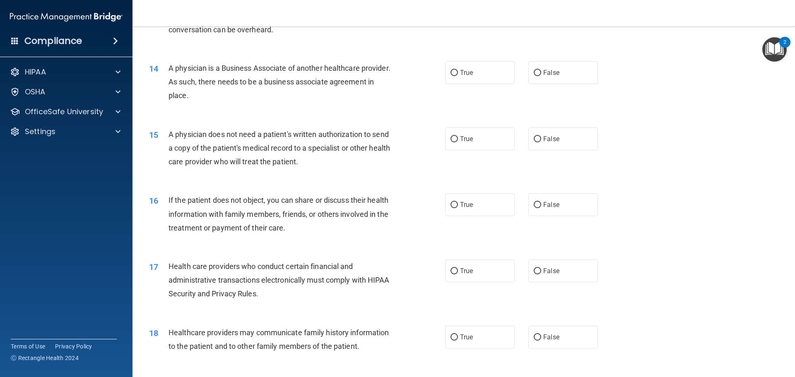
scroll to position [804, 0]
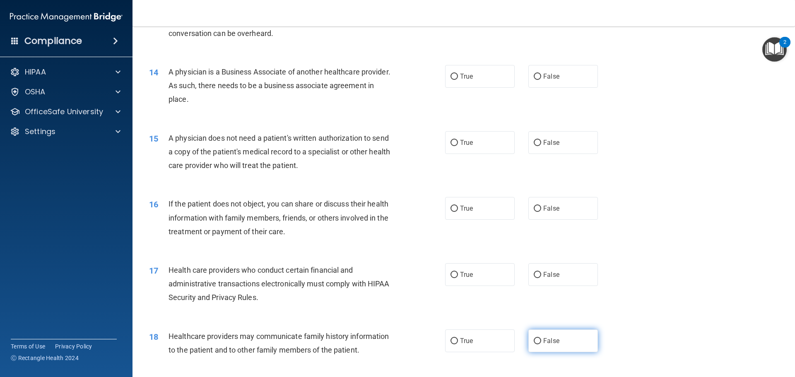
click at [550, 343] on span "False" at bounding box center [551, 341] width 16 height 8
click at [541, 343] on input "False" at bounding box center [536, 341] width 7 height 6
radio input "true"
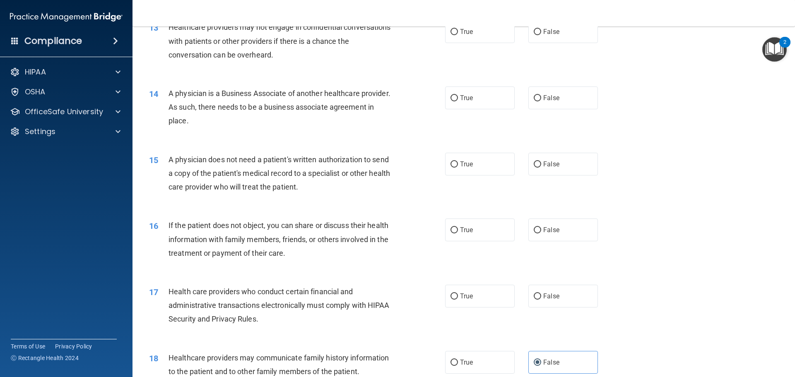
scroll to position [763, 0]
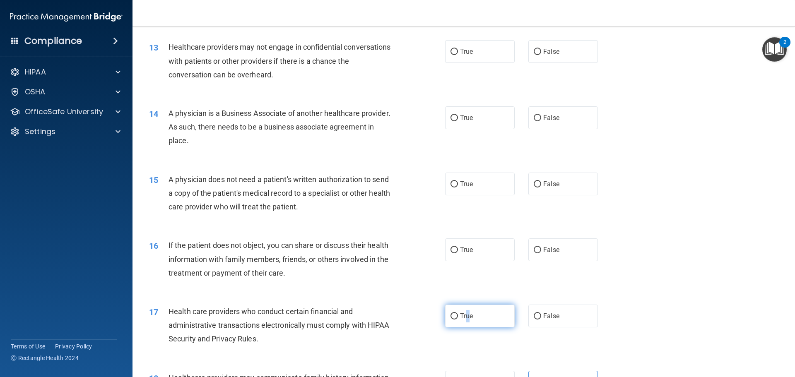
drag, startPoint x: 466, startPoint y: 318, endPoint x: 448, endPoint y: 320, distance: 17.6
click at [463, 320] on label "True" at bounding box center [480, 316] width 70 height 23
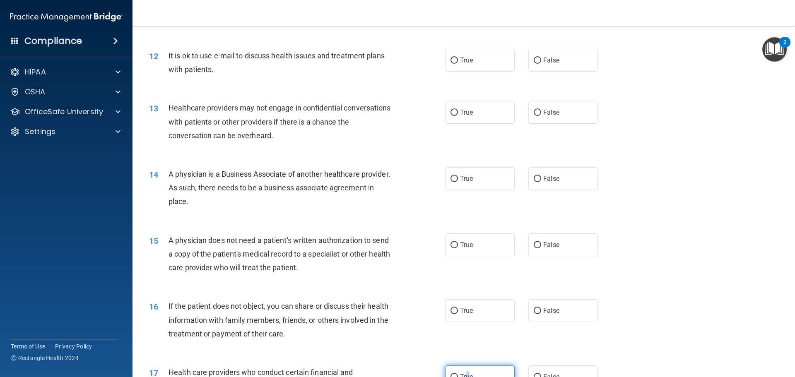
scroll to position [722, 0]
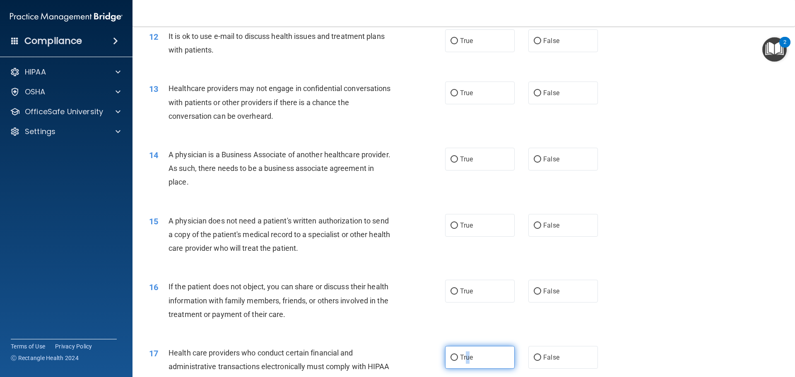
click at [467, 350] on label "True" at bounding box center [480, 357] width 70 height 23
click at [458, 355] on input "True" at bounding box center [453, 358] width 7 height 6
radio input "true"
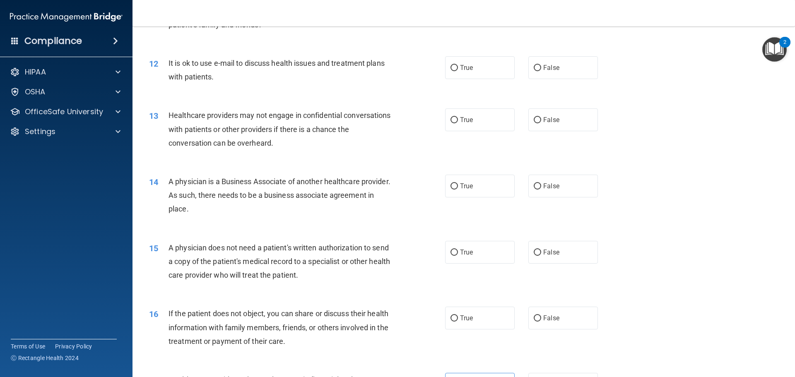
scroll to position [680, 0]
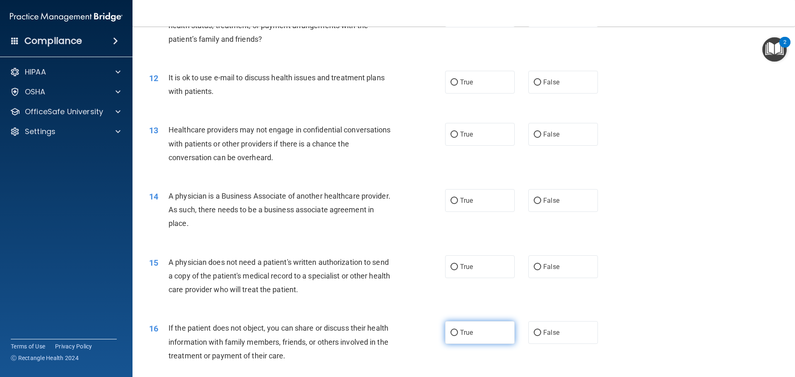
click at [477, 331] on label "True" at bounding box center [480, 332] width 70 height 23
click at [458, 331] on input "True" at bounding box center [453, 333] width 7 height 6
radio input "true"
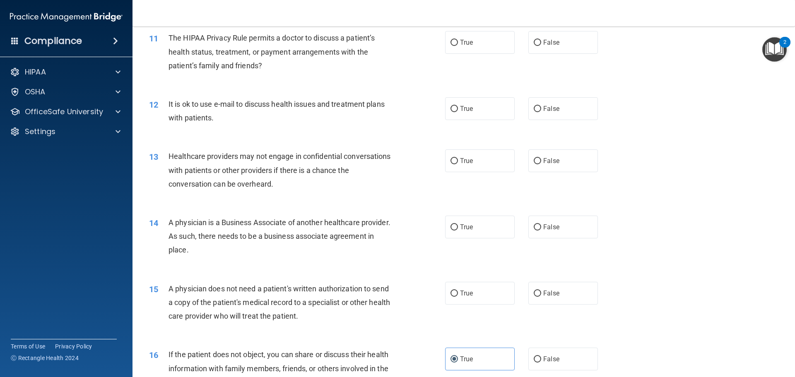
scroll to position [639, 0]
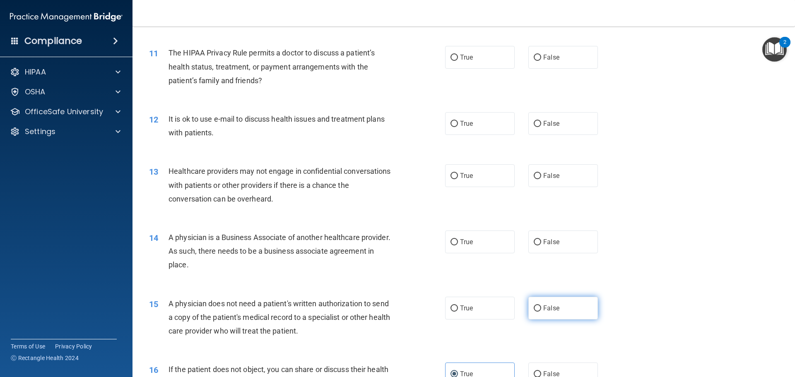
click at [556, 309] on label "False" at bounding box center [563, 308] width 70 height 23
click at [541, 309] on input "False" at bounding box center [536, 308] width 7 height 6
radio input "true"
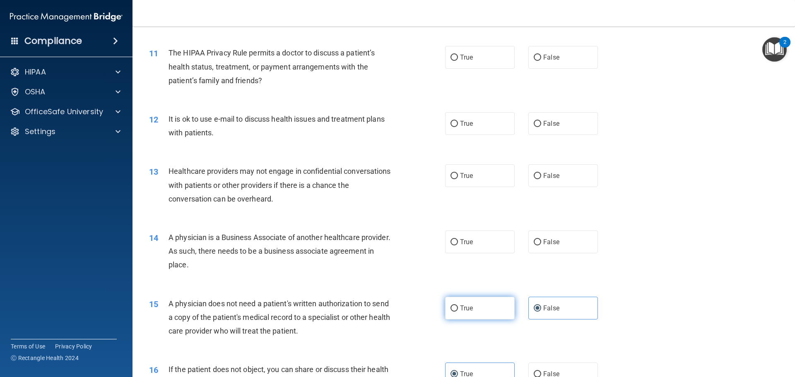
scroll to position [598, 0]
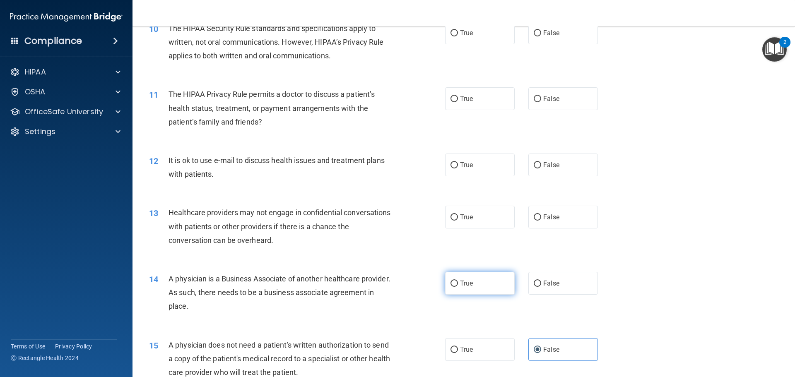
click at [456, 291] on label "True" at bounding box center [480, 283] width 70 height 23
click at [456, 287] on input "True" at bounding box center [453, 284] width 7 height 6
radio input "true"
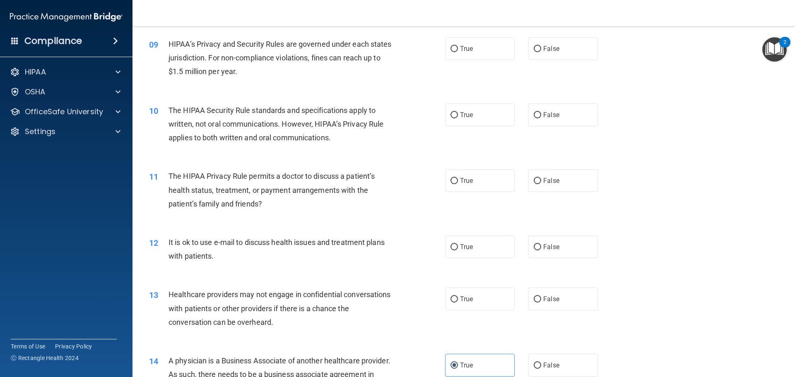
scroll to position [515, 0]
click at [463, 298] on span "True" at bounding box center [466, 300] width 13 height 8
click at [458, 298] on input "True" at bounding box center [453, 300] width 7 height 6
radio input "true"
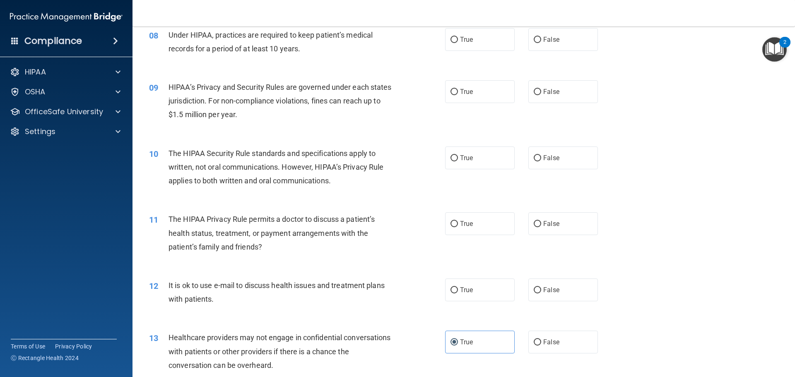
scroll to position [432, 0]
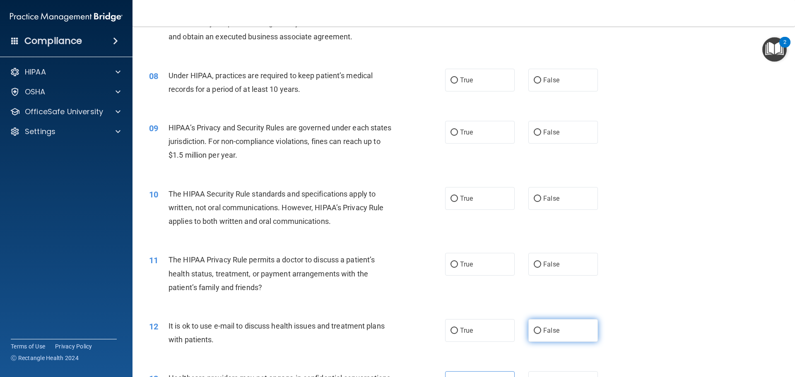
click at [553, 330] on span "False" at bounding box center [551, 331] width 16 height 8
click at [541, 330] on input "False" at bounding box center [536, 331] width 7 height 6
radio input "true"
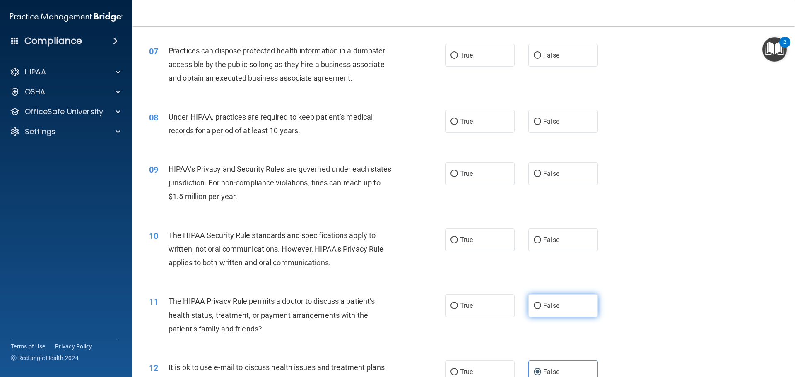
click at [551, 303] on span "False" at bounding box center [551, 306] width 16 height 8
click at [541, 303] on input "False" at bounding box center [536, 306] width 7 height 6
radio input "true"
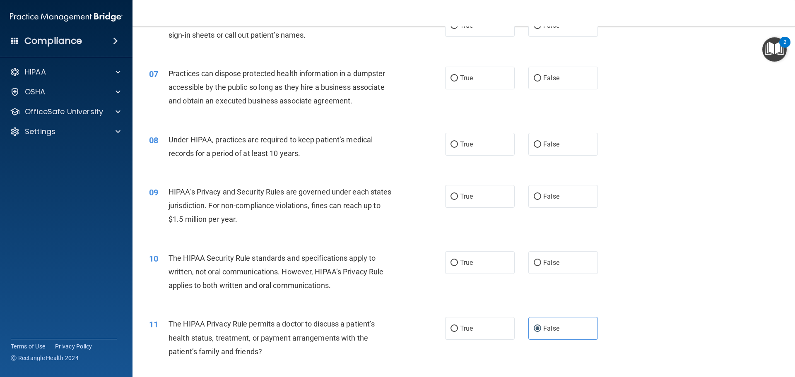
scroll to position [349, 0]
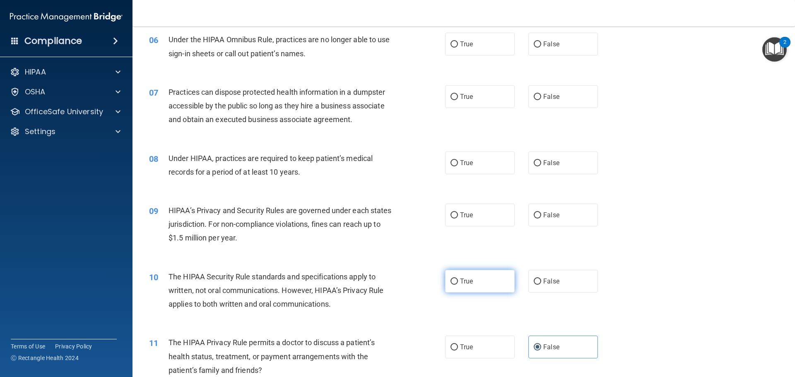
click at [446, 282] on label "True" at bounding box center [480, 281] width 70 height 23
click at [450, 282] on input "True" at bounding box center [453, 282] width 7 height 6
radio input "true"
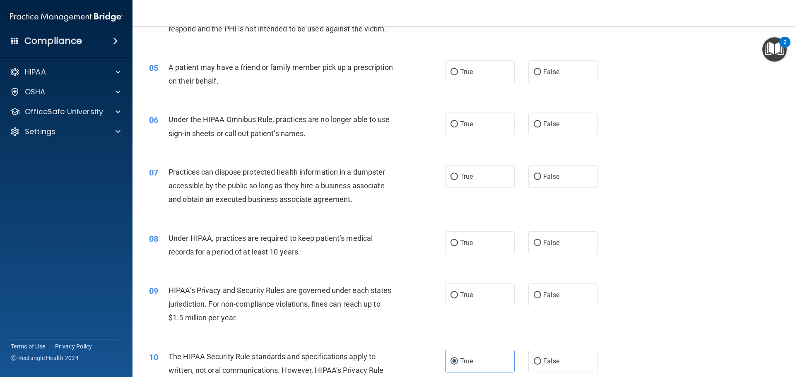
scroll to position [267, 0]
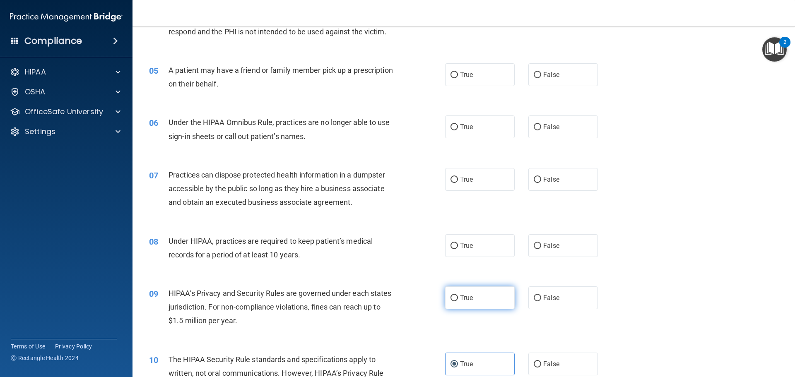
click at [461, 300] on span "True" at bounding box center [466, 298] width 13 height 8
click at [458, 300] on input "True" at bounding box center [453, 298] width 7 height 6
radio input "true"
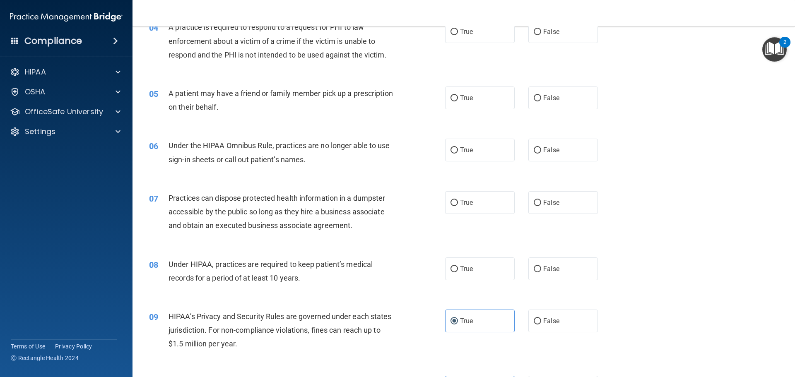
scroll to position [225, 0]
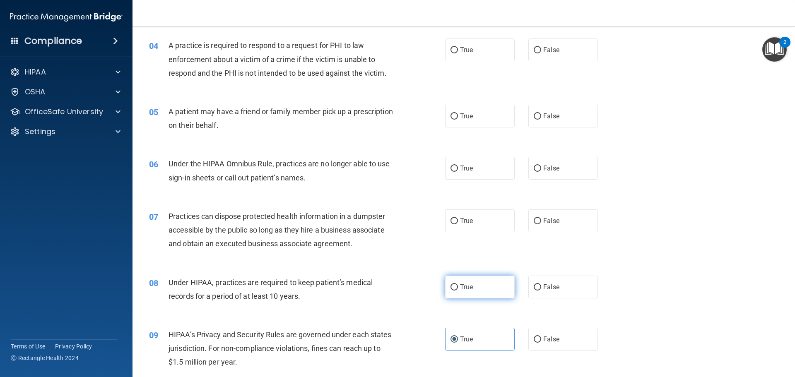
drag, startPoint x: 470, startPoint y: 283, endPoint x: 463, endPoint y: 285, distance: 6.8
click at [469, 284] on span "True" at bounding box center [466, 287] width 13 height 8
click at [458, 284] on input "True" at bounding box center [453, 287] width 7 height 6
radio input "true"
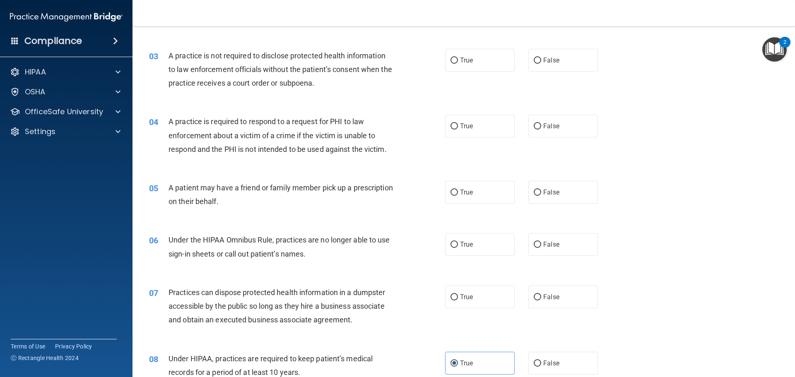
scroll to position [142, 0]
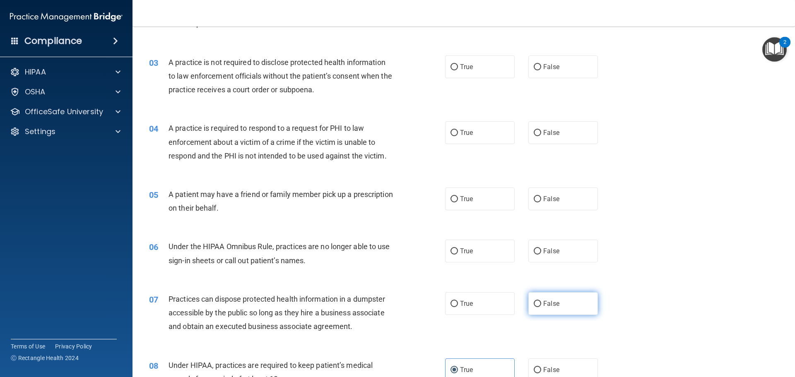
click at [587, 312] on label "False" at bounding box center [563, 303] width 70 height 23
click at [541, 307] on input "False" at bounding box center [536, 304] width 7 height 6
radio input "true"
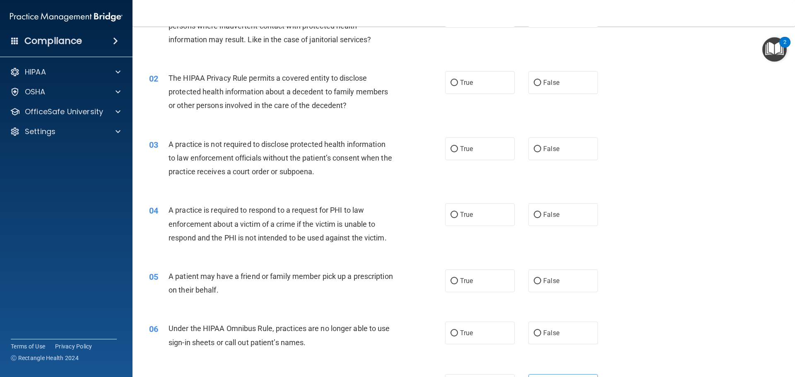
scroll to position [60, 0]
click at [563, 336] on label "False" at bounding box center [563, 333] width 70 height 23
click at [541, 336] on input "False" at bounding box center [536, 334] width 7 height 6
radio input "true"
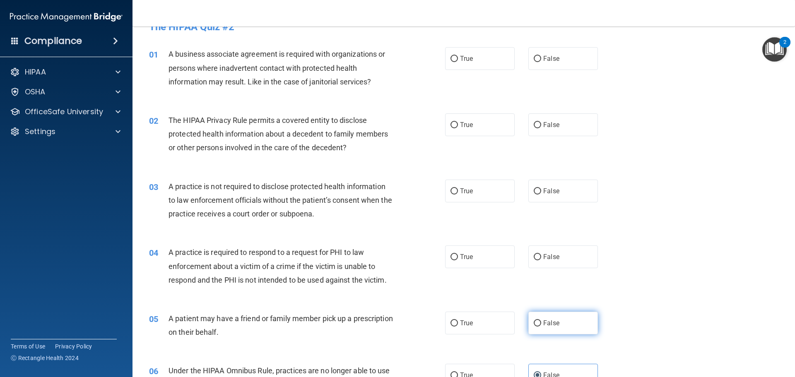
click at [533, 324] on input "False" at bounding box center [536, 323] width 7 height 6
radio input "true"
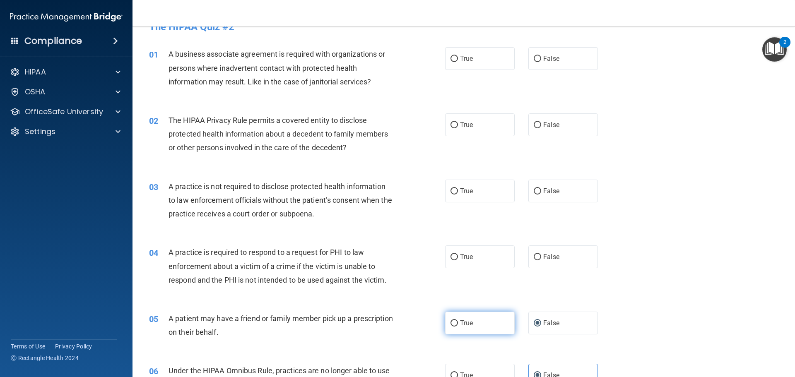
scroll to position [0, 0]
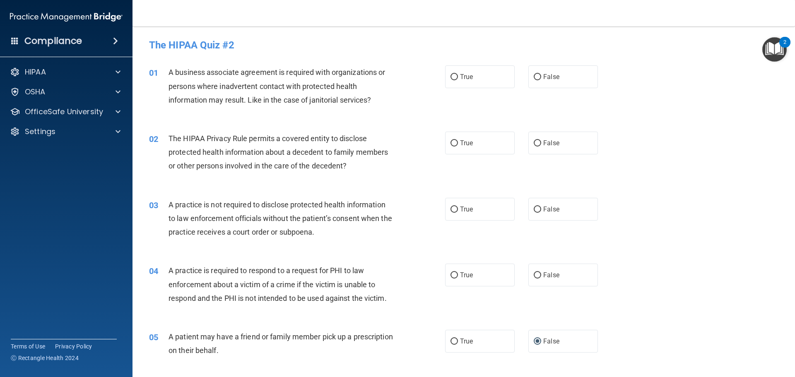
click at [306, 334] on span "A patient may have a friend or family member pick up a prescription on their be…" at bounding box center [280, 343] width 224 height 22
click at [494, 280] on label "True" at bounding box center [480, 275] width 70 height 23
click at [458, 279] on input "True" at bounding box center [453, 275] width 7 height 6
radio input "true"
click at [453, 204] on label "True" at bounding box center [480, 209] width 70 height 23
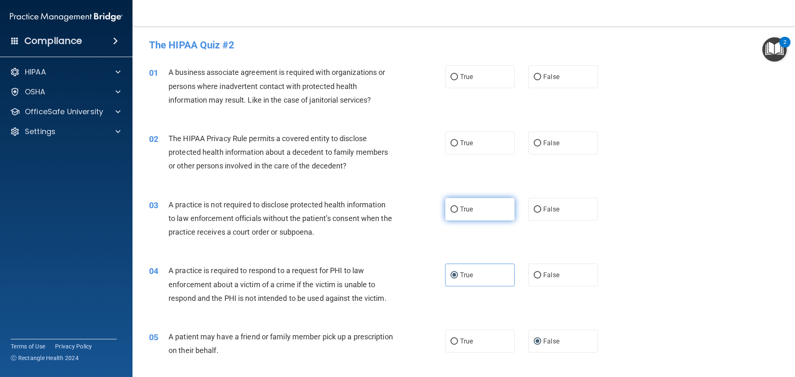
click at [453, 207] on input "True" at bounding box center [453, 210] width 7 height 6
radio input "true"
click at [462, 144] on span "True" at bounding box center [466, 143] width 13 height 8
click at [458, 144] on input "True" at bounding box center [453, 143] width 7 height 6
radio input "true"
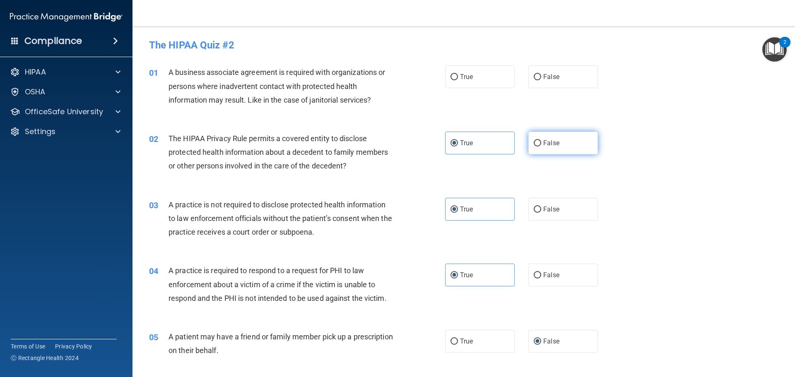
click at [539, 134] on label "False" at bounding box center [563, 143] width 70 height 23
click at [539, 140] on input "False" at bounding box center [536, 143] width 7 height 6
radio input "true"
radio input "false"
click at [472, 77] on label "True" at bounding box center [480, 76] width 70 height 23
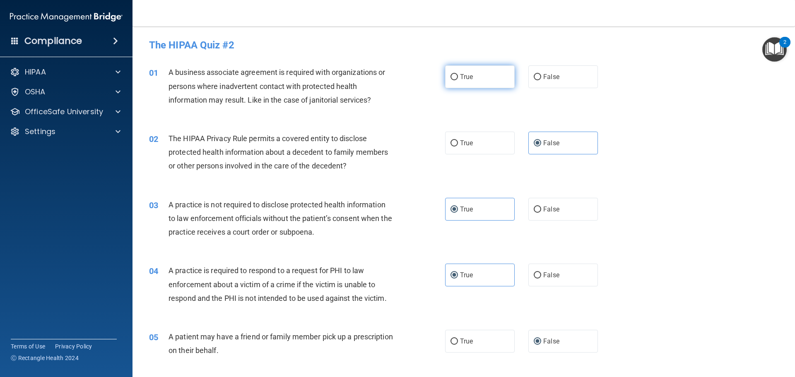
click at [458, 77] on input "True" at bounding box center [453, 77] width 7 height 6
radio input "true"
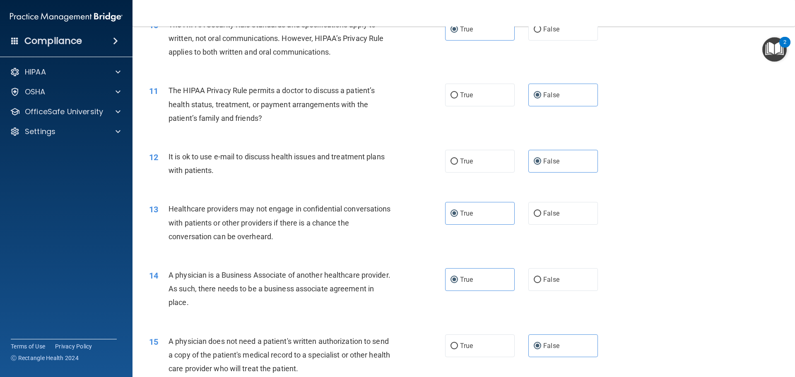
scroll to position [1549, 0]
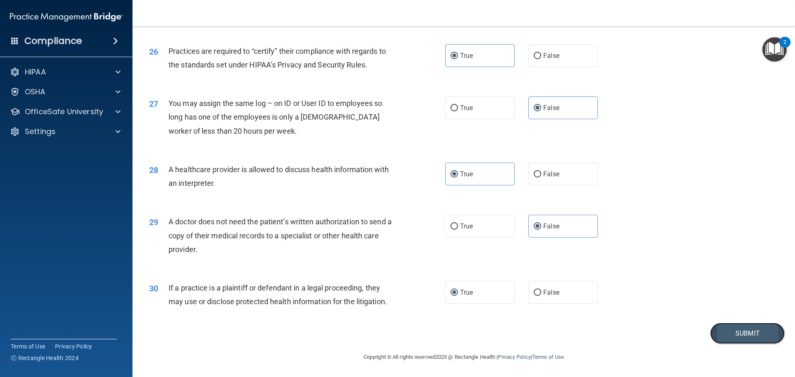
click at [710, 324] on button "Submit" at bounding box center [747, 333] width 74 height 21
click at [714, 329] on button "Submit" at bounding box center [747, 333] width 74 height 21
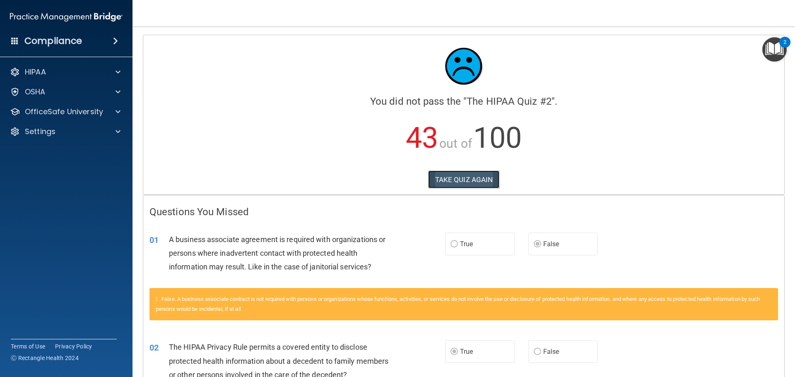
click at [449, 179] on button "TAKE QUIZ AGAIN" at bounding box center [464, 179] width 72 height 18
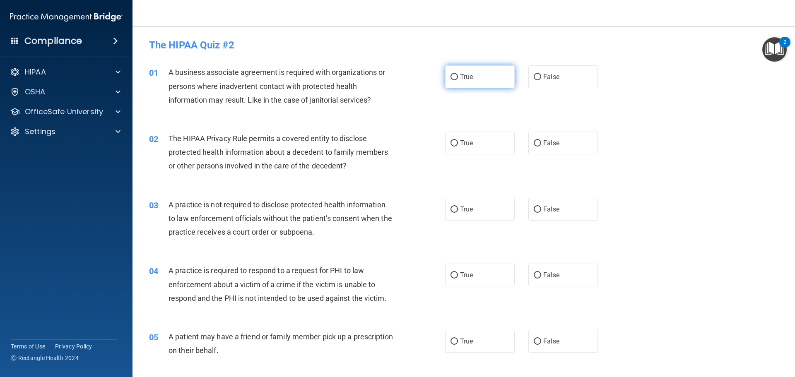
click at [450, 77] on input "True" at bounding box center [453, 77] width 7 height 6
radio input "true"
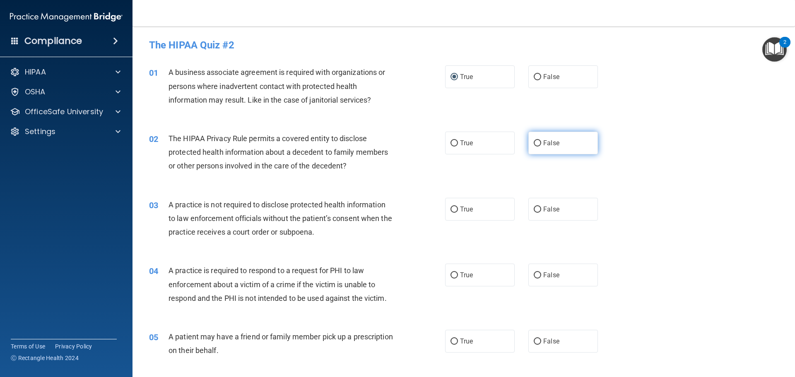
drag, startPoint x: 552, startPoint y: 151, endPoint x: 528, endPoint y: 152, distance: 24.0
click at [552, 152] on label "False" at bounding box center [563, 143] width 70 height 23
click at [541, 146] on input "False" at bounding box center [536, 143] width 7 height 6
radio input "true"
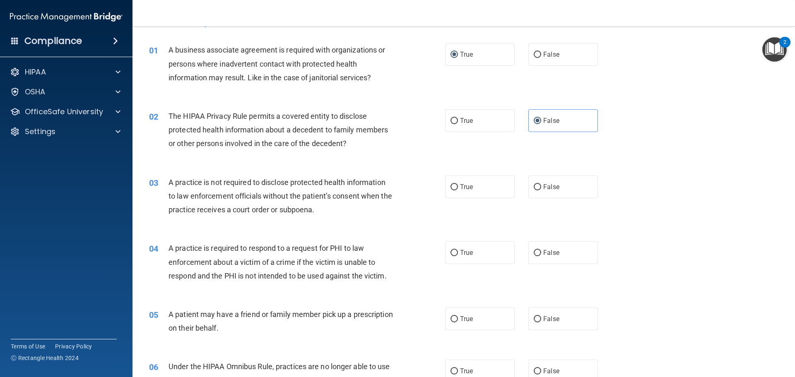
scroll to position [41, 0]
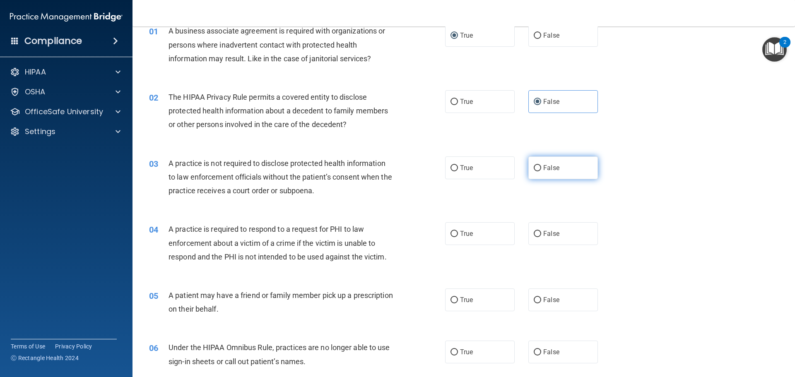
drag, startPoint x: 558, startPoint y: 162, endPoint x: 530, endPoint y: 163, distance: 28.2
click at [558, 162] on label "False" at bounding box center [563, 167] width 70 height 23
click at [541, 165] on input "False" at bounding box center [536, 168] width 7 height 6
radio input "true"
click at [471, 237] on label "True" at bounding box center [480, 233] width 70 height 23
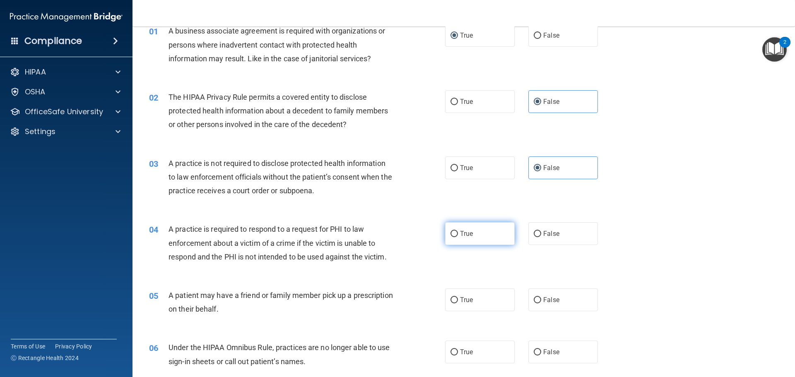
click at [458, 237] on input "True" at bounding box center [453, 234] width 7 height 6
radio input "true"
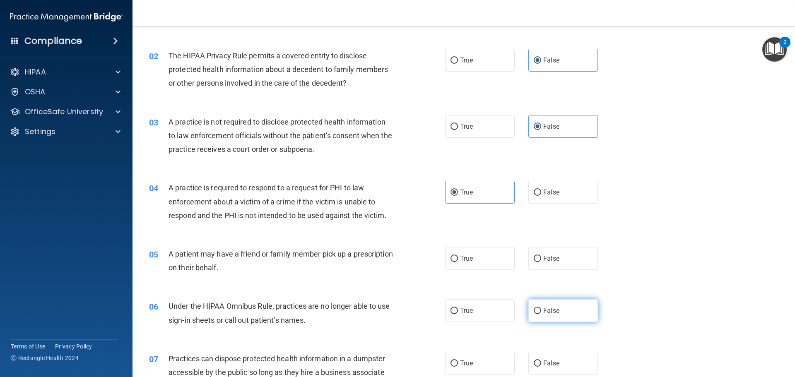
click at [558, 301] on label "False" at bounding box center [563, 310] width 70 height 23
click at [541, 308] on input "False" at bounding box center [536, 311] width 7 height 6
radio input "true"
click at [547, 265] on label "False" at bounding box center [563, 258] width 70 height 23
click at [543, 258] on span "False" at bounding box center [551, 259] width 16 height 8
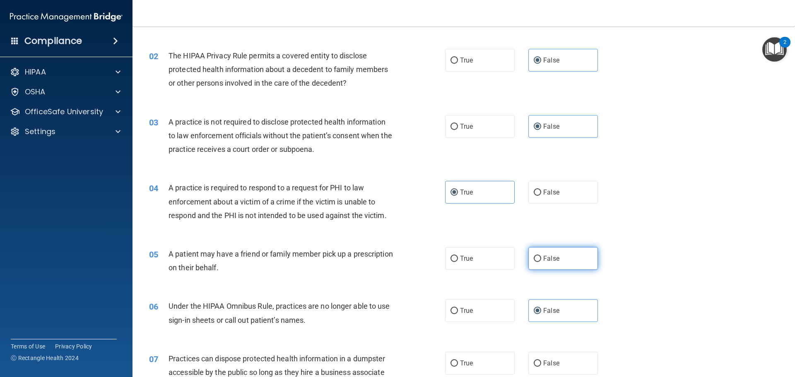
click at [541, 258] on input "False" at bounding box center [536, 259] width 7 height 6
radio input "true"
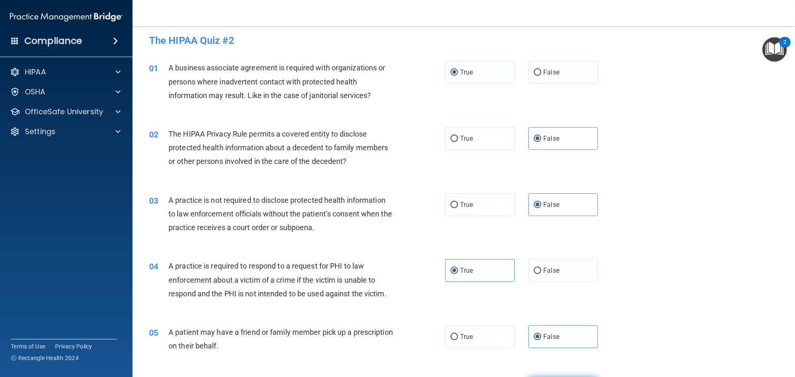
scroll to position [0, 0]
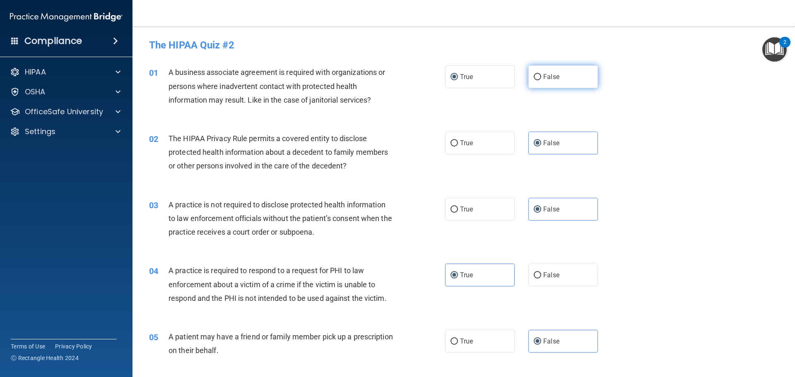
click at [543, 78] on span "False" at bounding box center [551, 77] width 16 height 8
click at [541, 78] on input "False" at bounding box center [536, 77] width 7 height 6
radio input "true"
radio input "false"
click at [501, 139] on label "True" at bounding box center [480, 143] width 70 height 23
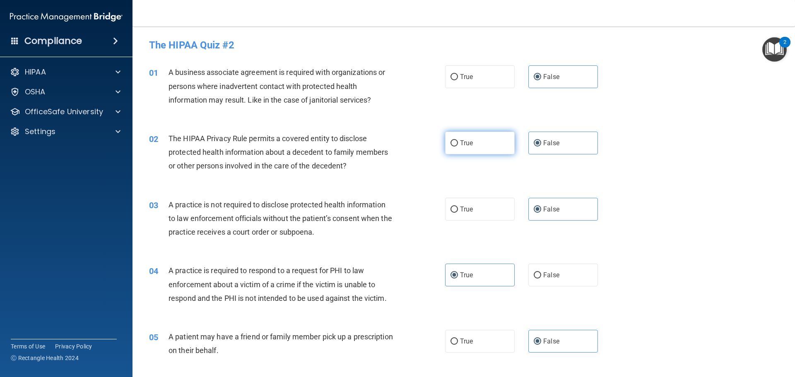
click at [458, 140] on input "True" at bounding box center [453, 143] width 7 height 6
radio input "true"
radio input "false"
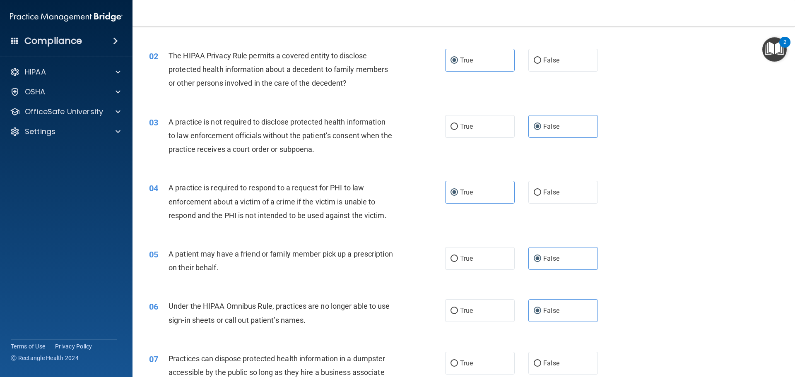
scroll to position [124, 0]
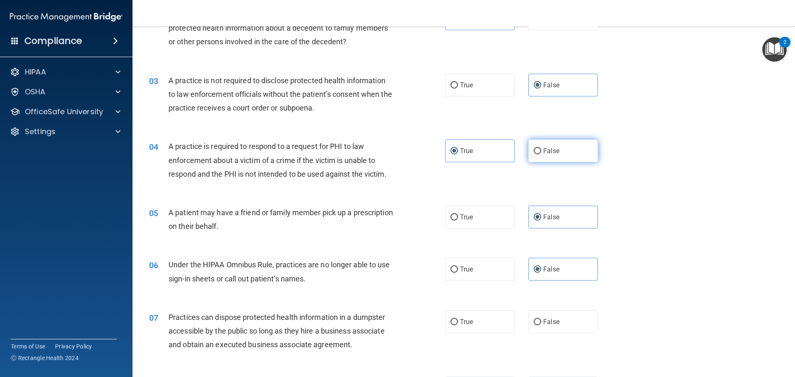
click at [571, 152] on label "False" at bounding box center [563, 150] width 70 height 23
click at [541, 152] on input "False" at bounding box center [536, 151] width 7 height 6
radio input "true"
radio input "false"
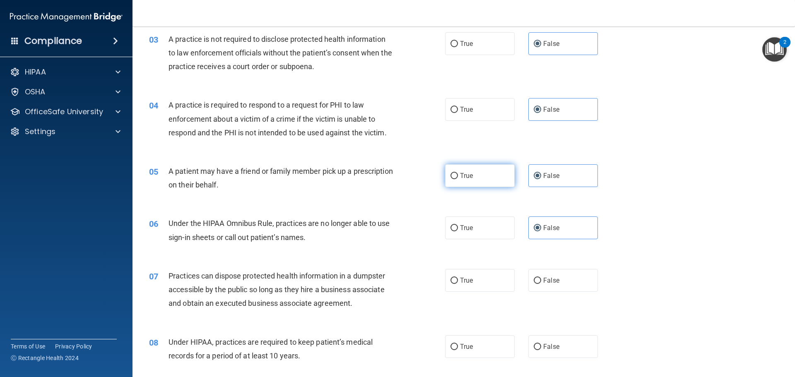
click at [479, 178] on label "True" at bounding box center [480, 175] width 70 height 23
click at [458, 178] on input "True" at bounding box center [453, 176] width 7 height 6
radio input "true"
radio input "false"
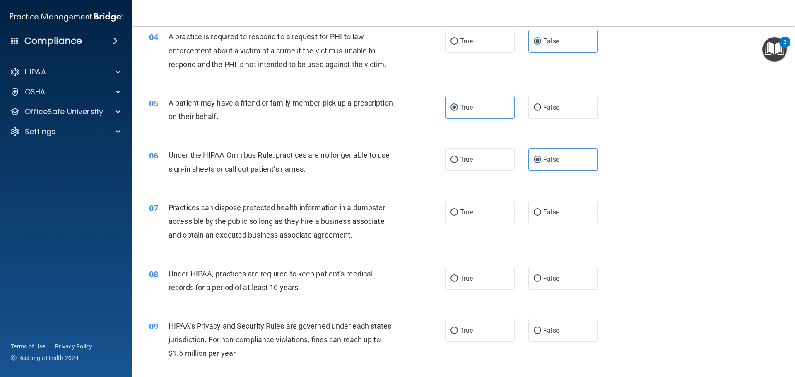
scroll to position [248, 0]
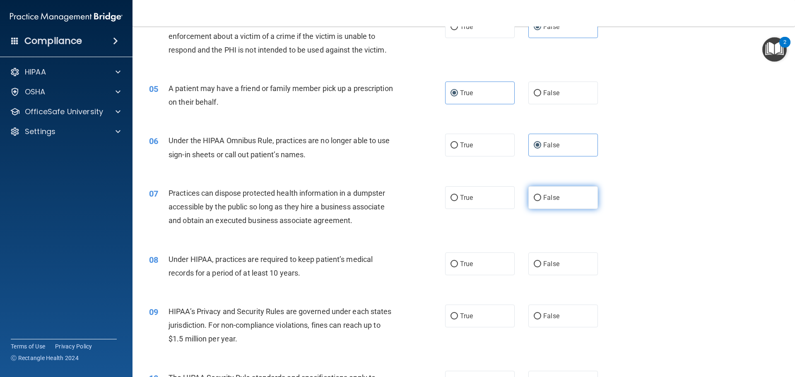
click at [579, 204] on label "False" at bounding box center [563, 197] width 70 height 23
click at [541, 201] on input "False" at bounding box center [536, 198] width 7 height 6
radio input "true"
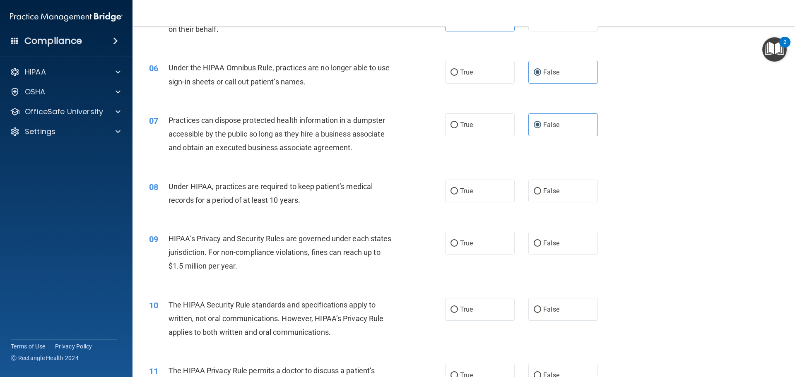
scroll to position [331, 0]
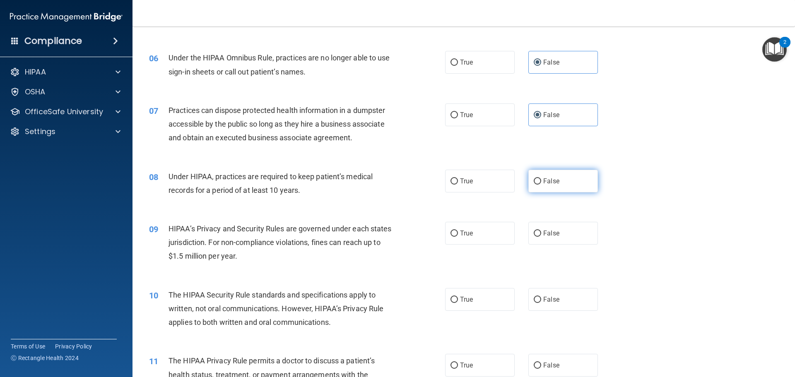
click at [533, 182] on input "False" at bounding box center [536, 181] width 7 height 6
radio input "true"
click at [536, 235] on input "False" at bounding box center [536, 234] width 7 height 6
radio input "true"
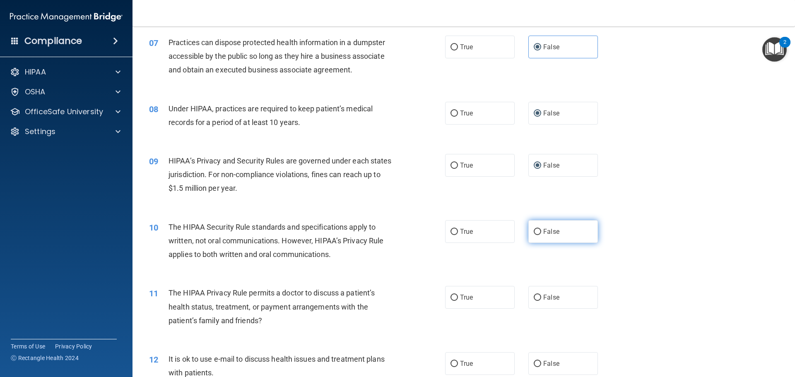
scroll to position [414, 0]
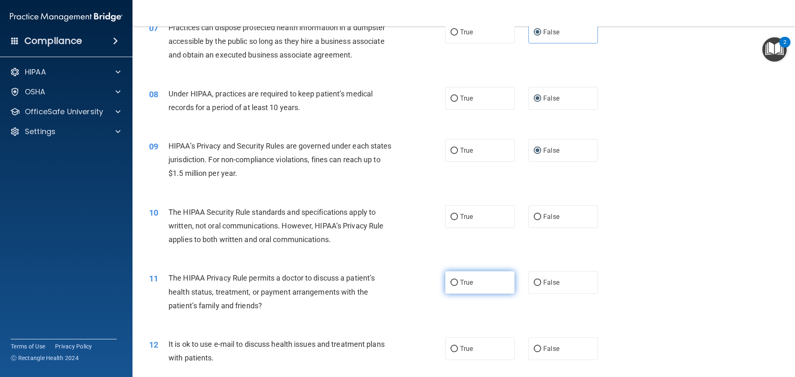
click at [467, 280] on span "True" at bounding box center [466, 283] width 13 height 8
click at [458, 280] on input "True" at bounding box center [453, 283] width 7 height 6
radio input "true"
click at [466, 212] on label "True" at bounding box center [480, 216] width 70 height 23
click at [458, 214] on input "True" at bounding box center [453, 217] width 7 height 6
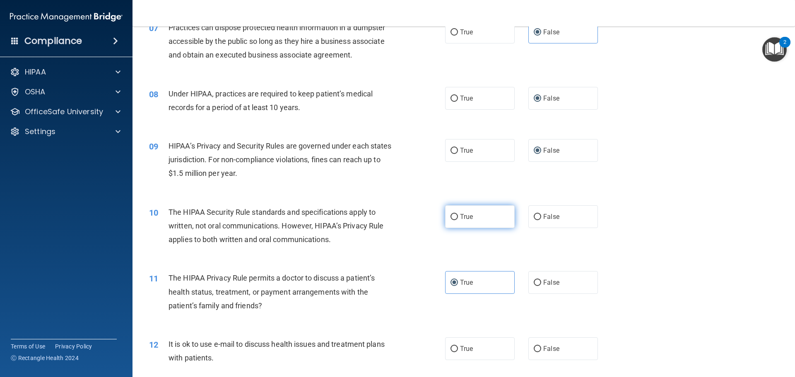
radio input "true"
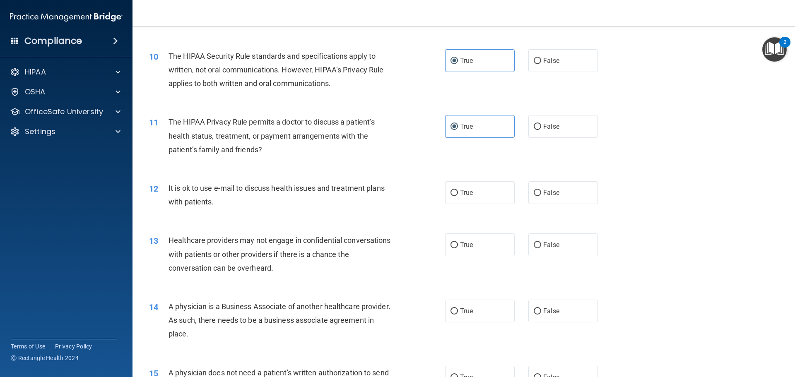
scroll to position [579, 0]
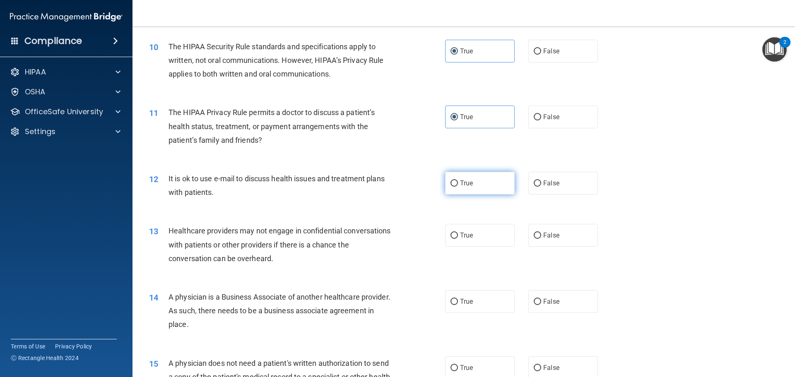
click at [450, 181] on input "True" at bounding box center [453, 183] width 7 height 6
radio input "true"
click at [552, 185] on span "False" at bounding box center [551, 183] width 16 height 8
click at [541, 185] on input "False" at bounding box center [536, 183] width 7 height 6
radio input "true"
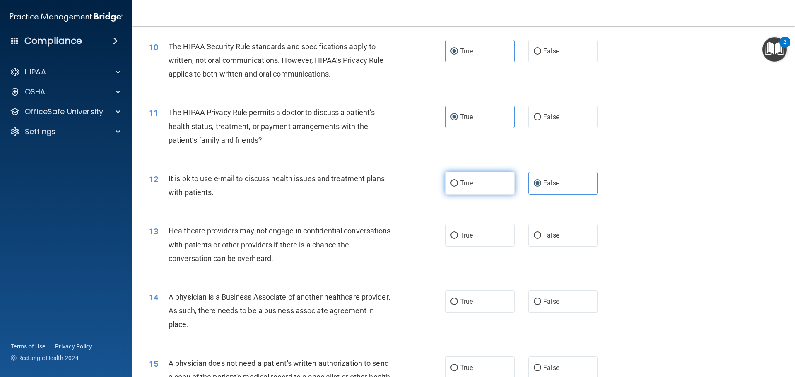
click at [491, 190] on label "True" at bounding box center [480, 183] width 70 height 23
click at [458, 187] on input "True" at bounding box center [453, 183] width 7 height 6
radio input "true"
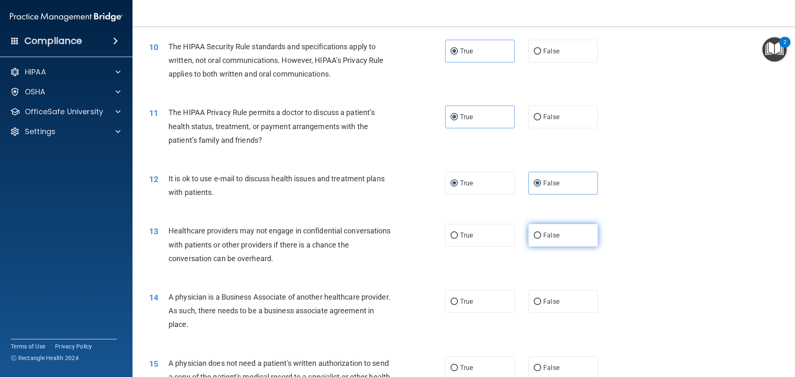
radio input "false"
click at [545, 239] on span "False" at bounding box center [551, 235] width 16 height 8
click at [541, 239] on input "False" at bounding box center [536, 236] width 7 height 6
radio input "true"
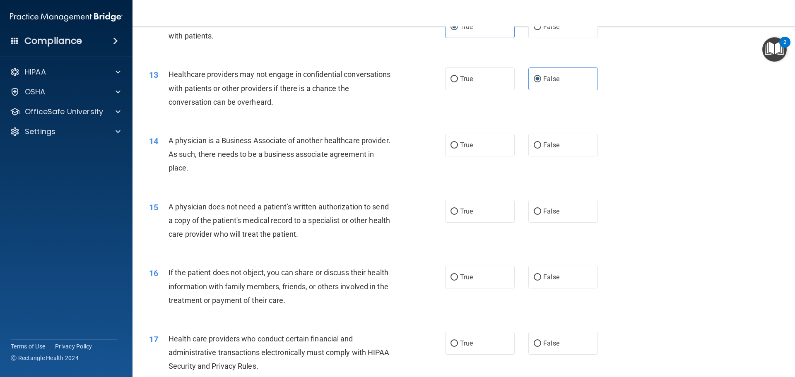
scroll to position [745, 0]
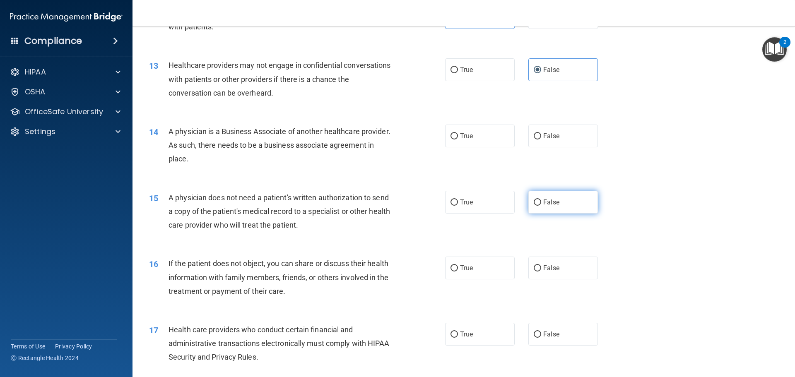
click at [555, 197] on label "False" at bounding box center [563, 202] width 70 height 23
click at [541, 199] on input "False" at bounding box center [536, 202] width 7 height 6
radio input "true"
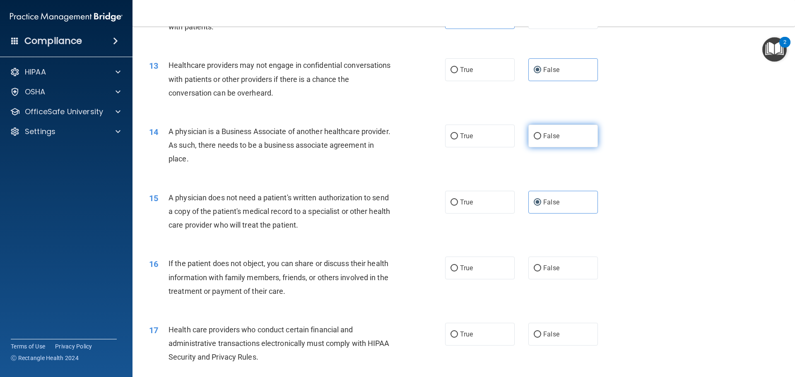
click at [565, 142] on label "False" at bounding box center [563, 136] width 70 height 23
click at [541, 139] on input "False" at bounding box center [536, 136] width 7 height 6
radio input "true"
click at [499, 196] on label "True" at bounding box center [480, 202] width 70 height 23
click at [458, 199] on input "True" at bounding box center [453, 202] width 7 height 6
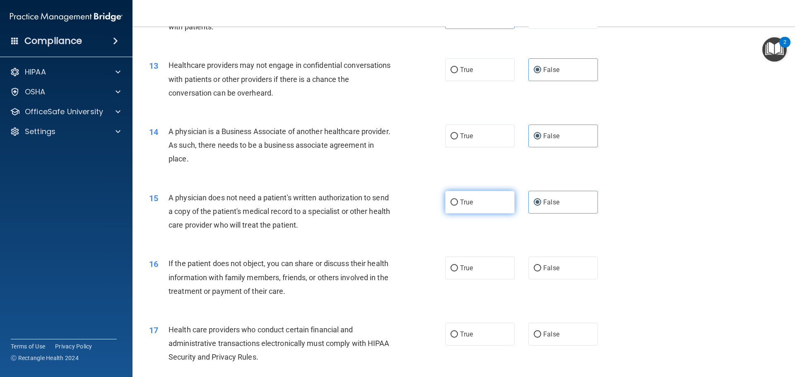
radio input "true"
radio input "false"
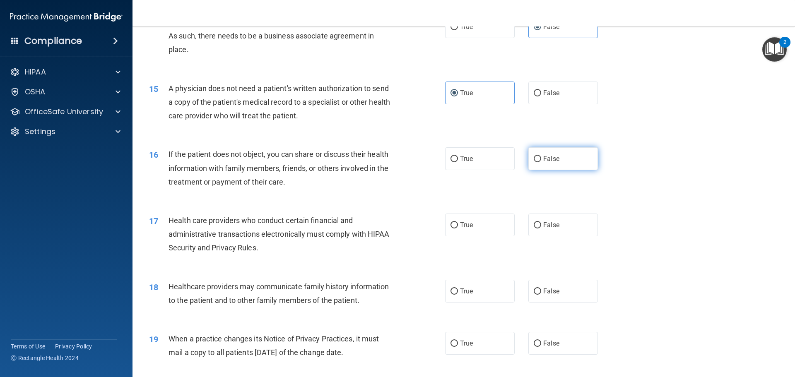
scroll to position [869, 0]
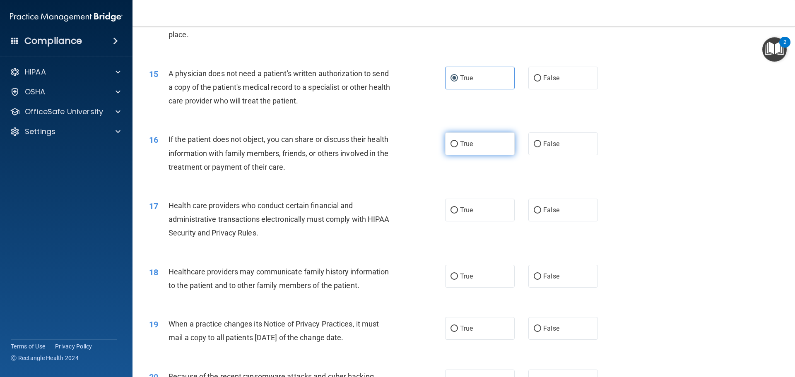
click at [460, 147] on span "True" at bounding box center [466, 144] width 13 height 8
click at [458, 147] on input "True" at bounding box center [453, 144] width 7 height 6
radio input "true"
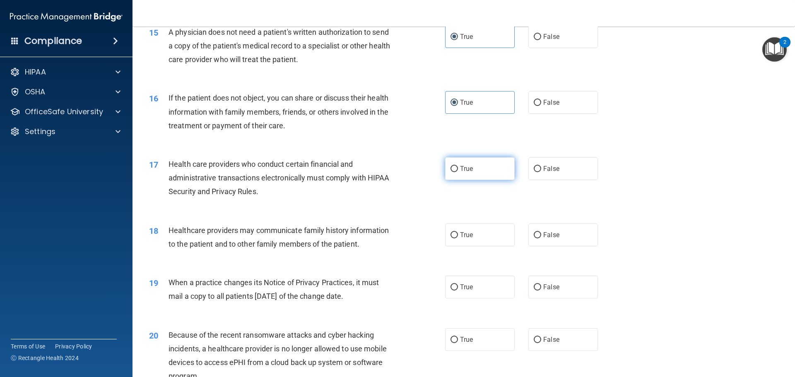
click at [446, 167] on label "True" at bounding box center [480, 168] width 70 height 23
click at [450, 167] on input "True" at bounding box center [453, 169] width 7 height 6
radio input "true"
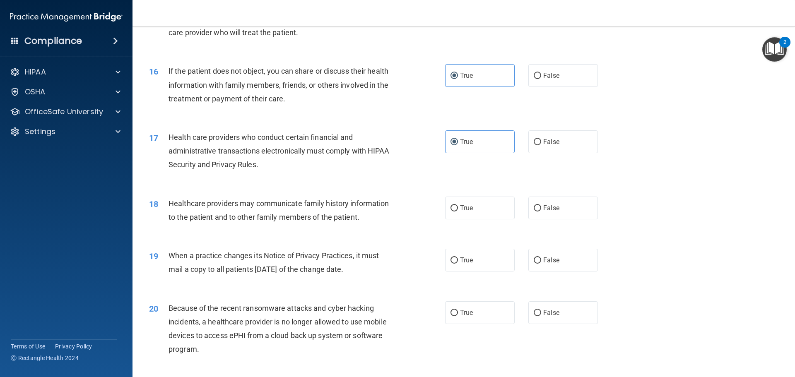
scroll to position [952, 0]
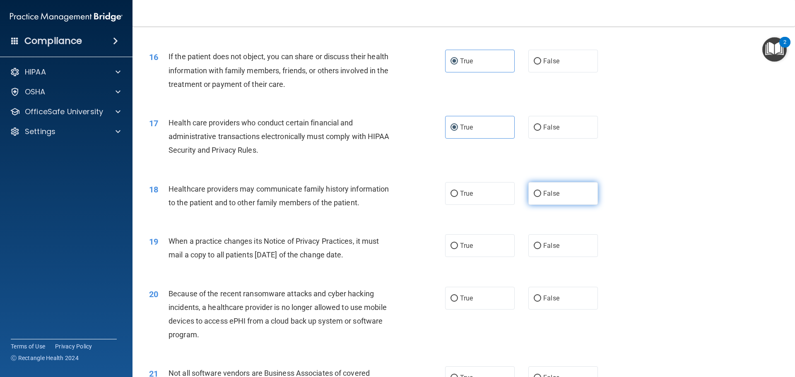
click at [539, 187] on label "False" at bounding box center [563, 193] width 70 height 23
click at [539, 191] on input "False" at bounding box center [536, 194] width 7 height 6
radio input "true"
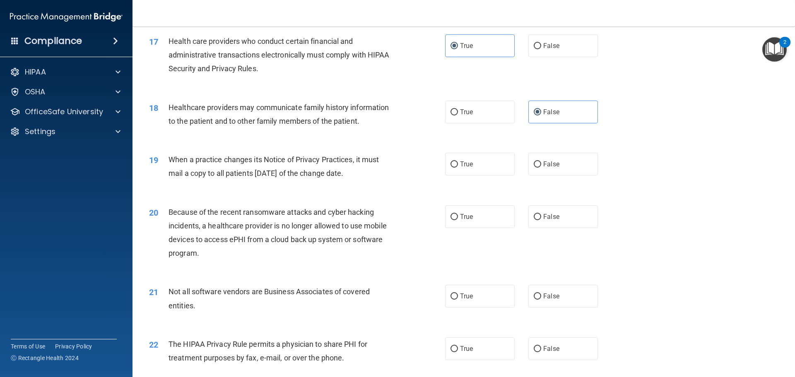
scroll to position [1035, 0]
click at [545, 161] on span "False" at bounding box center [551, 163] width 16 height 8
click at [541, 161] on input "False" at bounding box center [536, 163] width 7 height 6
radio input "true"
click at [545, 219] on span "False" at bounding box center [551, 215] width 16 height 8
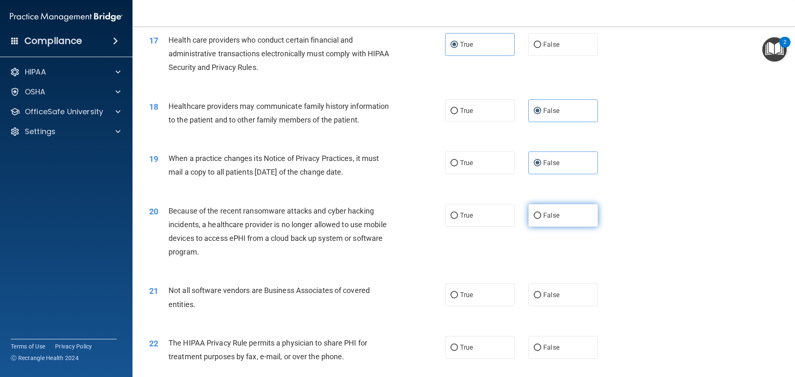
click at [541, 219] on input "False" at bounding box center [536, 216] width 7 height 6
radio input "true"
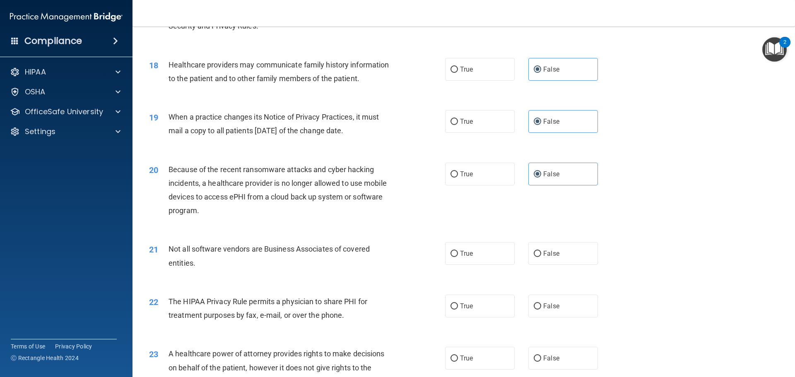
scroll to position [1117, 0]
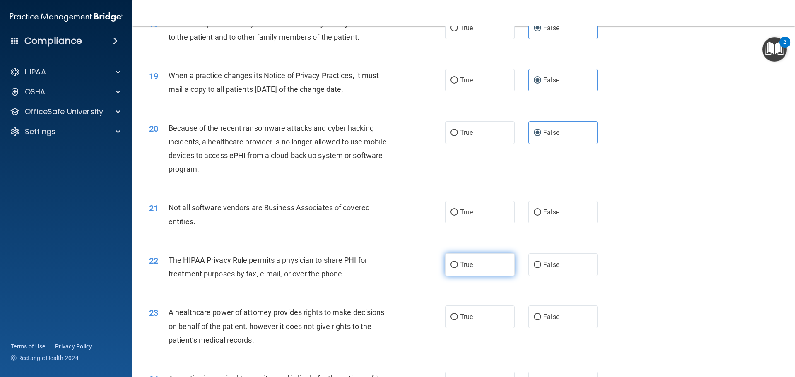
click at [498, 257] on label "True" at bounding box center [480, 264] width 70 height 23
click at [458, 262] on input "True" at bounding box center [453, 265] width 7 height 6
radio input "true"
click at [482, 204] on label "True" at bounding box center [480, 212] width 70 height 23
click at [458, 209] on input "True" at bounding box center [453, 212] width 7 height 6
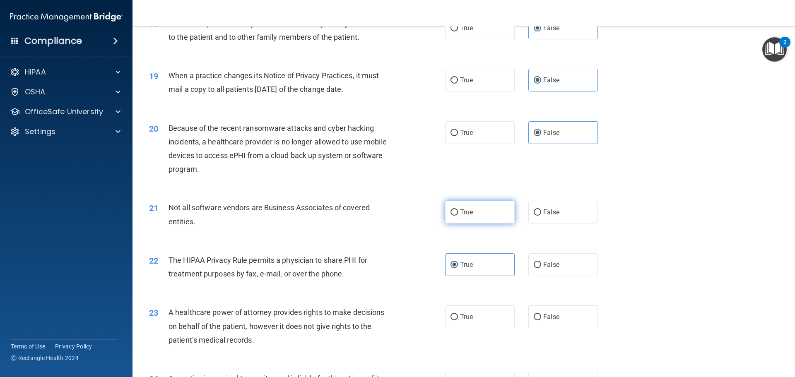
radio input "true"
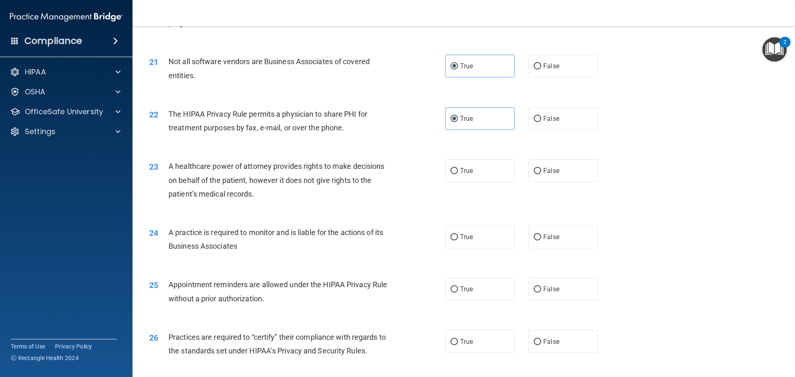
scroll to position [1283, 0]
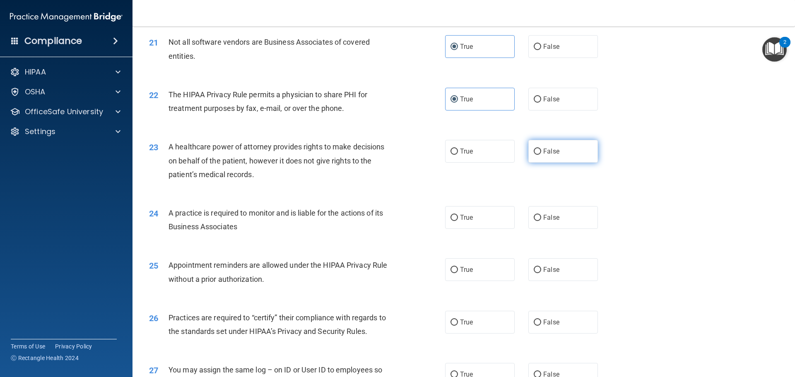
click at [550, 155] on span "False" at bounding box center [551, 151] width 16 height 8
click at [541, 155] on input "False" at bounding box center [536, 152] width 7 height 6
radio input "true"
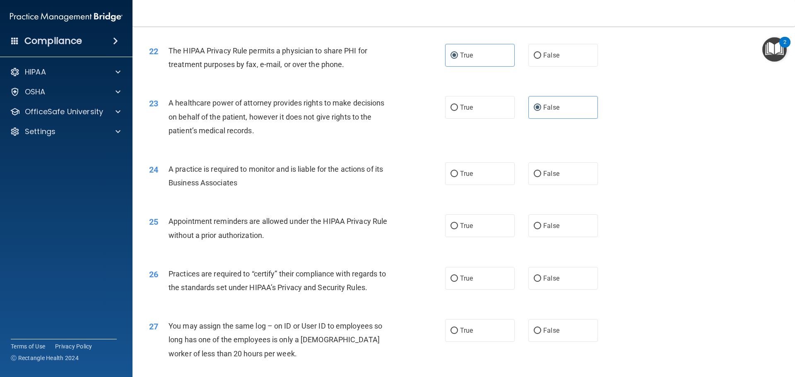
scroll to position [1366, 0]
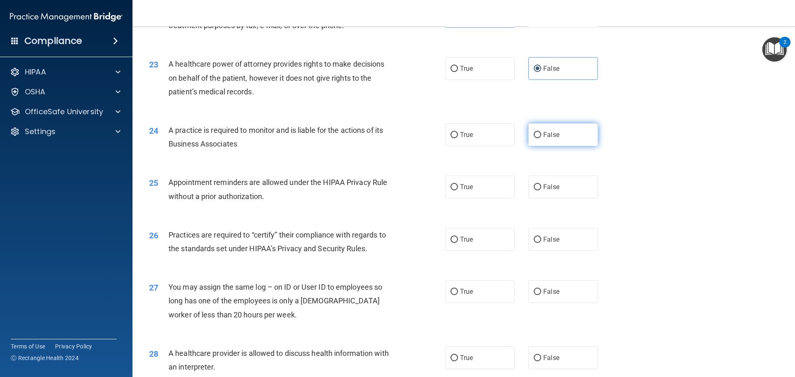
click at [551, 133] on span "False" at bounding box center [551, 135] width 16 height 8
click at [541, 133] on input "False" at bounding box center [536, 135] width 7 height 6
radio input "true"
click at [471, 186] on label "True" at bounding box center [480, 186] width 70 height 23
click at [458, 186] on input "True" at bounding box center [453, 187] width 7 height 6
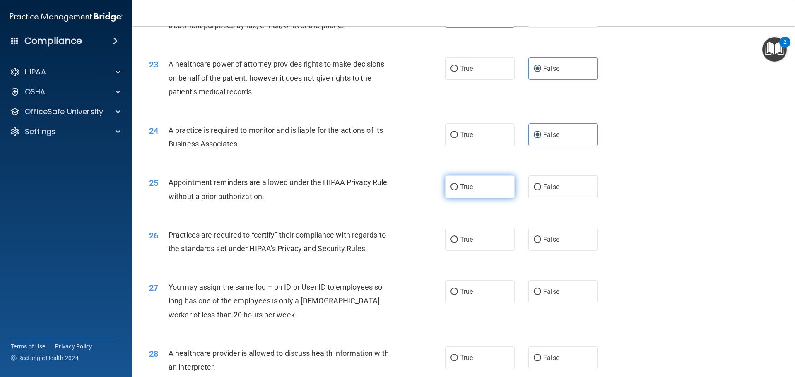
radio input "true"
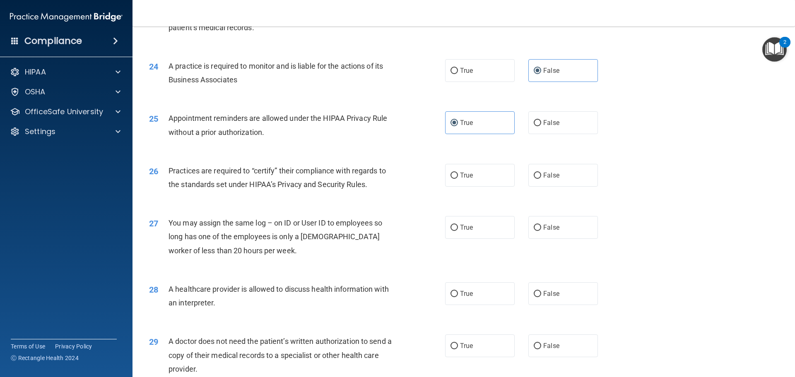
scroll to position [1448, 0]
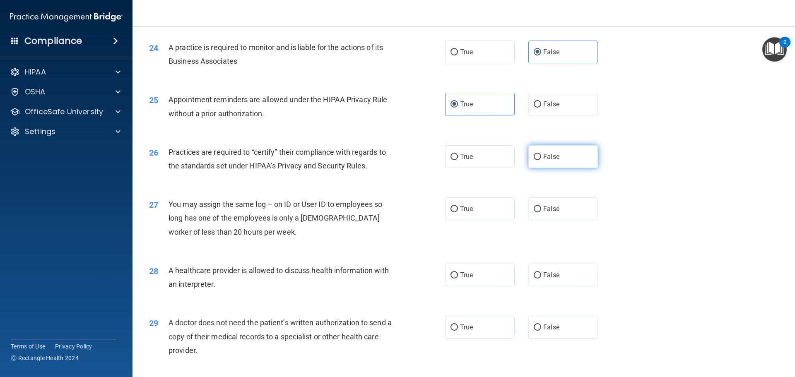
click at [571, 147] on label "False" at bounding box center [563, 156] width 70 height 23
click at [541, 154] on input "False" at bounding box center [536, 157] width 7 height 6
radio input "true"
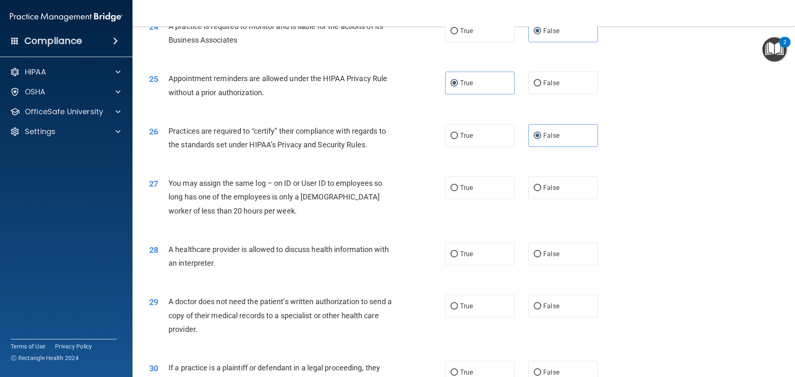
scroll to position [1490, 0]
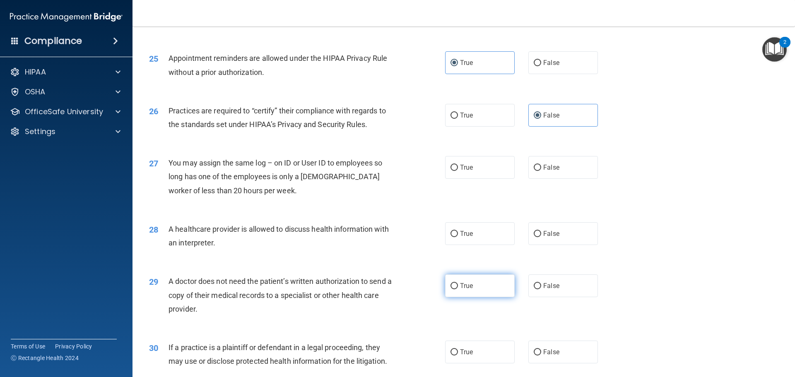
click at [483, 295] on label "True" at bounding box center [480, 285] width 70 height 23
click at [458, 289] on input "True" at bounding box center [453, 286] width 7 height 6
radio input "true"
click at [571, 168] on label "False" at bounding box center [563, 167] width 70 height 23
click at [541, 168] on input "False" at bounding box center [536, 168] width 7 height 6
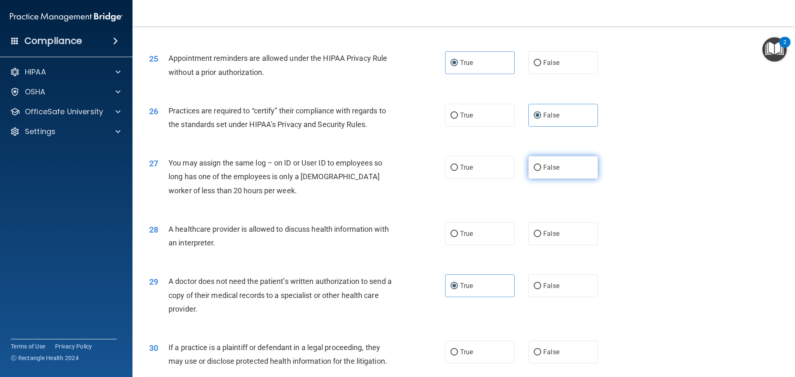
radio input "true"
click at [484, 233] on label "True" at bounding box center [480, 233] width 70 height 23
click at [458, 233] on input "True" at bounding box center [453, 234] width 7 height 6
radio input "true"
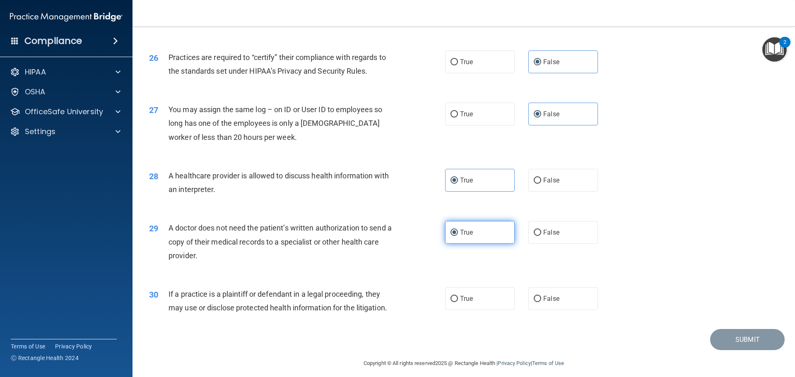
scroll to position [1549, 0]
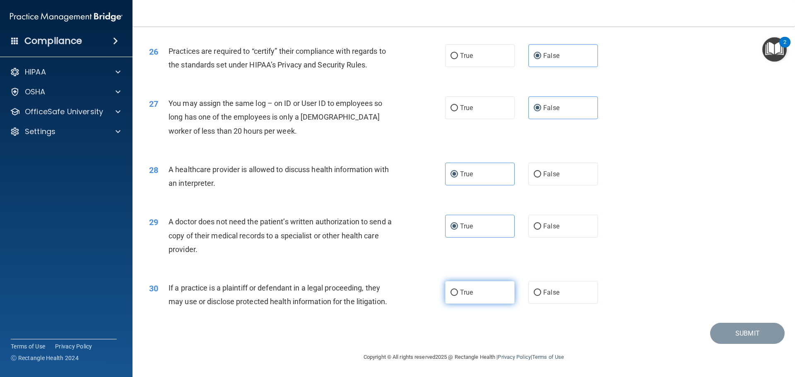
click at [492, 298] on label "True" at bounding box center [480, 292] width 70 height 23
click at [458, 296] on input "True" at bounding box center [453, 293] width 7 height 6
radio input "true"
click at [764, 331] on button "Submit" at bounding box center [747, 333] width 74 height 21
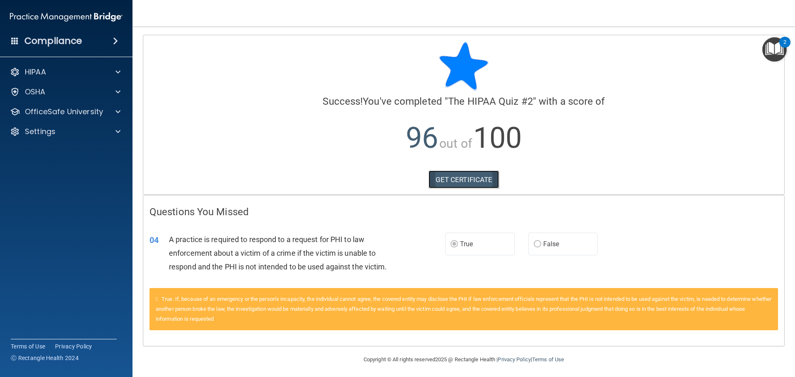
click at [446, 180] on link "GET CERTIFICATE" at bounding box center [463, 179] width 71 height 18
